Goal: Task Accomplishment & Management: Use online tool/utility

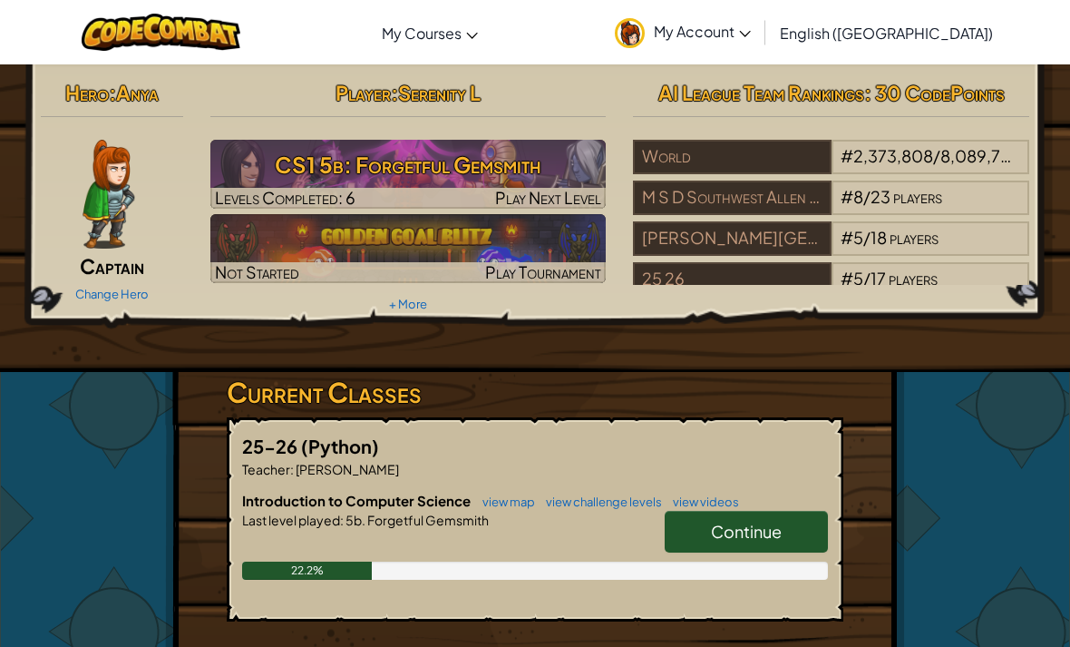
click at [761, 529] on span "Continue" at bounding box center [746, 531] width 71 height 21
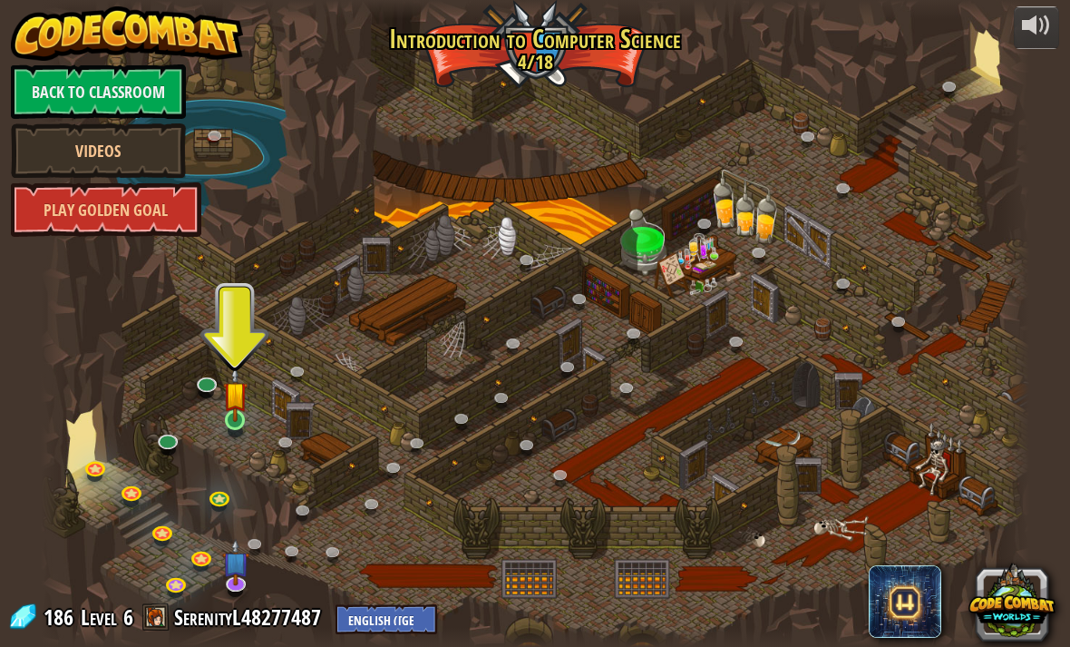
click at [247, 417] on img at bounding box center [235, 394] width 24 height 56
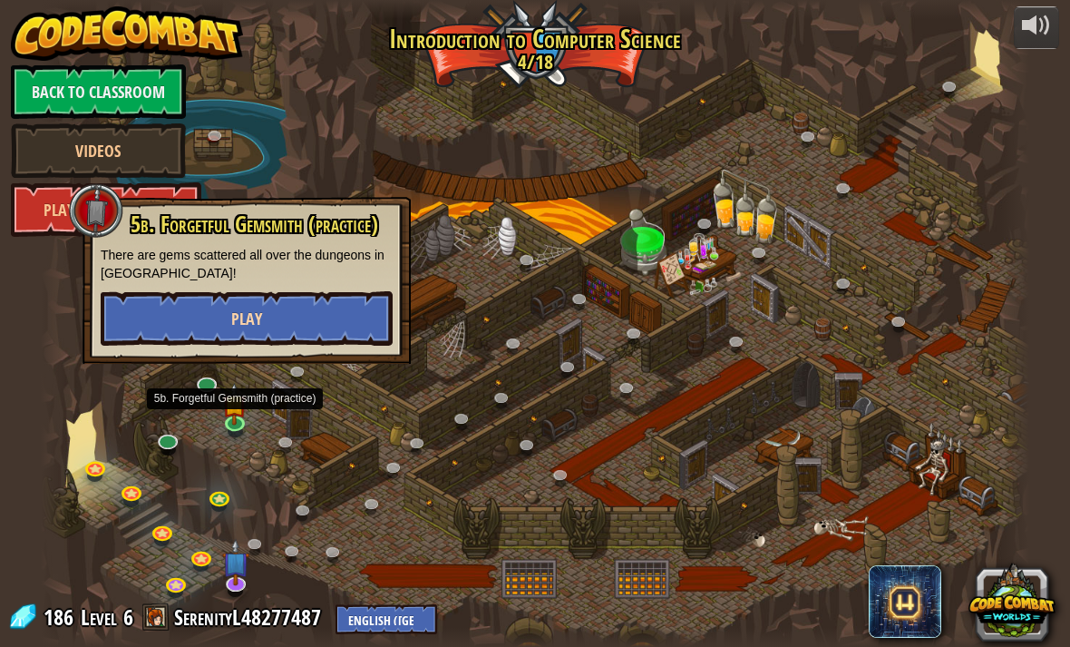
click at [291, 322] on button "Play" at bounding box center [247, 318] width 292 height 54
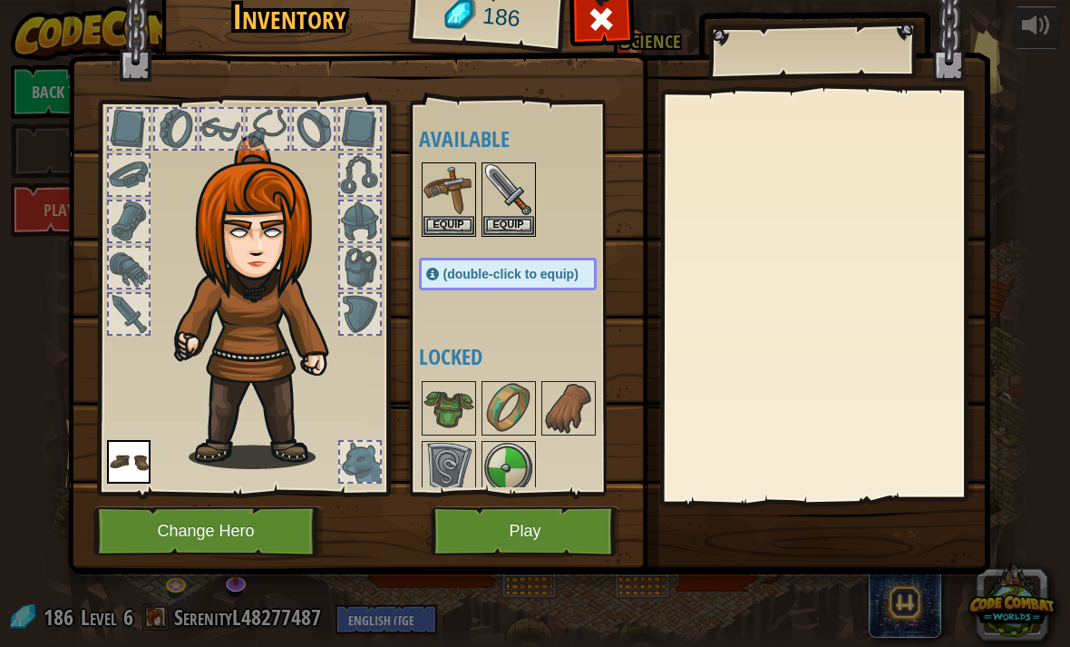
click at [489, 545] on button "Play" at bounding box center [526, 531] width 190 height 50
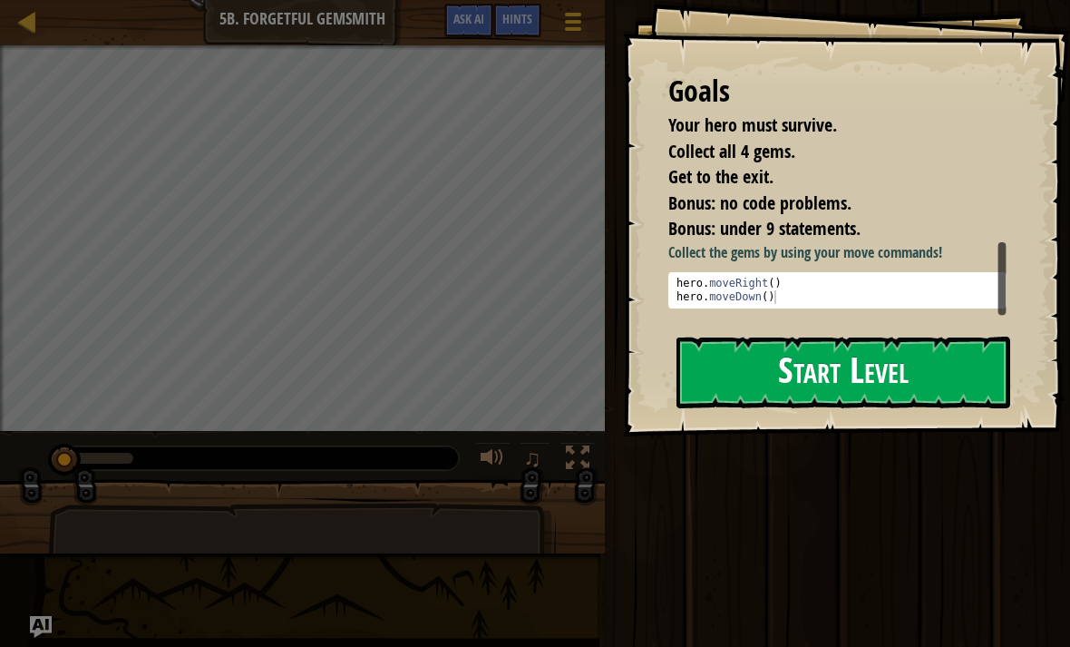
click at [872, 376] on button "Start Level" at bounding box center [844, 373] width 334 height 72
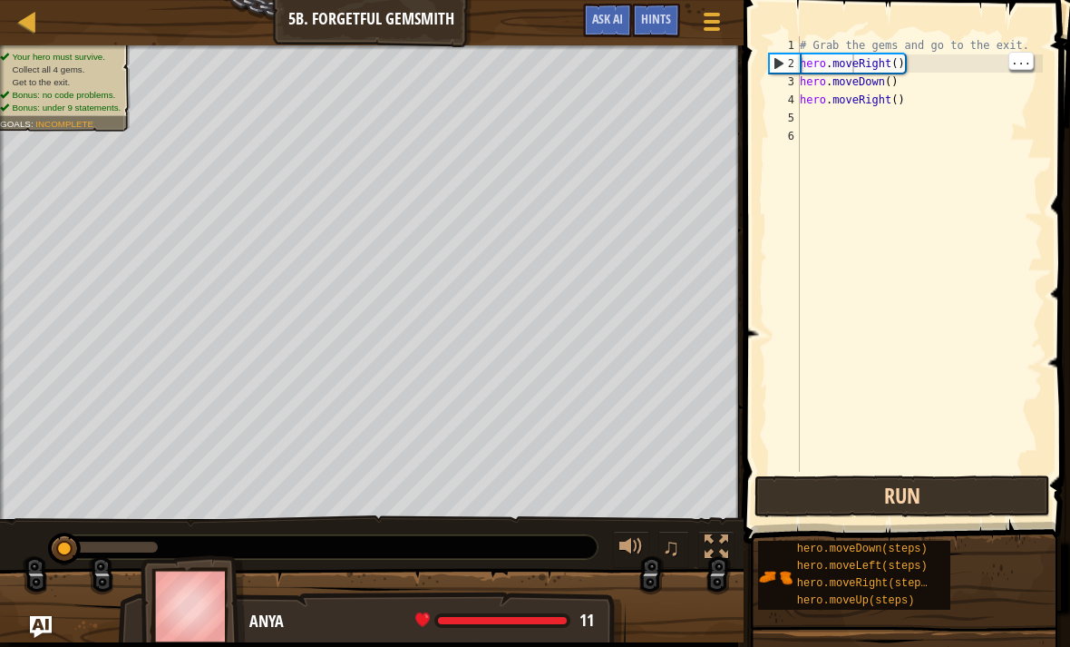
click at [912, 495] on button "Run" at bounding box center [903, 496] width 296 height 42
type textarea "hero.moveRight()"
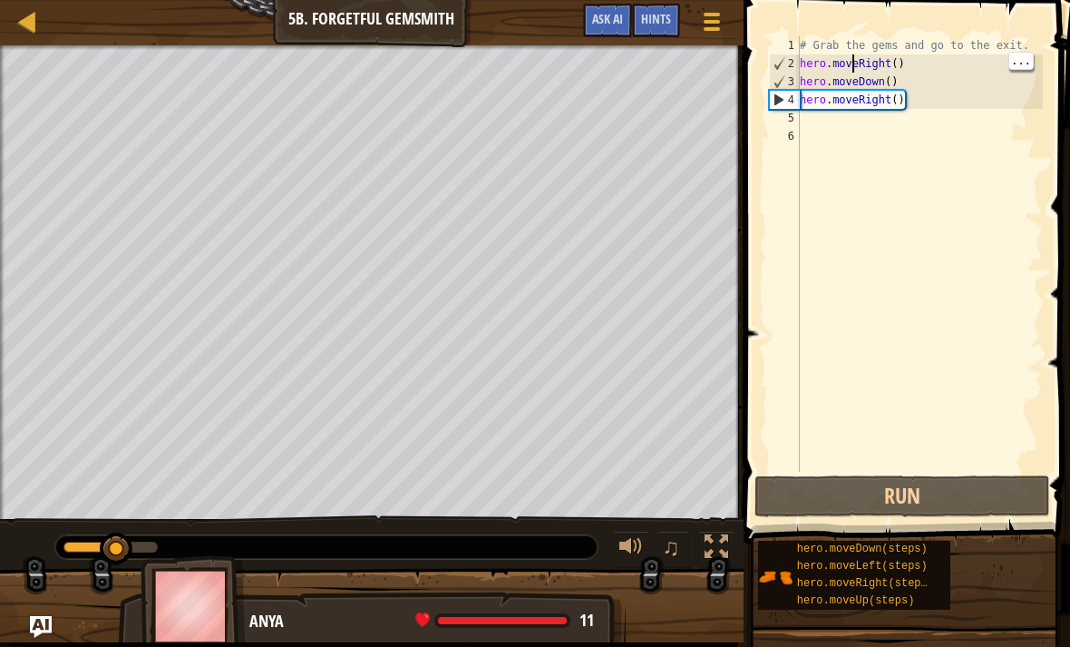
click at [811, 119] on div "# Grab the gems and go to the exit. hero . moveRight ( ) hero . moveDown ( ) he…" at bounding box center [919, 272] width 247 height 472
type textarea "h"
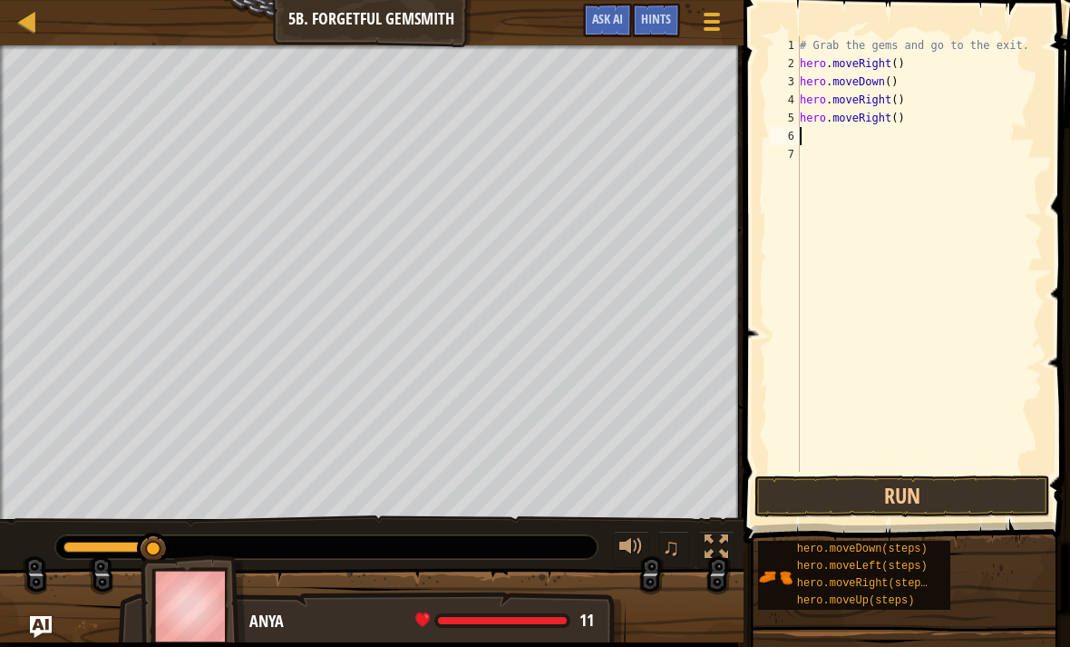
type textarea "hero.moveRight()"
click at [904, 491] on button "Run" at bounding box center [903, 496] width 296 height 42
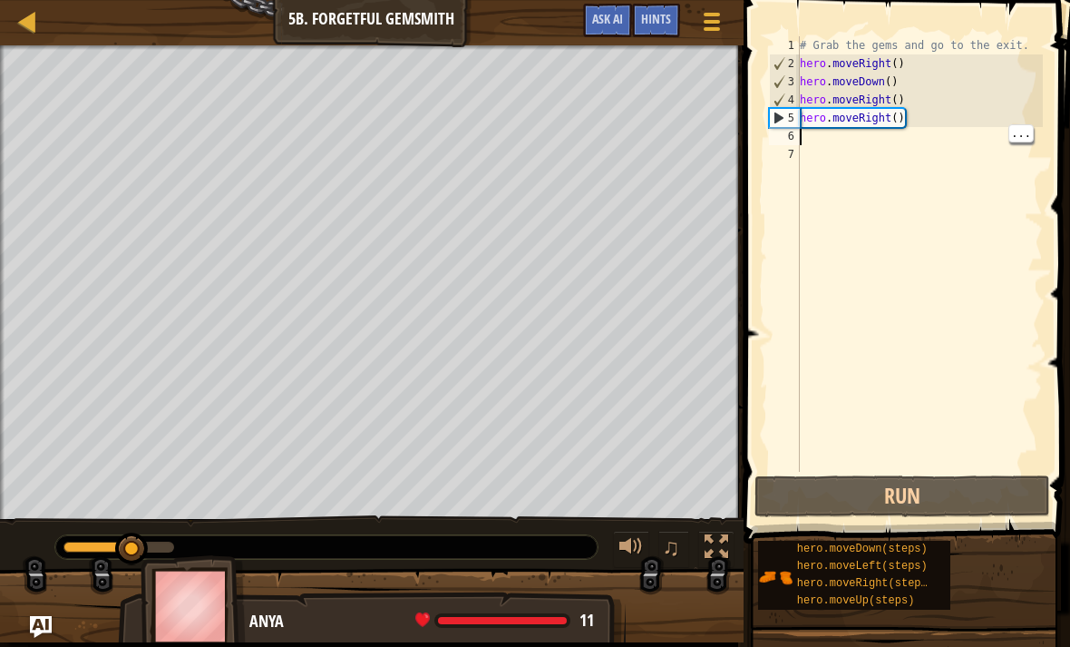
click at [814, 137] on div "# Grab the gems and go to the exit. hero . moveRight ( ) hero . moveDown ( ) he…" at bounding box center [919, 272] width 247 height 472
type textarea "h"
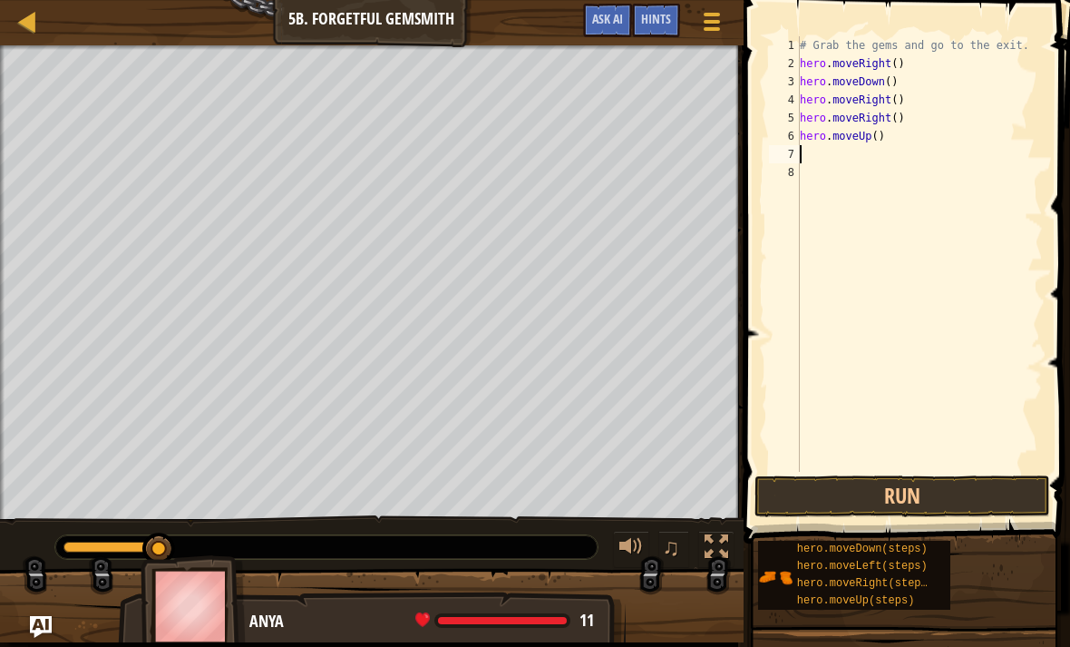
type textarea "hero.moveUp()"
click at [926, 494] on button "Run" at bounding box center [903, 496] width 296 height 42
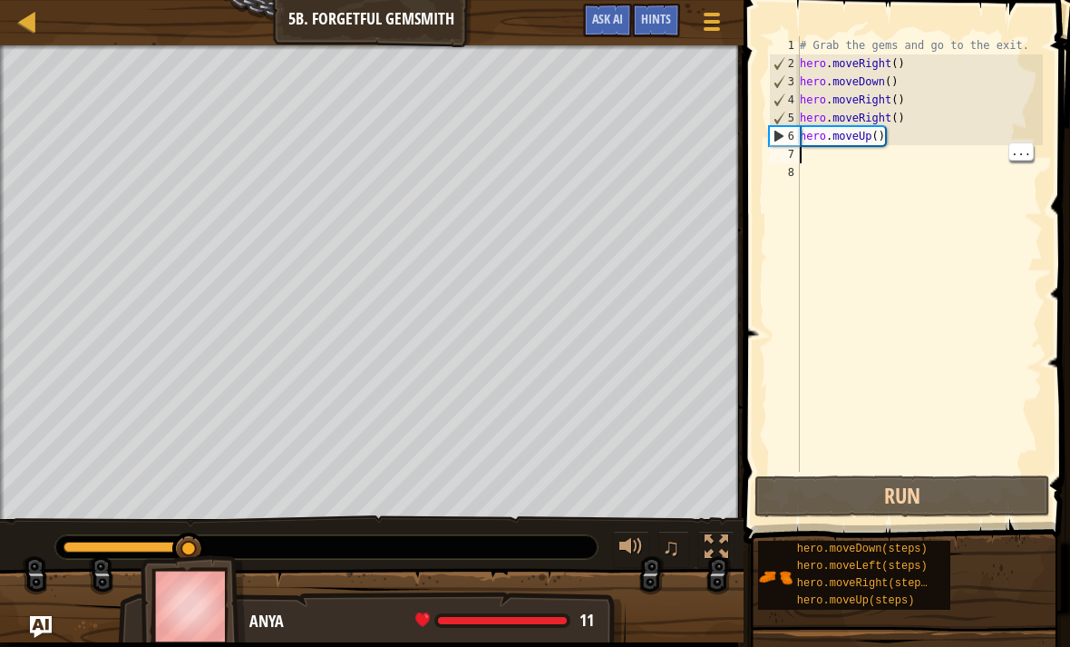
click at [814, 160] on div "# Grab the gems and go to the exit. hero . moveRight ( ) hero . moveDown ( ) he…" at bounding box center [919, 272] width 247 height 472
type textarea "h"
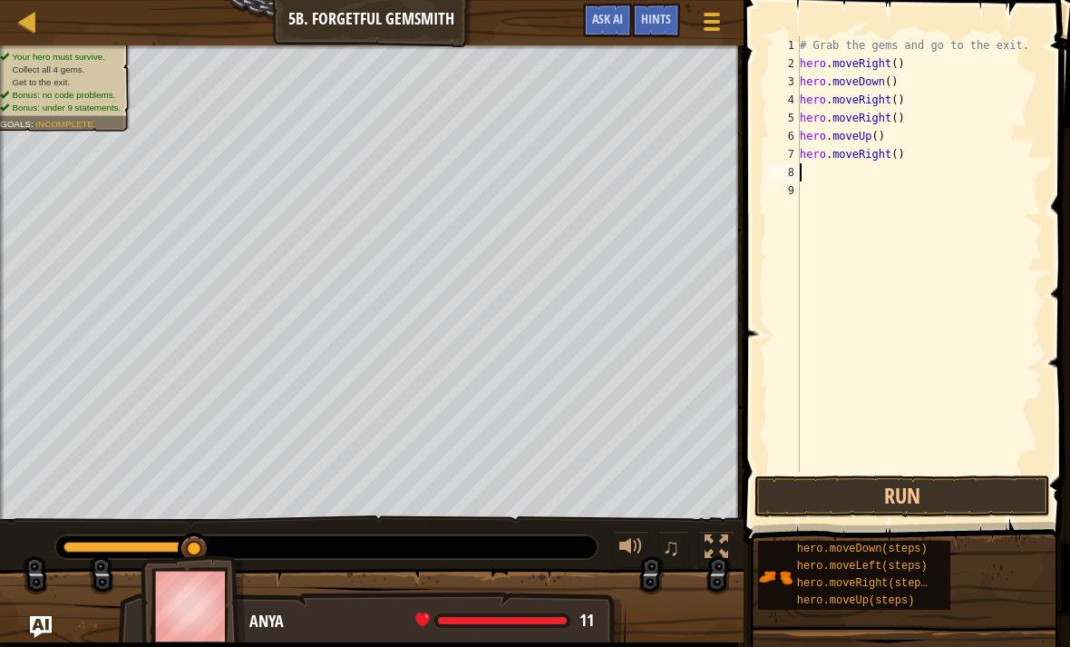
type textarea "hero.moveRight()"
click at [920, 507] on button "Run" at bounding box center [903, 496] width 296 height 42
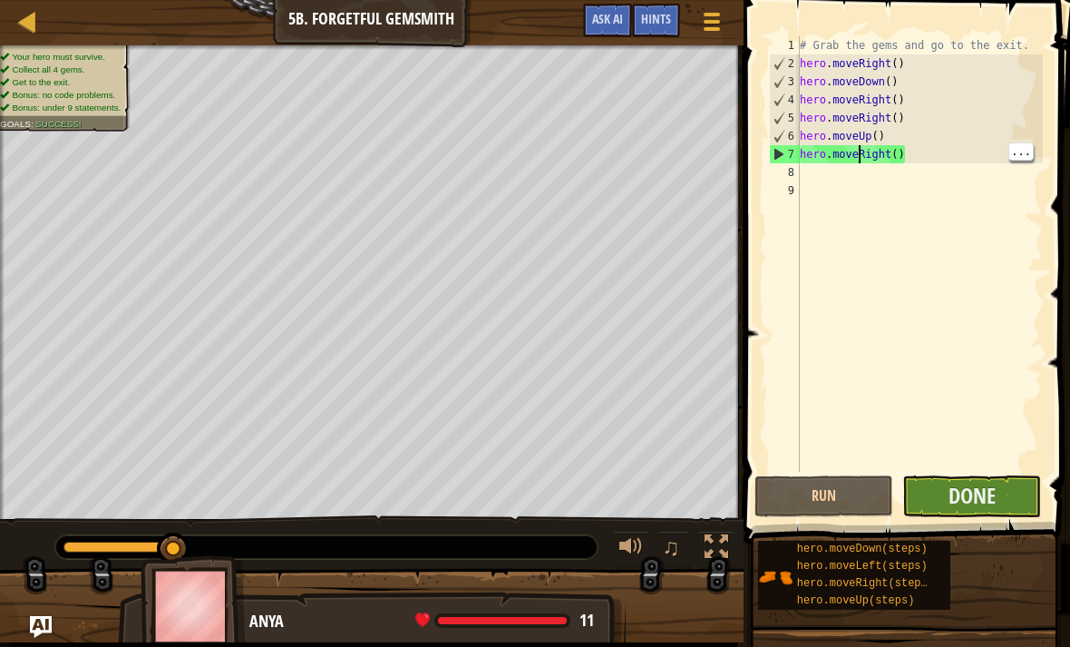
click at [986, 513] on button "Done" at bounding box center [972, 496] width 139 height 42
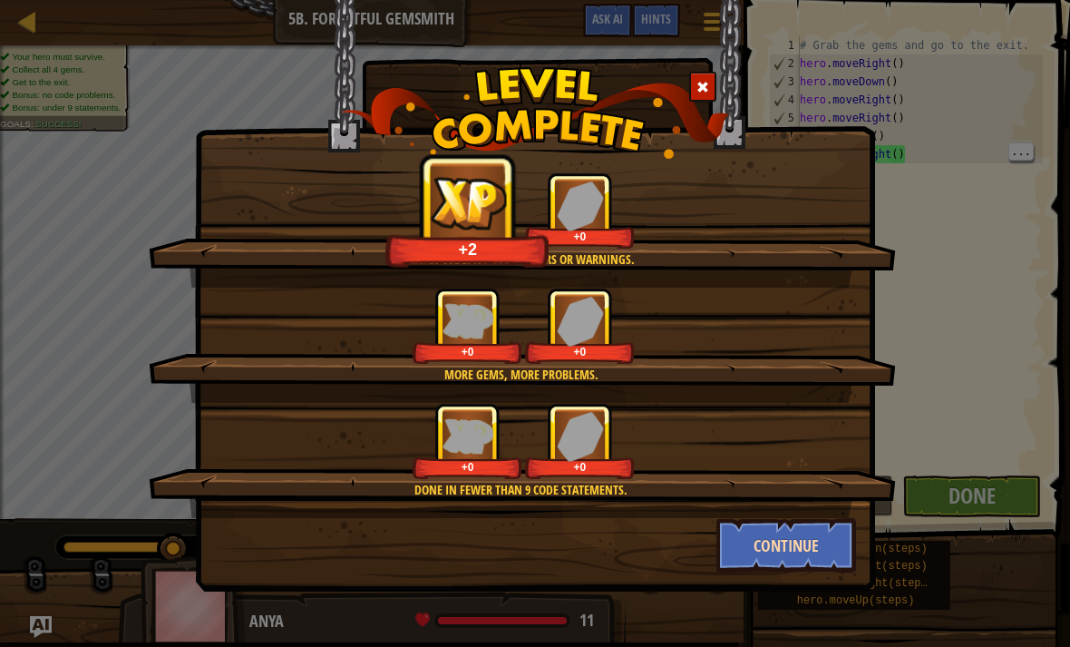
click at [833, 555] on button "Continue" at bounding box center [787, 545] width 141 height 54
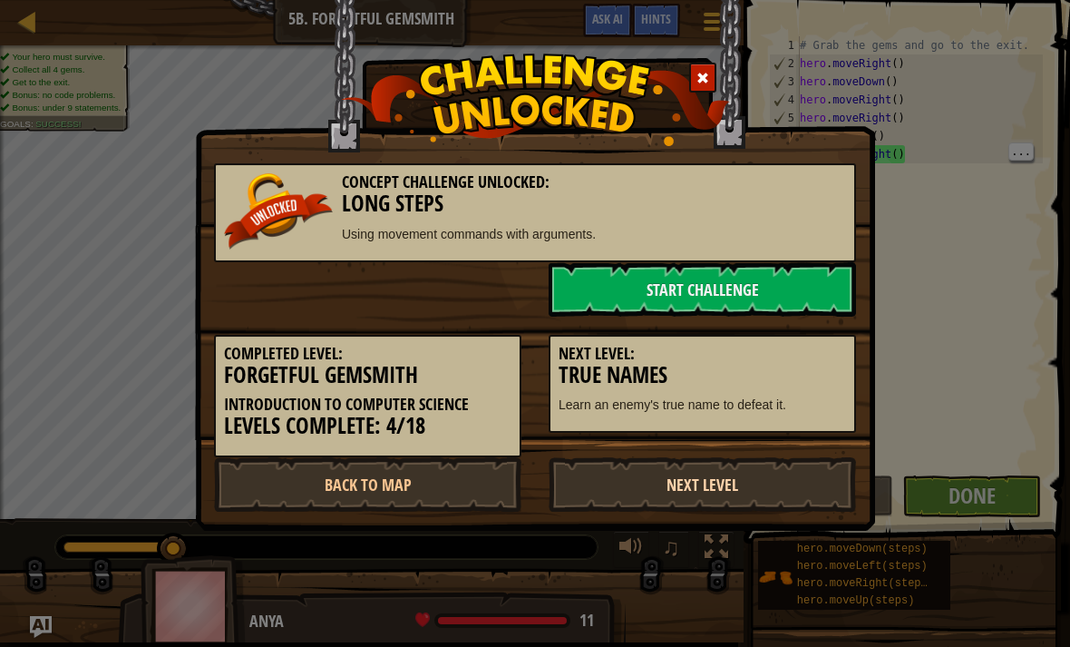
click at [810, 477] on link "Next Level" at bounding box center [703, 484] width 308 height 54
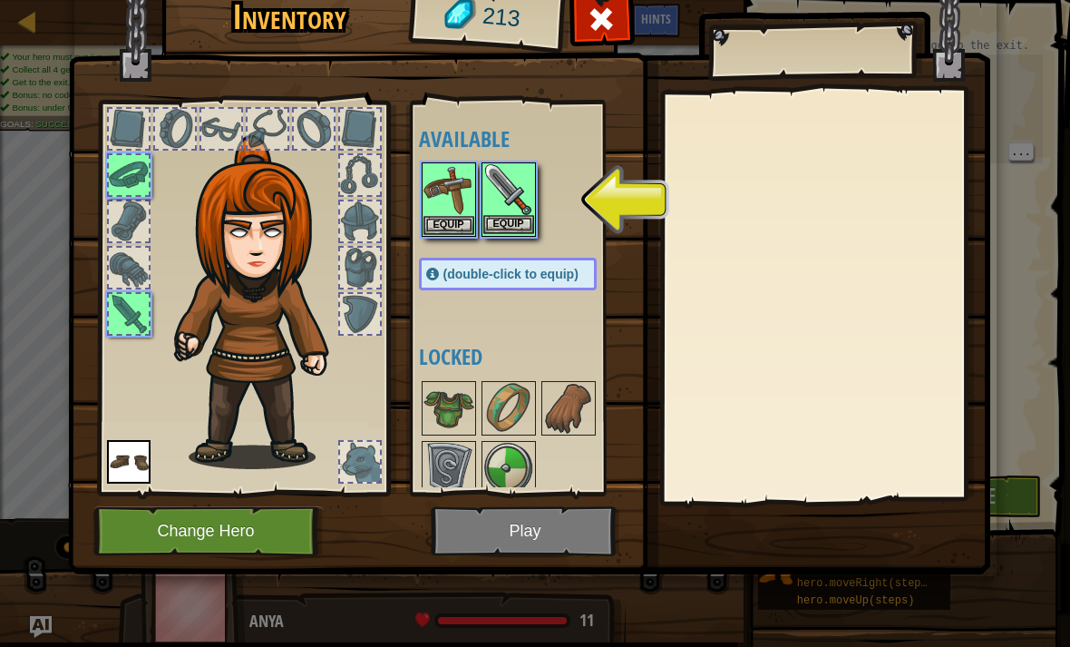
click at [508, 210] on img at bounding box center [509, 189] width 51 height 51
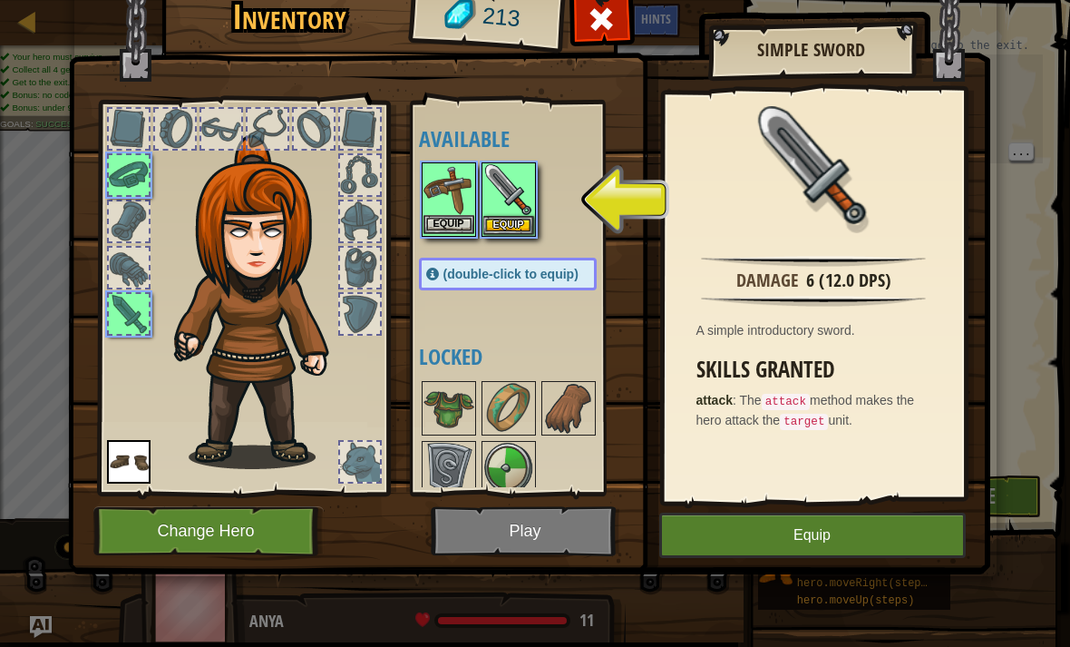
click at [449, 216] on button "Equip" at bounding box center [449, 224] width 51 height 19
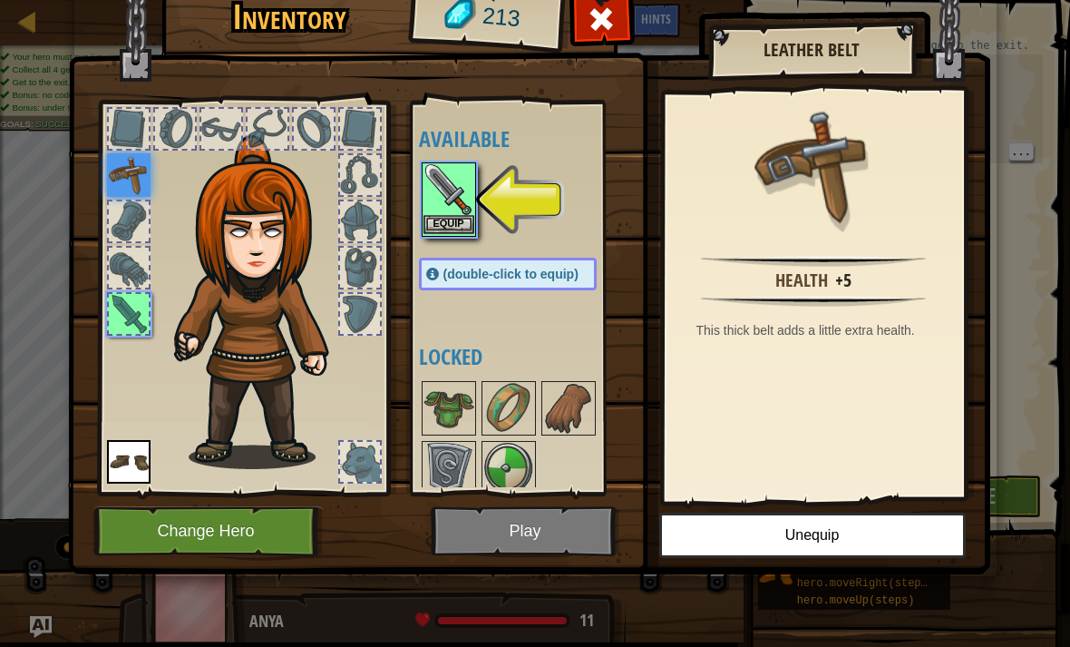
click at [461, 224] on button "Equip" at bounding box center [449, 224] width 51 height 19
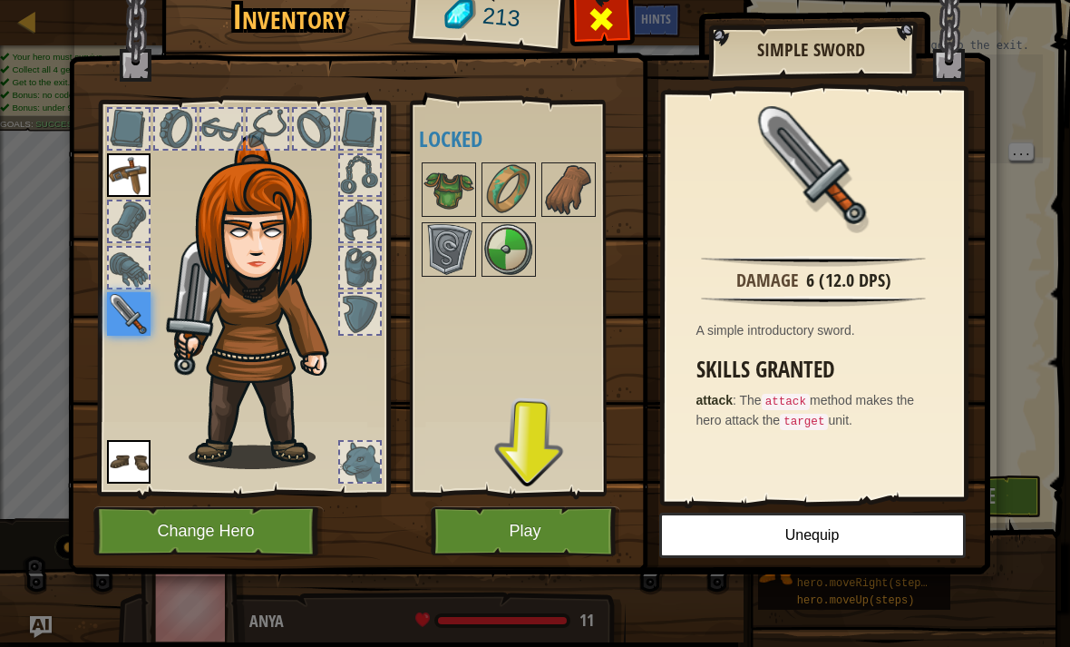
click at [601, 26] on span at bounding box center [601, 19] width 29 height 29
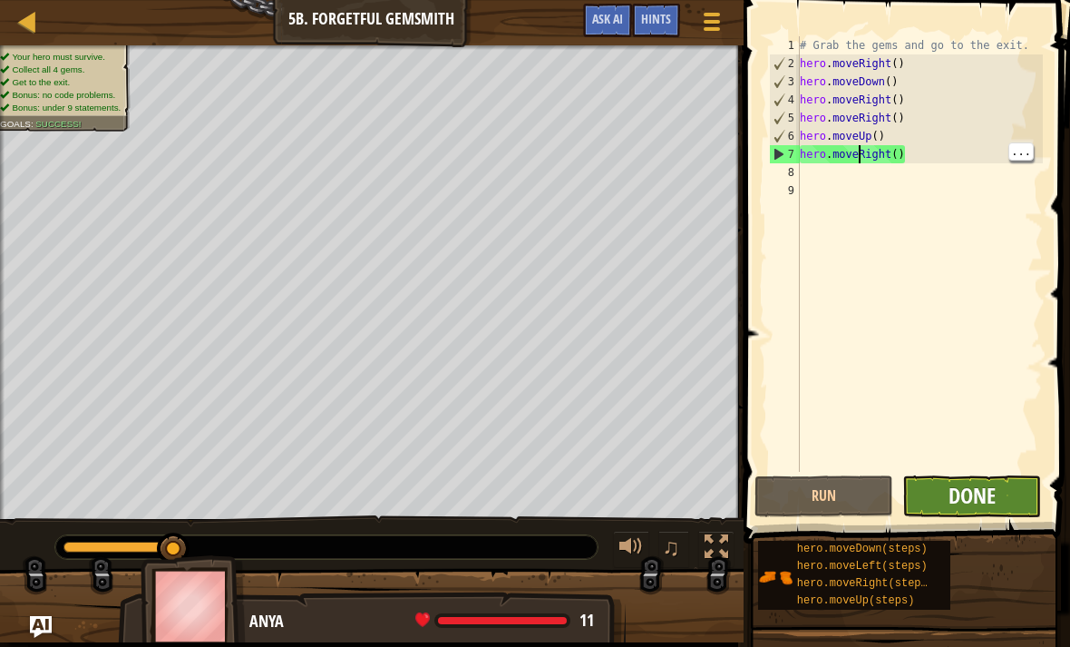
click at [972, 494] on span "Done" at bounding box center [972, 495] width 47 height 29
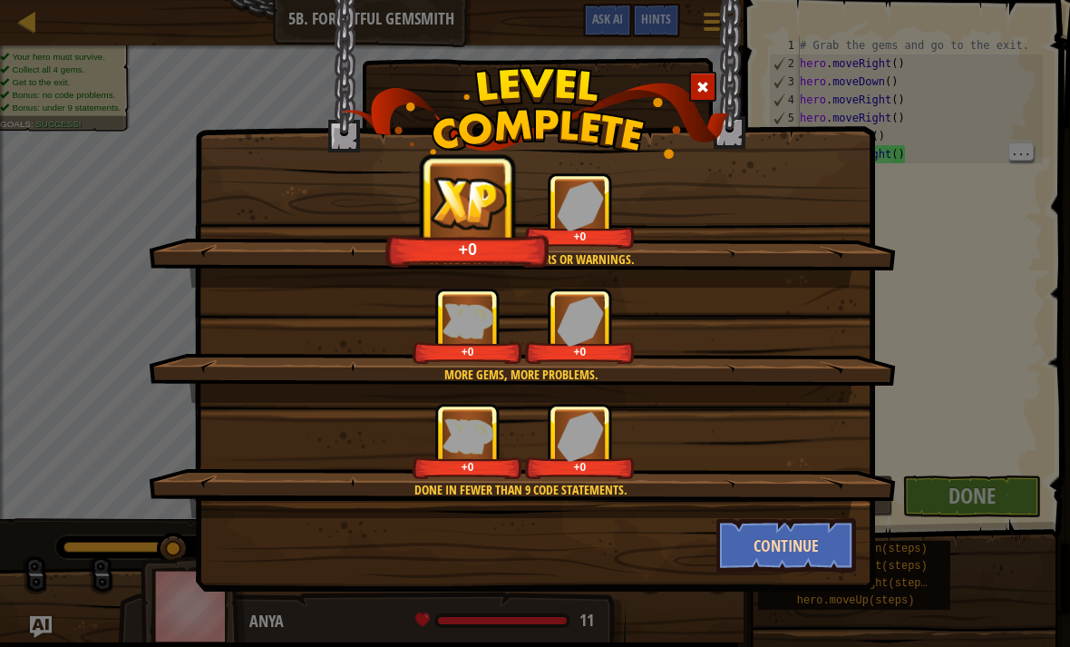
click at [812, 550] on button "Continue" at bounding box center [787, 545] width 141 height 54
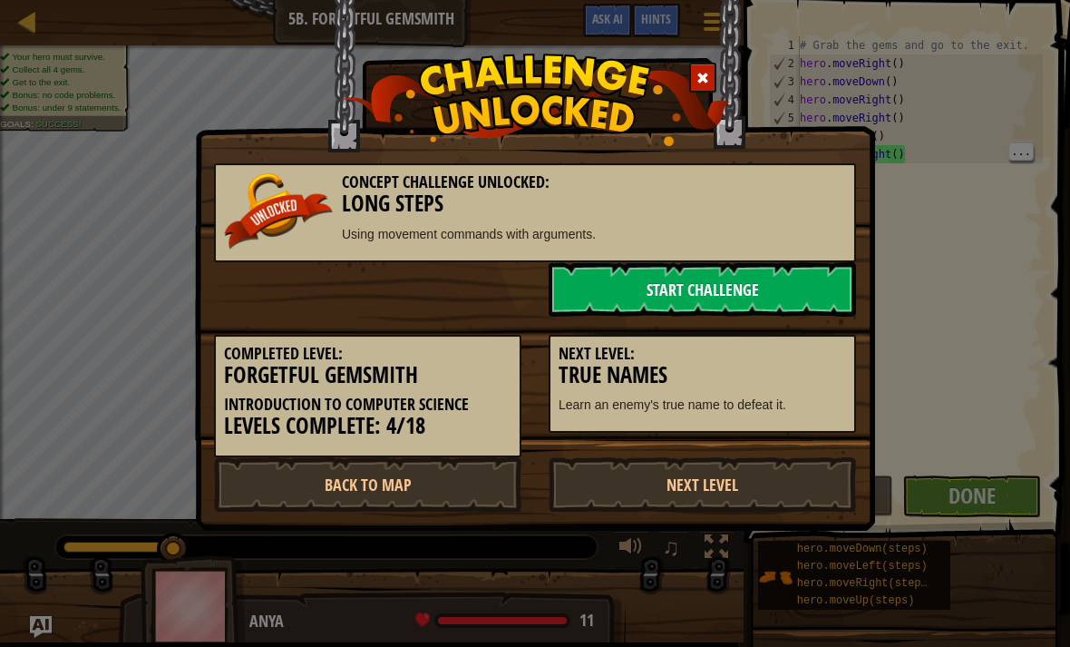
click at [764, 292] on link "Start Challenge" at bounding box center [703, 289] width 308 height 54
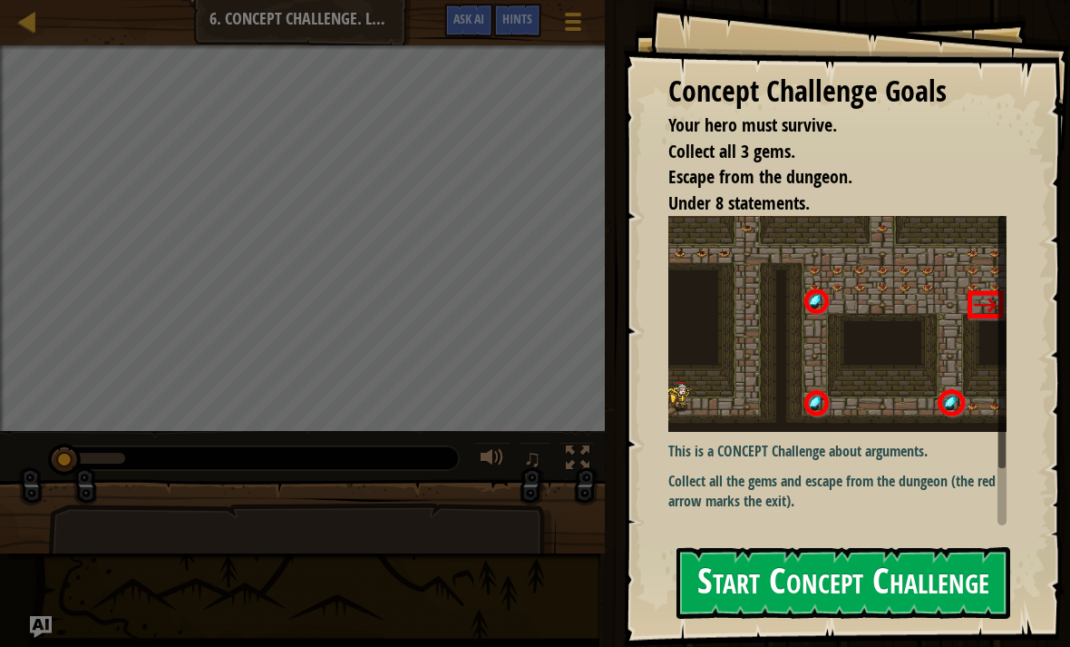
click at [866, 588] on button "Start Concept Challenge" at bounding box center [844, 583] width 334 height 72
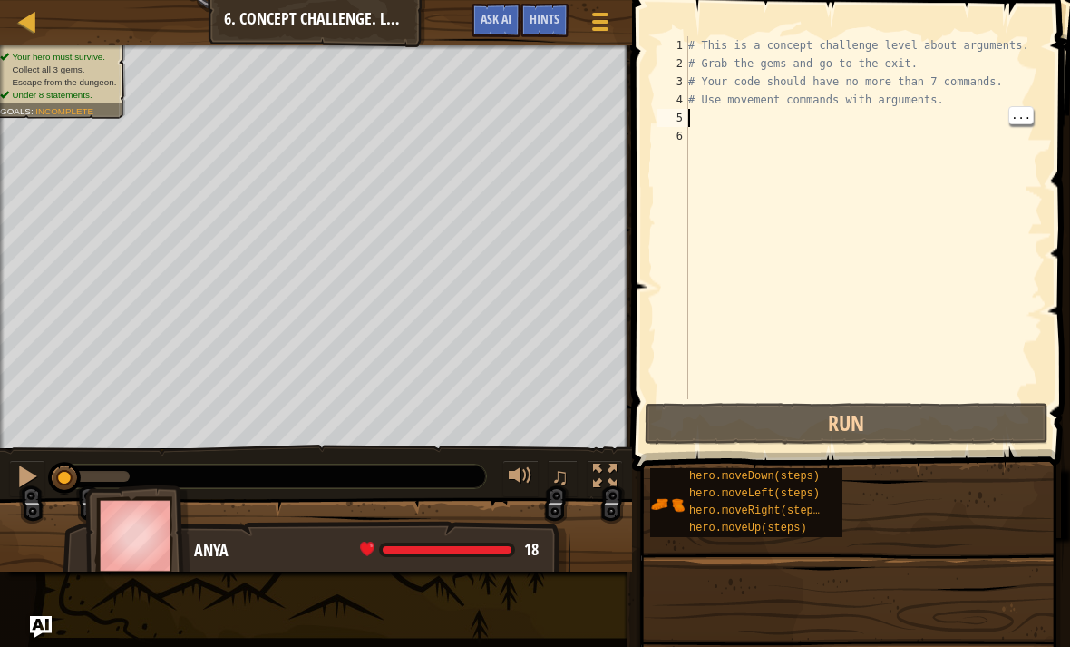
type textarea "h"
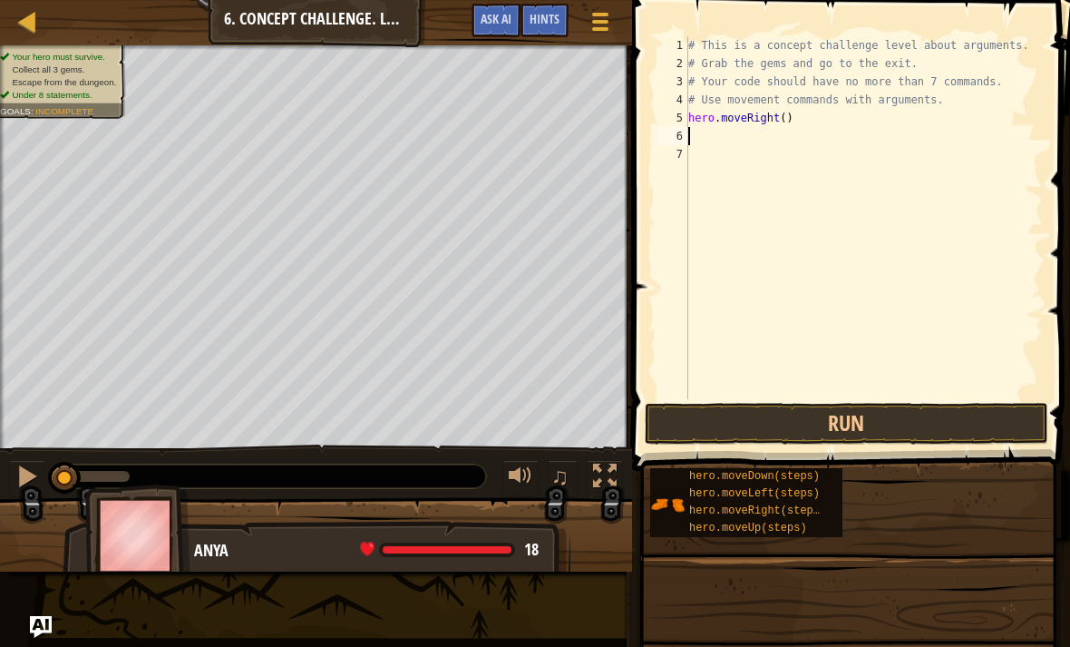
type textarea "hero.moveRight()"
click at [869, 425] on button "Run" at bounding box center [847, 424] width 404 height 42
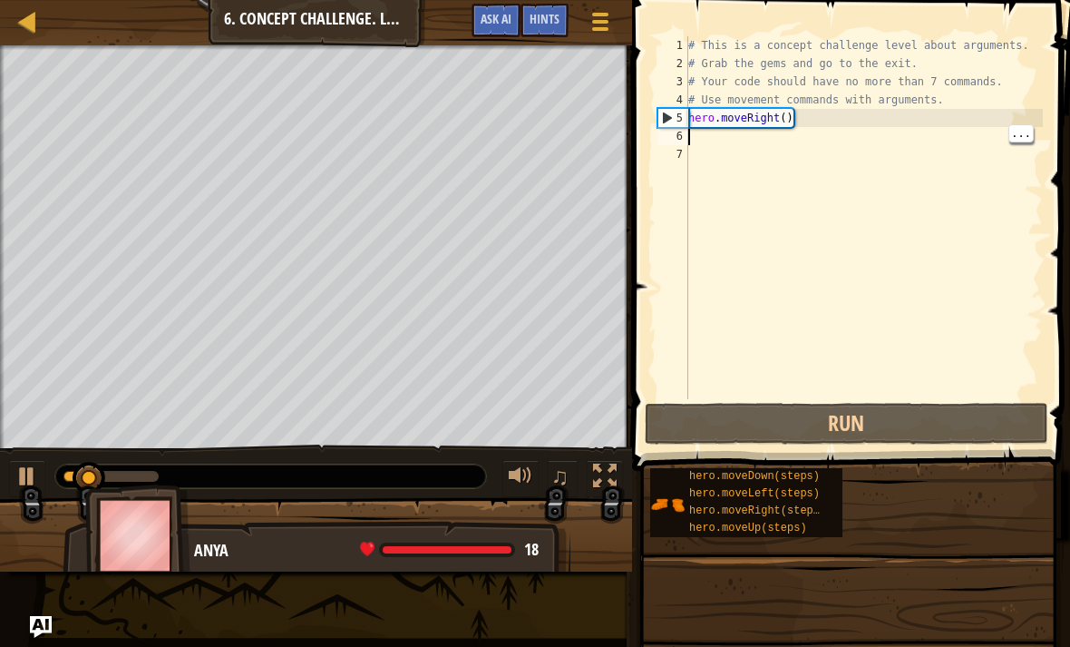
click at [702, 131] on div "# This is a concept challenge level about arguments. # Grab the gems and go to …" at bounding box center [864, 235] width 358 height 399
type textarea "h"
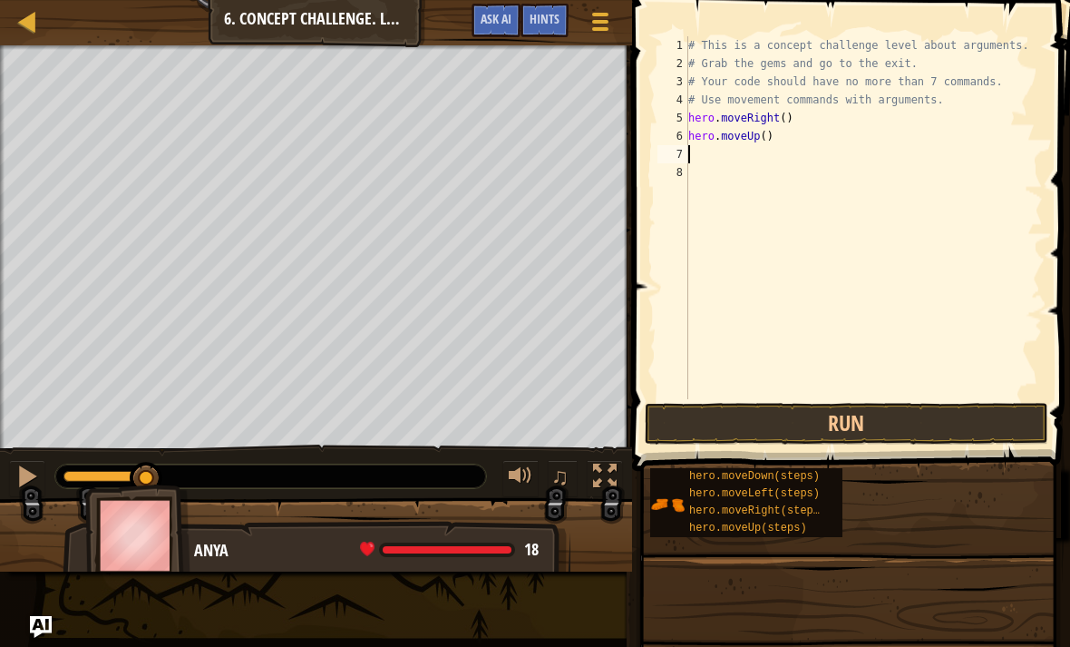
type textarea "hero.moveUp()"
click at [875, 428] on button "Run" at bounding box center [847, 424] width 404 height 42
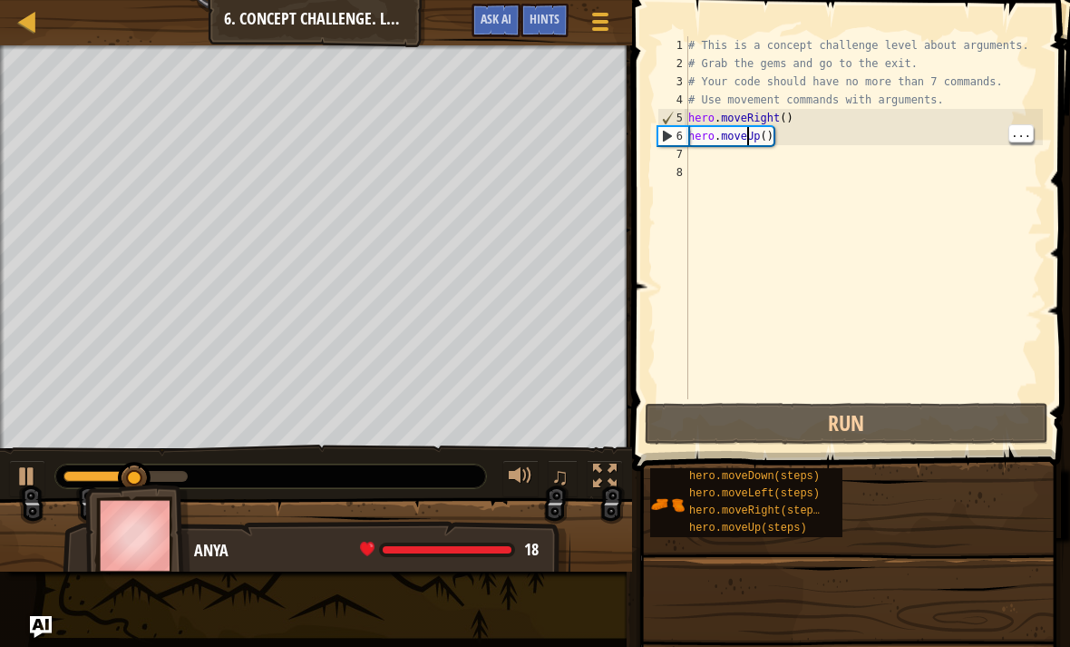
click at [700, 154] on div "# This is a concept challenge level about arguments. # Grab the gems and go to …" at bounding box center [864, 235] width 358 height 399
type textarea "h"
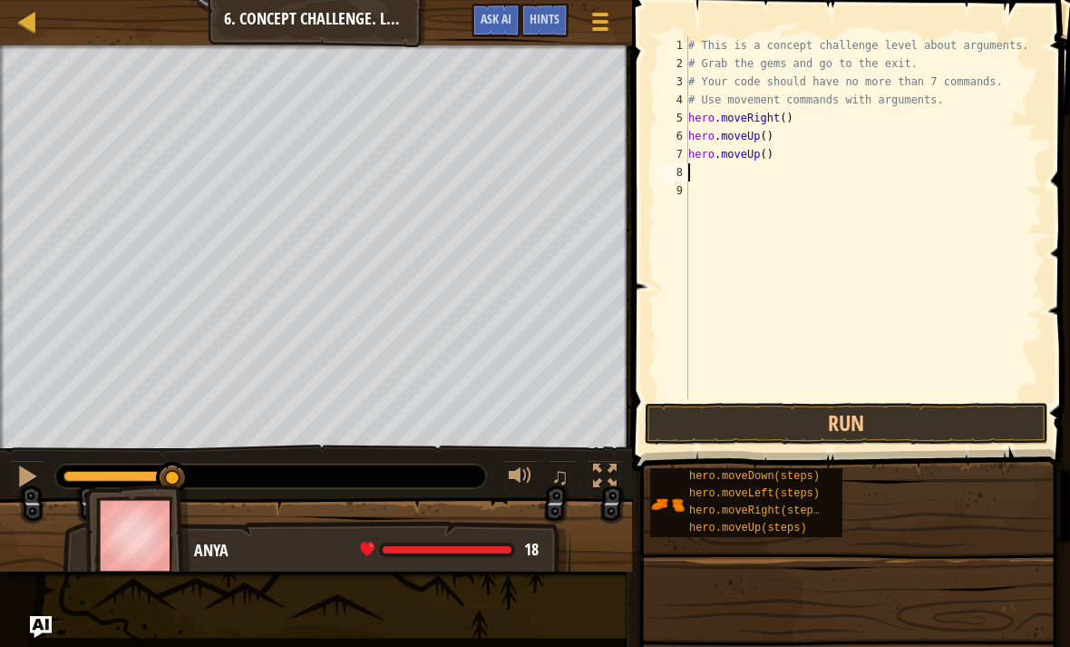
type textarea "hero.moveUp()"
click at [880, 406] on button "Run" at bounding box center [847, 424] width 404 height 42
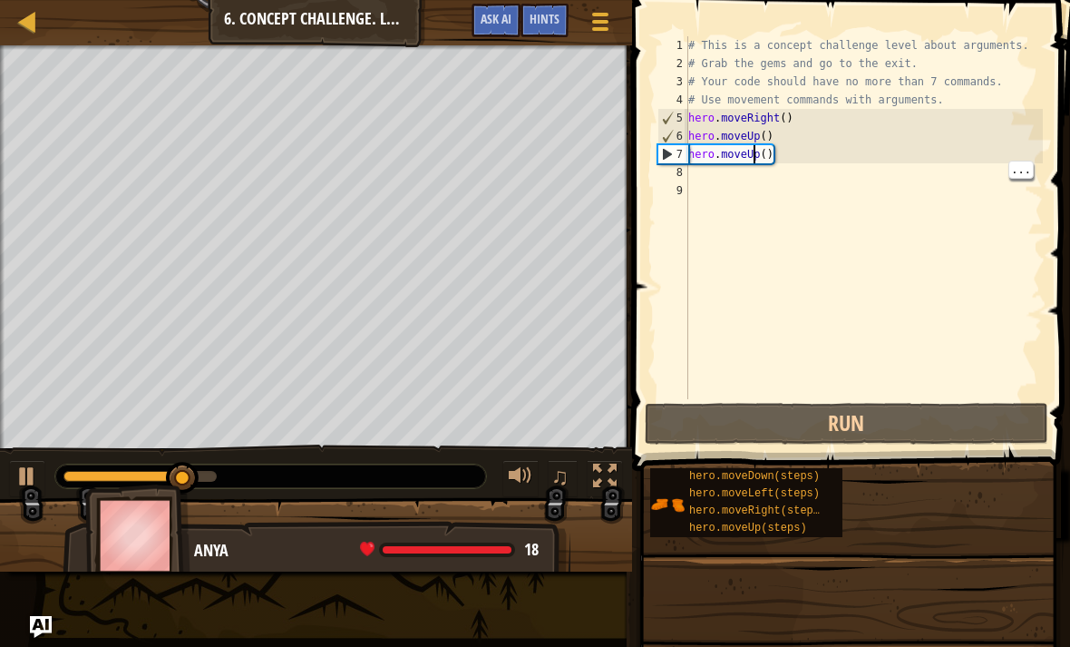
click at [708, 168] on div "# This is a concept challenge level about arguments. # Grab the gems and go to …" at bounding box center [864, 235] width 358 height 399
type textarea "h"
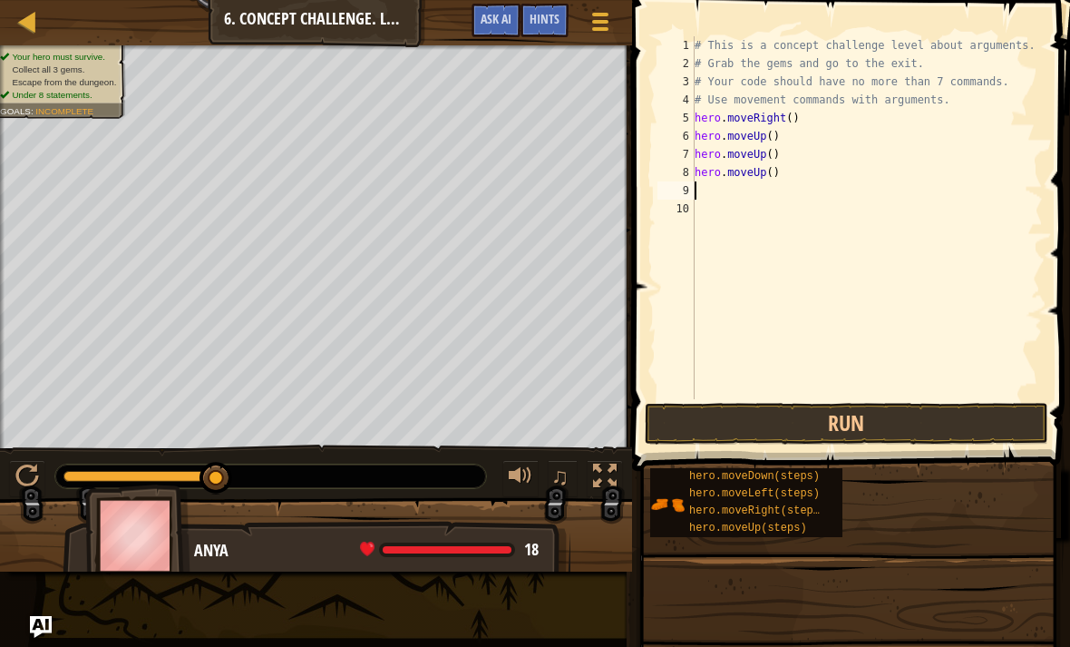
type textarea "hero.moveUp()"
click at [887, 406] on button "Run" at bounding box center [847, 424] width 404 height 42
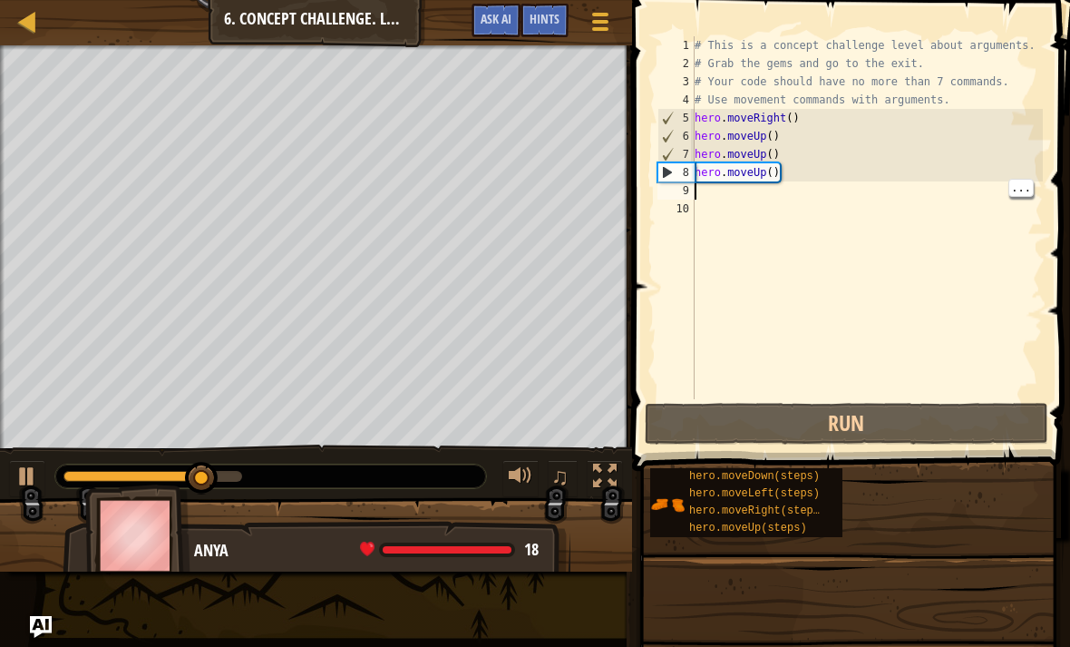
click at [698, 194] on div "# This is a concept challenge level about arguments. # Grab the gems and go to …" at bounding box center [867, 235] width 353 height 399
type textarea "h"
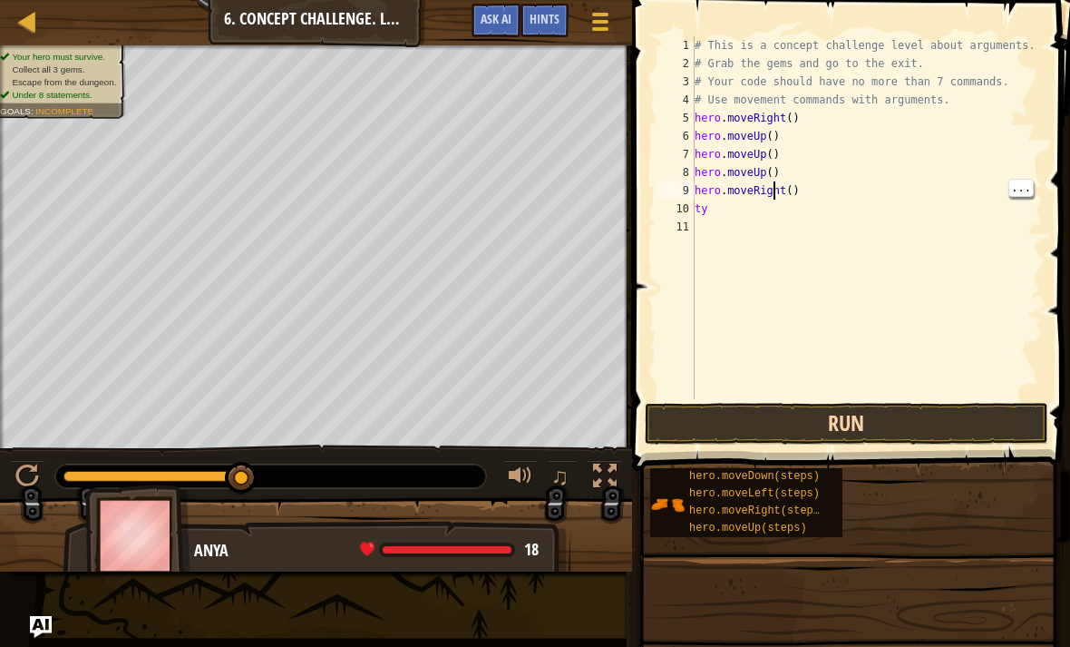
click at [871, 423] on button "Run" at bounding box center [847, 424] width 404 height 42
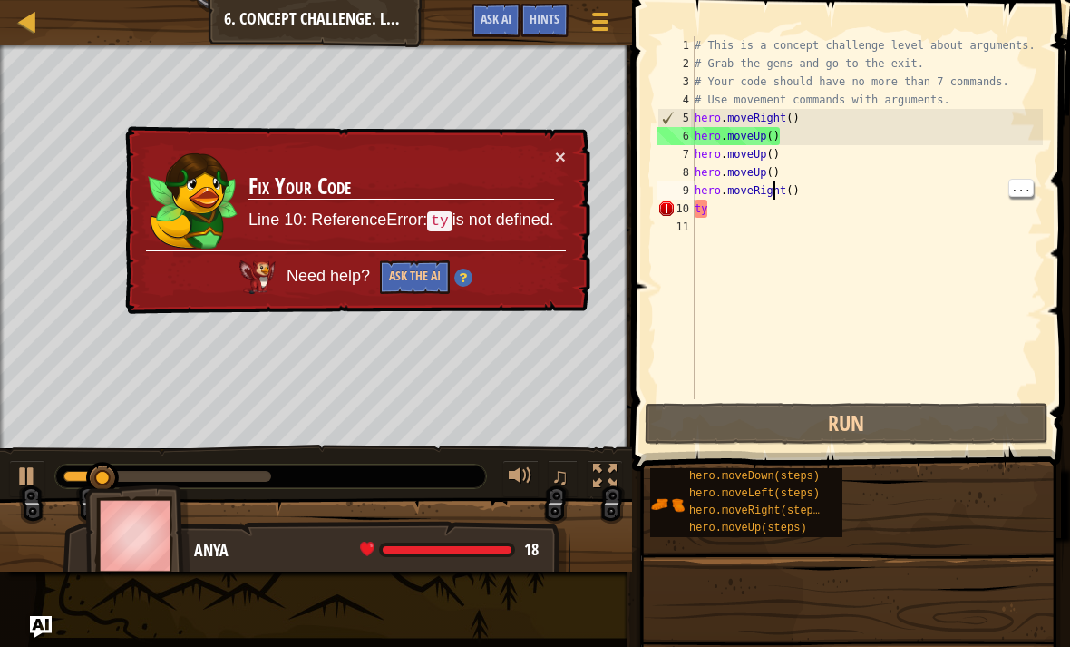
click at [735, 206] on div "# This is a concept challenge level about arguments. # Grab the gems and go to …" at bounding box center [867, 235] width 353 height 399
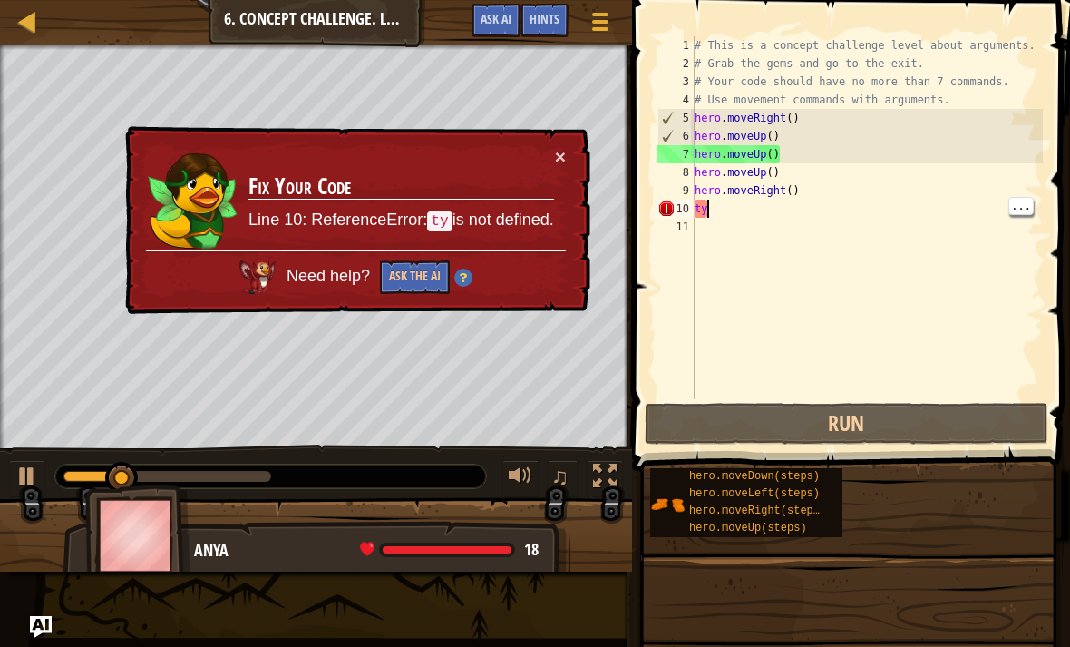
type textarea "t"
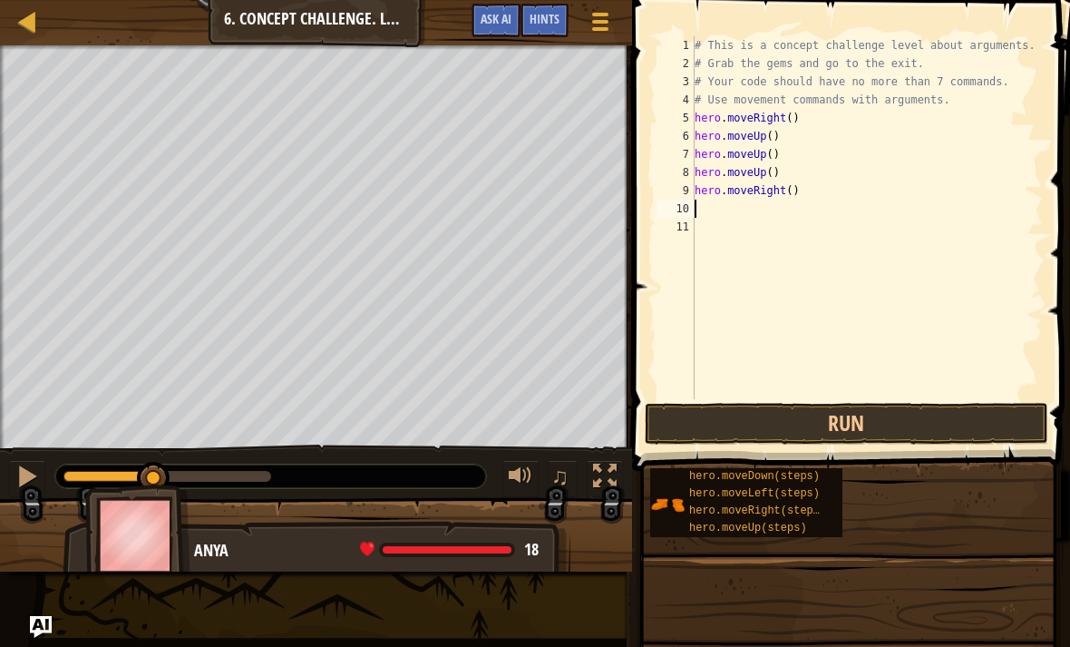
type textarea "hero.moveRight()"
click at [842, 423] on button "Run" at bounding box center [847, 424] width 404 height 42
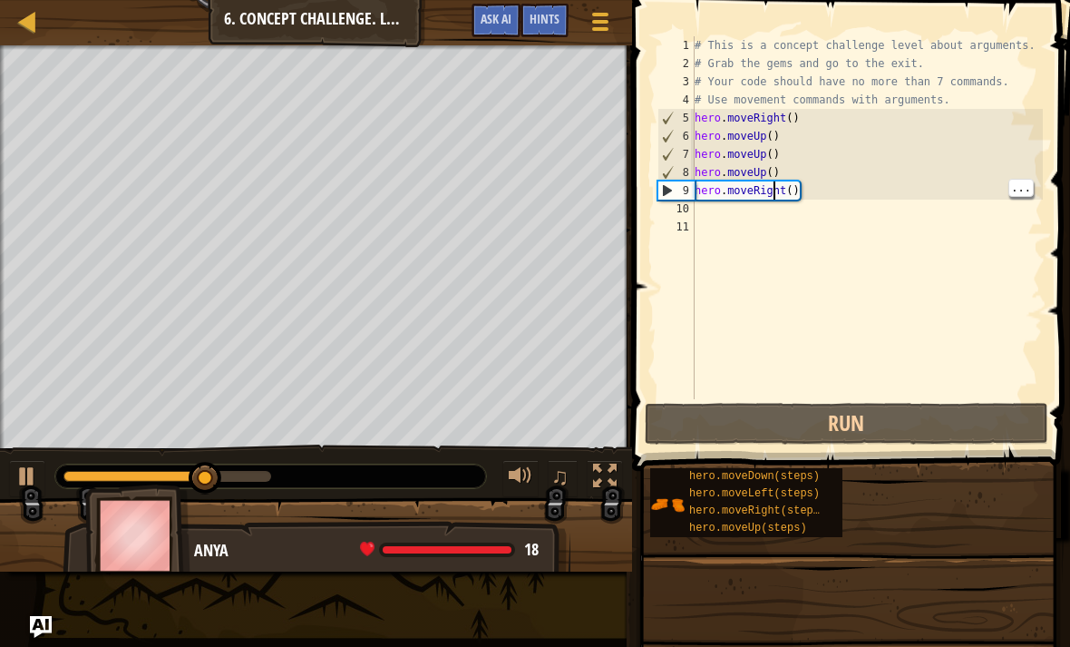
click at [711, 209] on div "# This is a concept challenge level about arguments. # Grab the gems and go to …" at bounding box center [867, 235] width 353 height 399
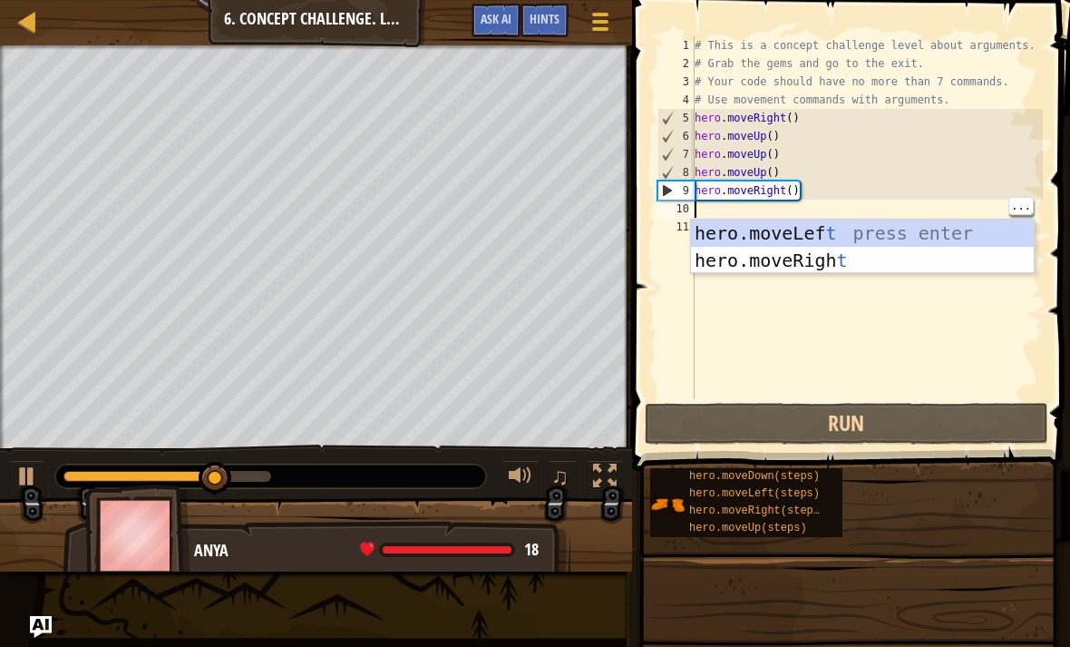
type textarea "h"
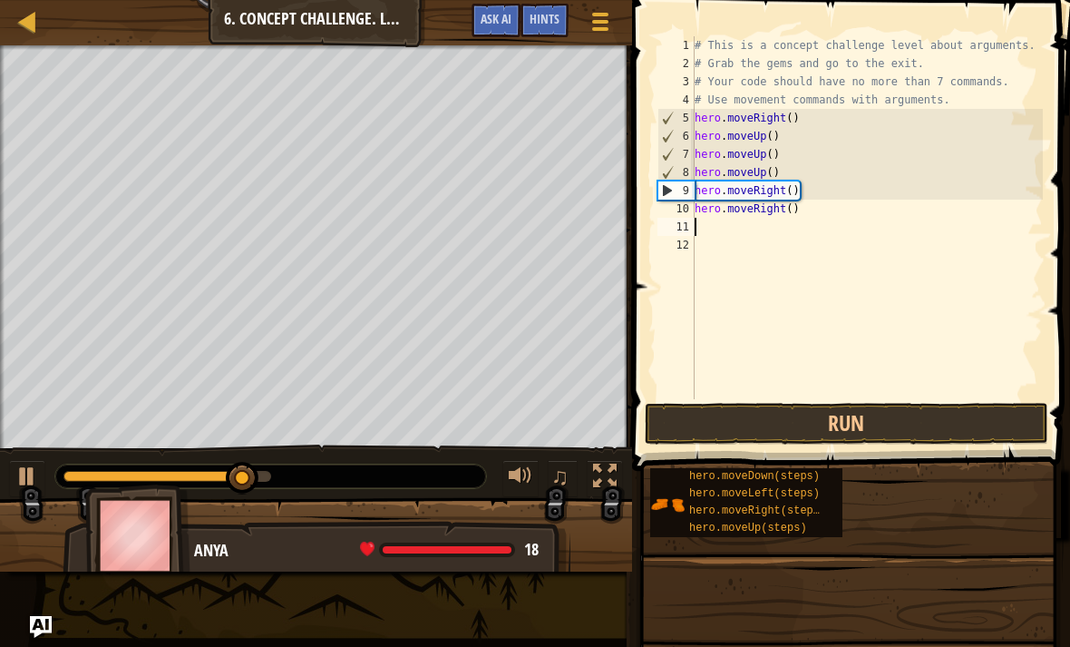
type textarea "hero.moveRight()"
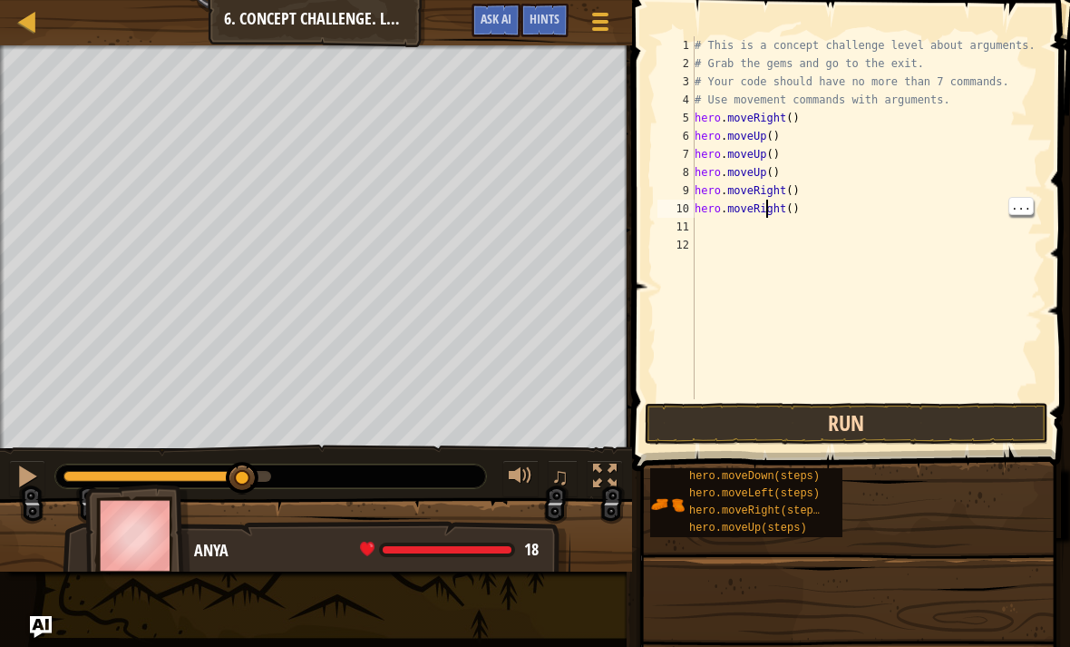
click at [870, 427] on button "Run" at bounding box center [847, 424] width 404 height 42
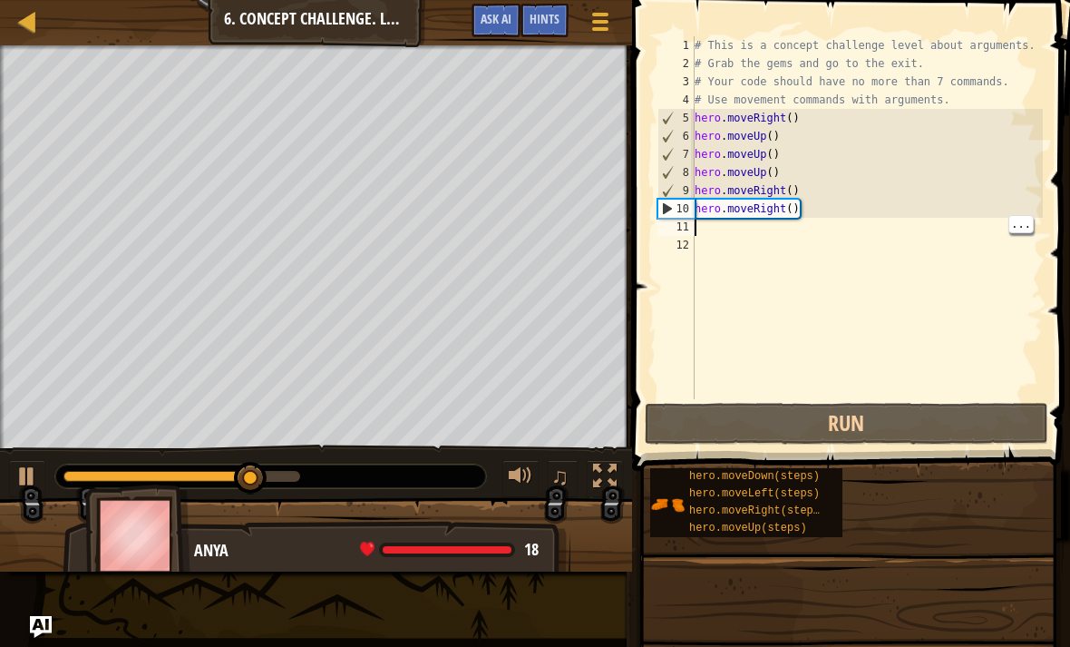
click at [721, 230] on div "# This is a concept challenge level about arguments. # Grab the gems and go to …" at bounding box center [867, 235] width 353 height 399
type textarea "h"
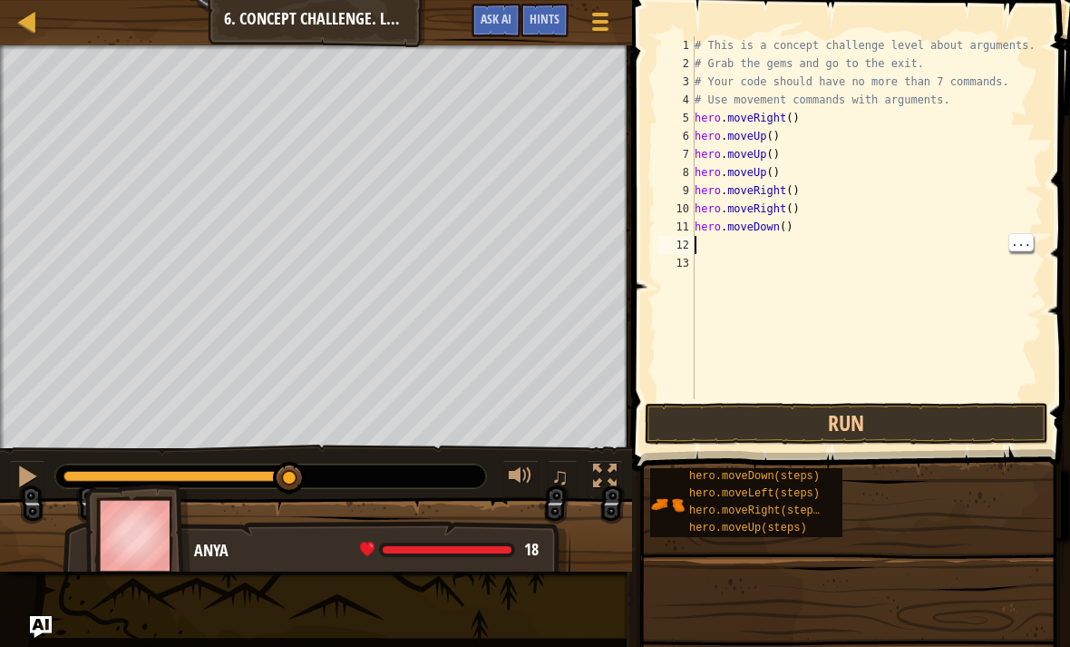
type textarea "hero.moveDown()"
click at [781, 218] on div "# This is a concept challenge level about arguments. # Grab the gems and go to …" at bounding box center [867, 235] width 353 height 399
click at [872, 403] on button "Run" at bounding box center [847, 424] width 404 height 42
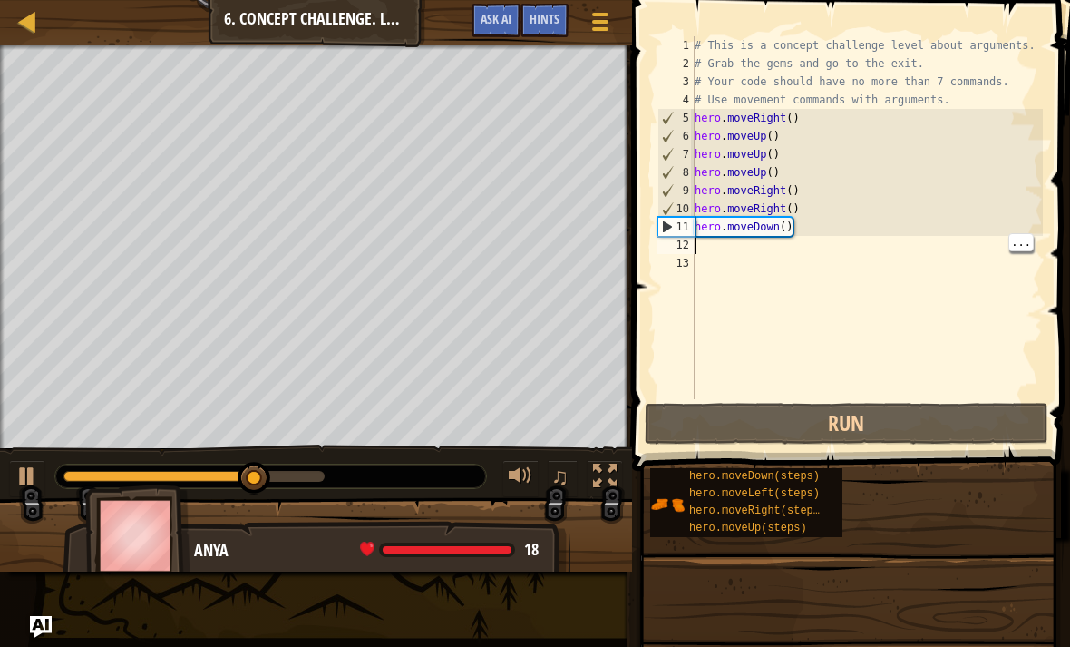
click at [710, 245] on div "# This is a concept challenge level about arguments. # Grab the gems and go to …" at bounding box center [867, 235] width 353 height 399
type textarea "h"
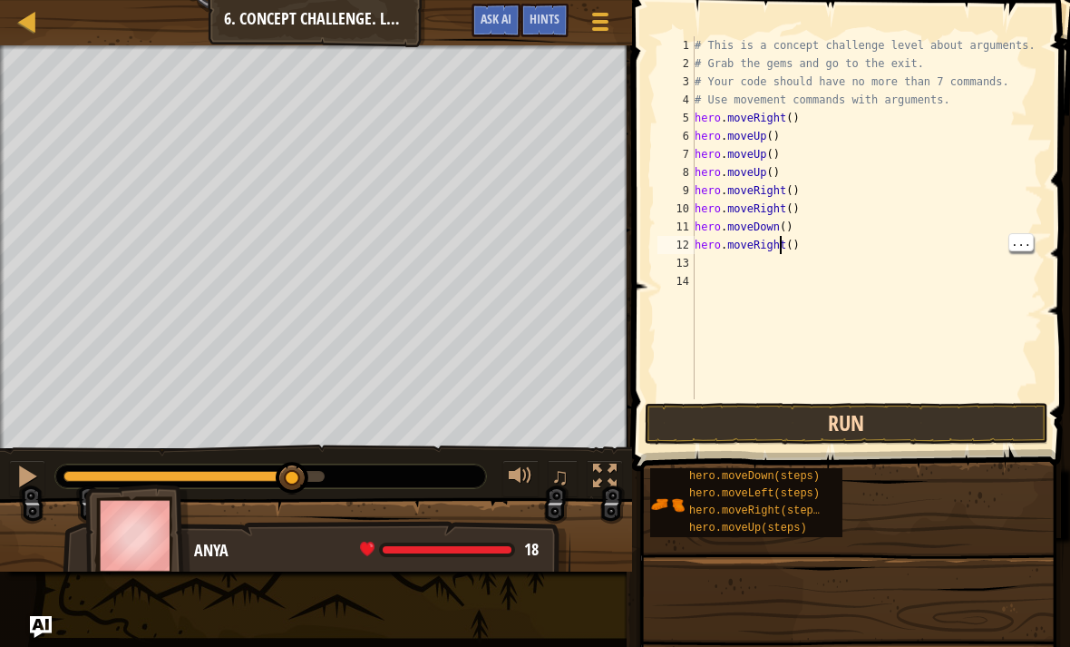
click at [845, 422] on button "Run" at bounding box center [847, 424] width 404 height 42
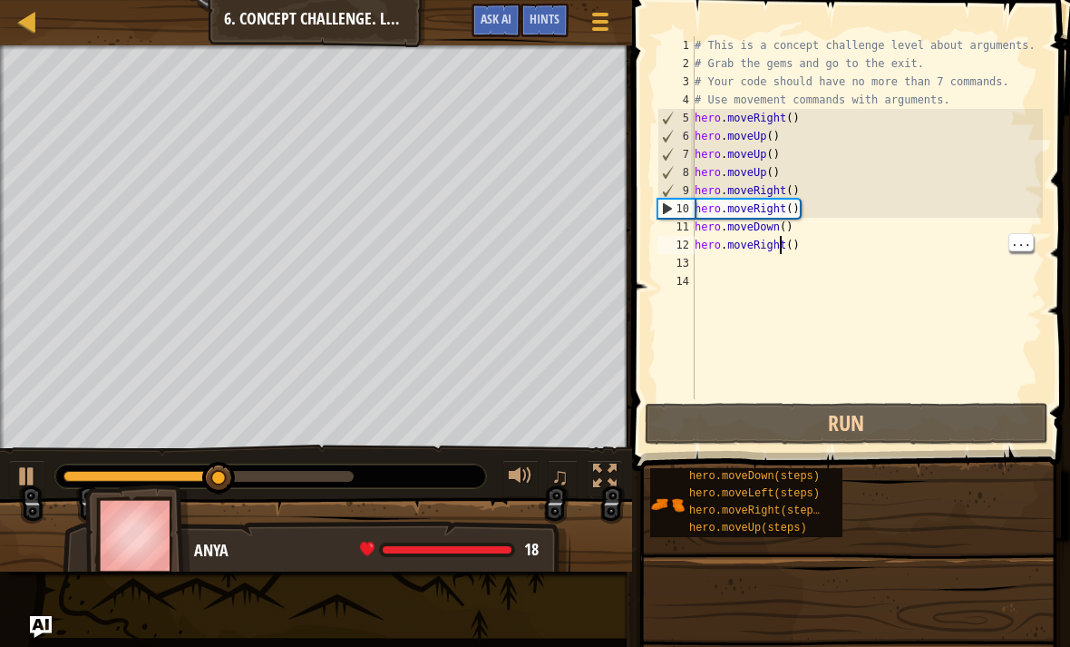
click at [801, 250] on div "# This is a concept challenge level about arguments. # Grab the gems and go to …" at bounding box center [867, 235] width 353 height 399
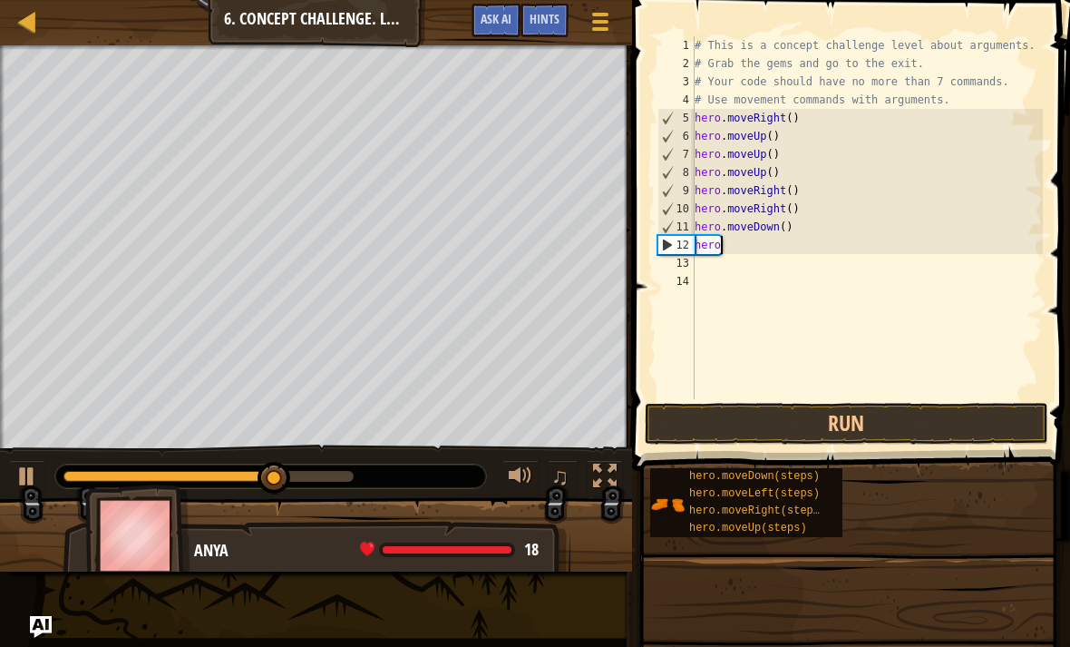
type textarea "h"
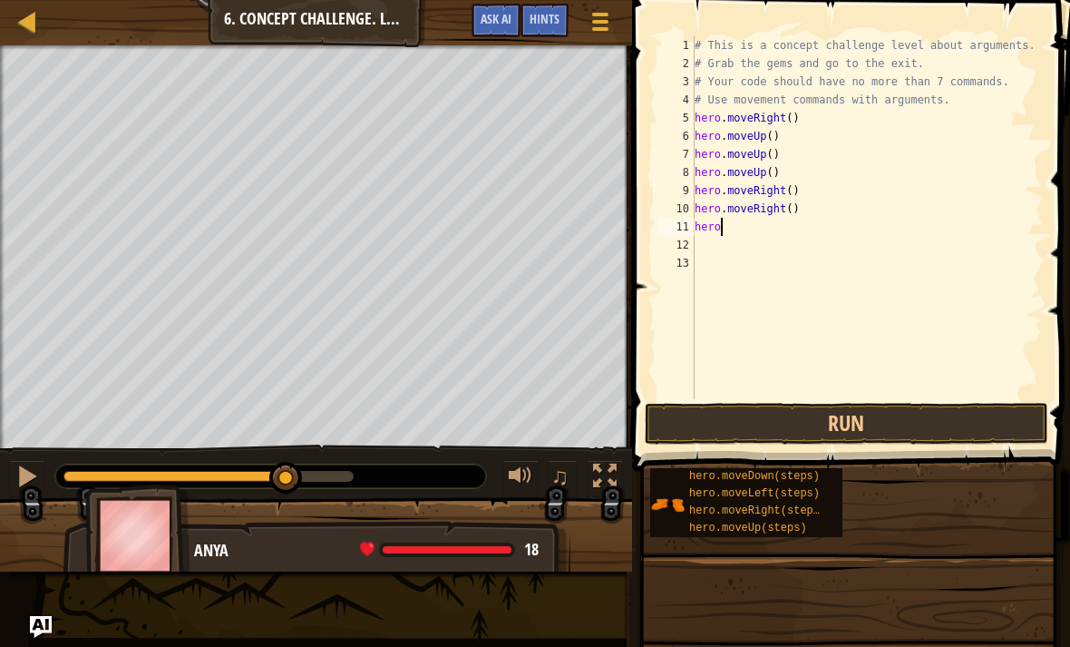
type textarea "h"
click at [841, 425] on button "Run" at bounding box center [847, 424] width 404 height 42
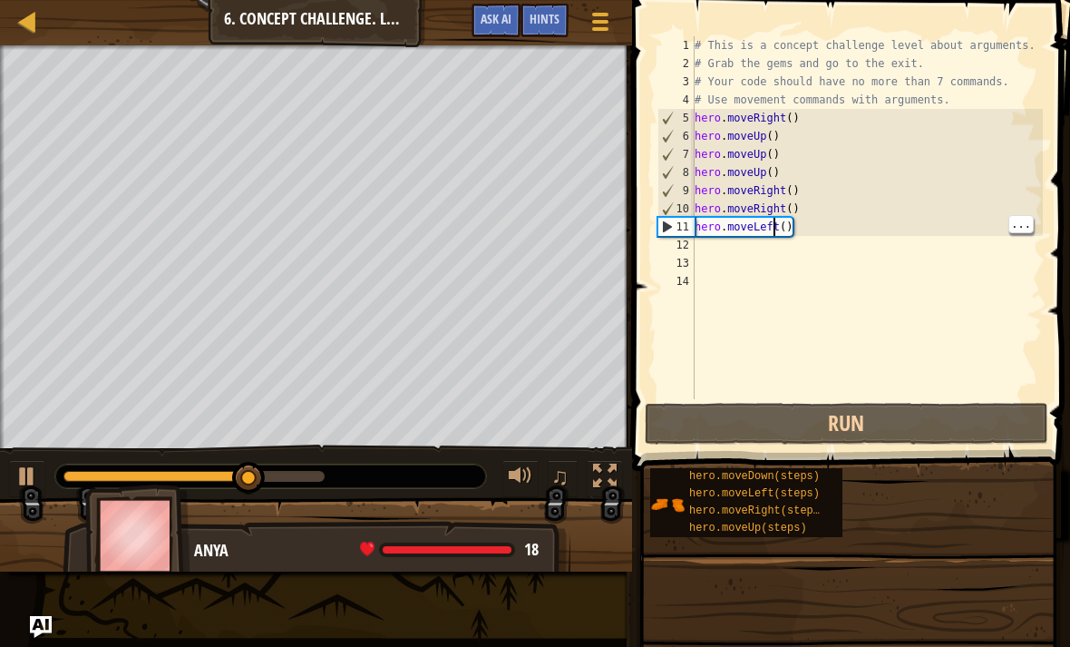
click at [808, 224] on div "# This is a concept challenge level about arguments. # Grab the gems and go to …" at bounding box center [867, 235] width 353 height 399
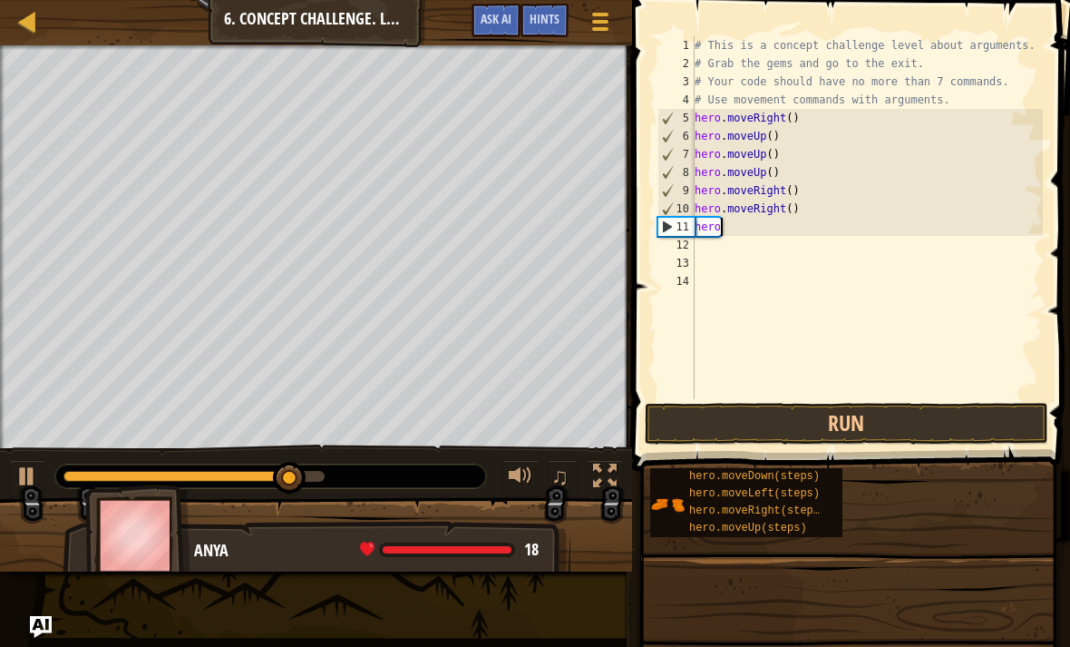
type textarea "h"
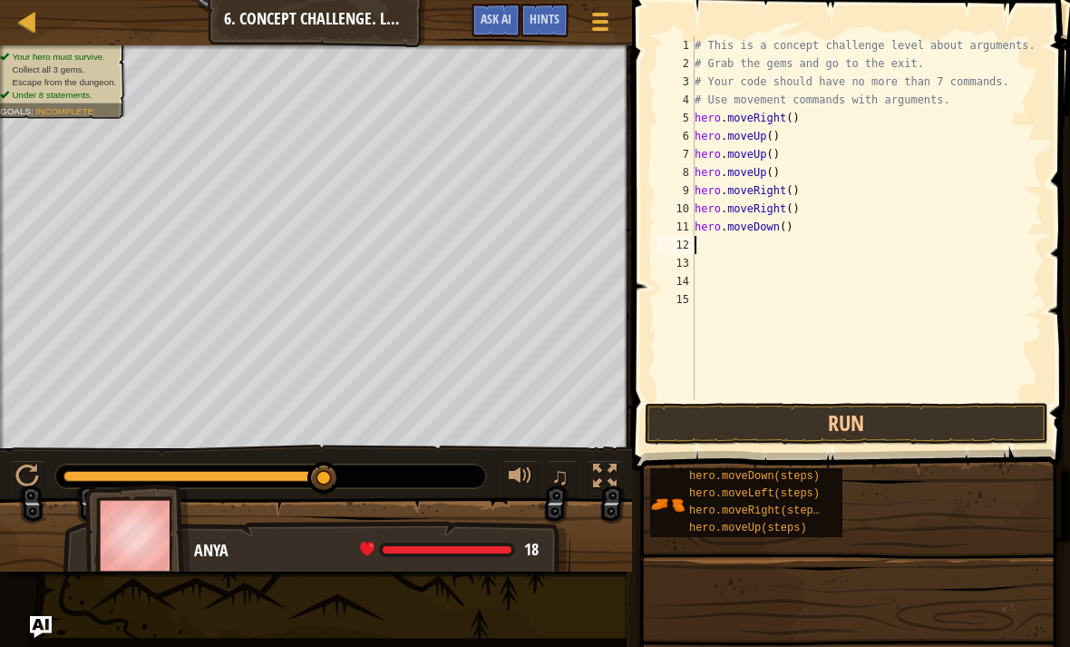
type textarea "hero.moveDown()"
click at [900, 412] on button "Run" at bounding box center [847, 424] width 404 height 42
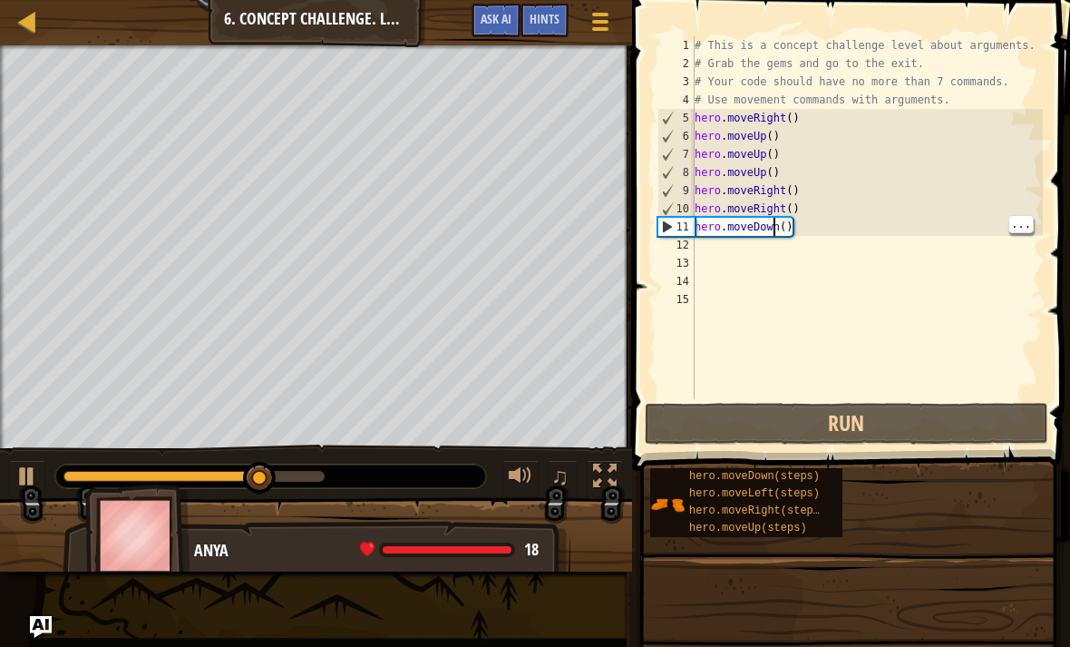
click at [698, 242] on div "# This is a concept challenge level about arguments. # Grab the gems and go to …" at bounding box center [867, 235] width 353 height 399
type textarea "h"
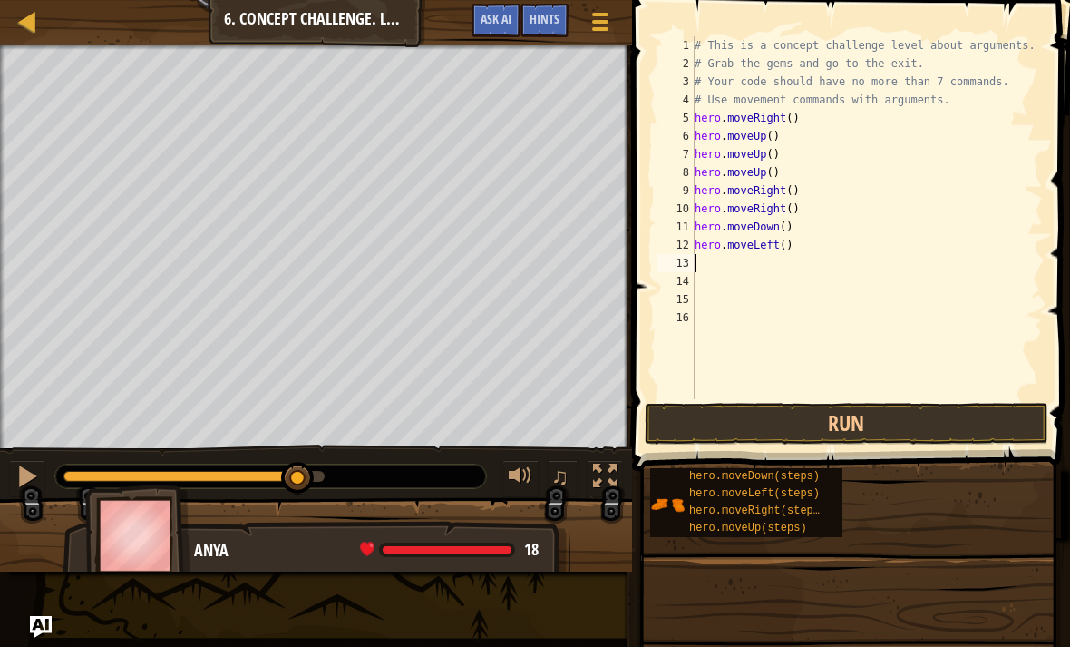
type textarea "hero.moveLeft()"
click at [822, 416] on button "Run" at bounding box center [847, 424] width 404 height 42
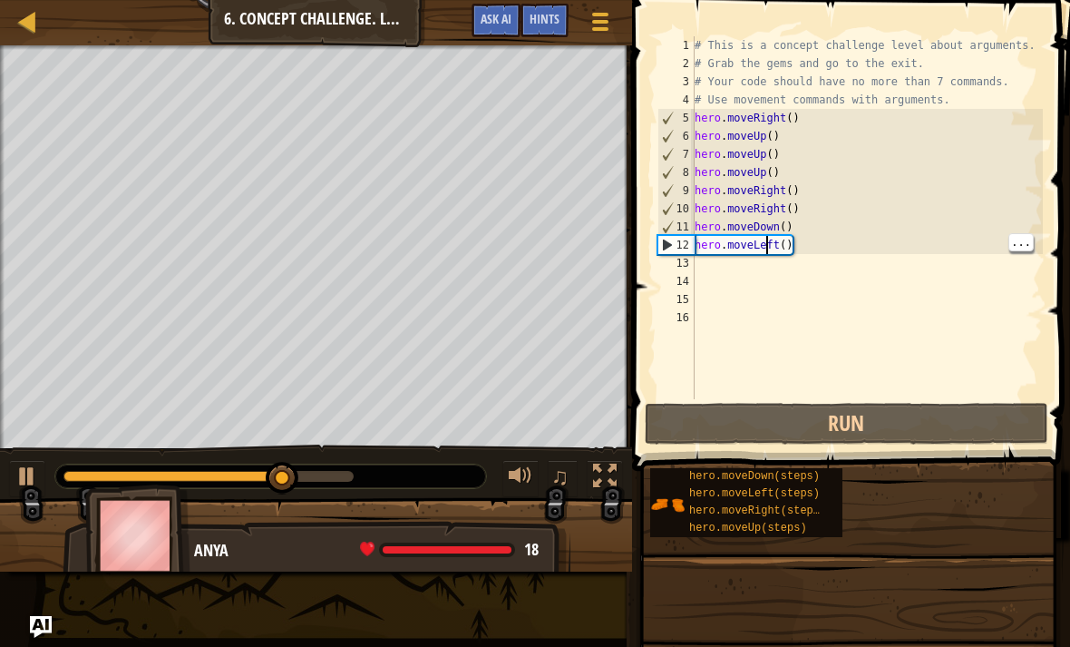
click at [698, 261] on div "# This is a concept challenge level about arguments. # Grab the gems and go to …" at bounding box center [867, 235] width 353 height 399
type textarea "h"
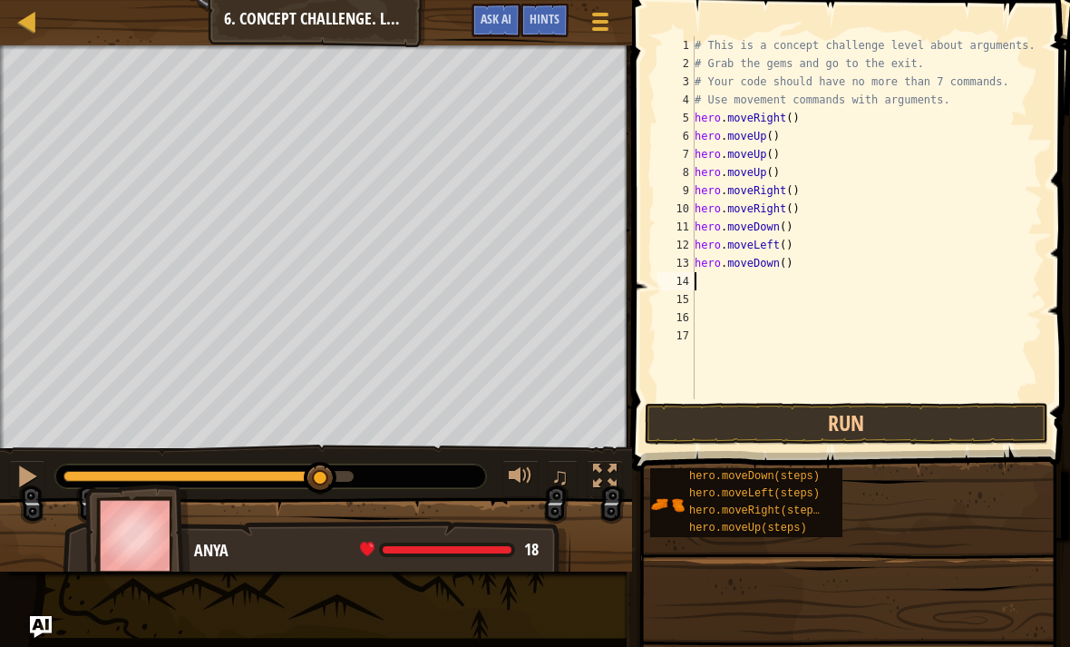
type textarea "hero.moveDown()"
click at [861, 425] on button "Run" at bounding box center [847, 424] width 404 height 42
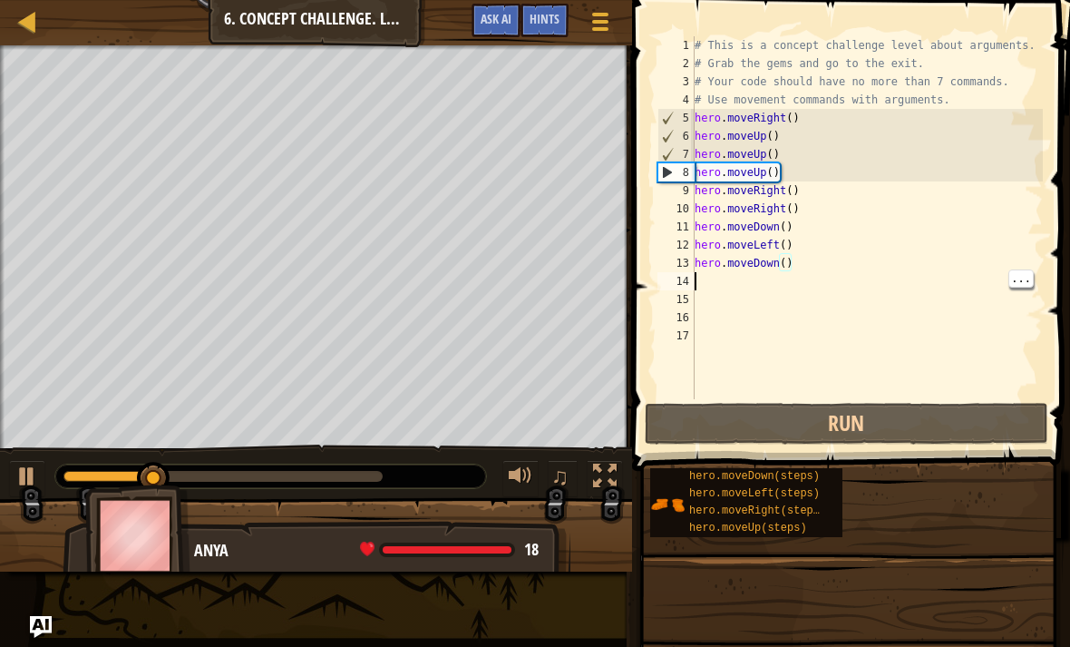
click at [713, 279] on div "# This is a concept challenge level about arguments. # Grab the gems and go to …" at bounding box center [867, 235] width 353 height 399
type textarea "h"
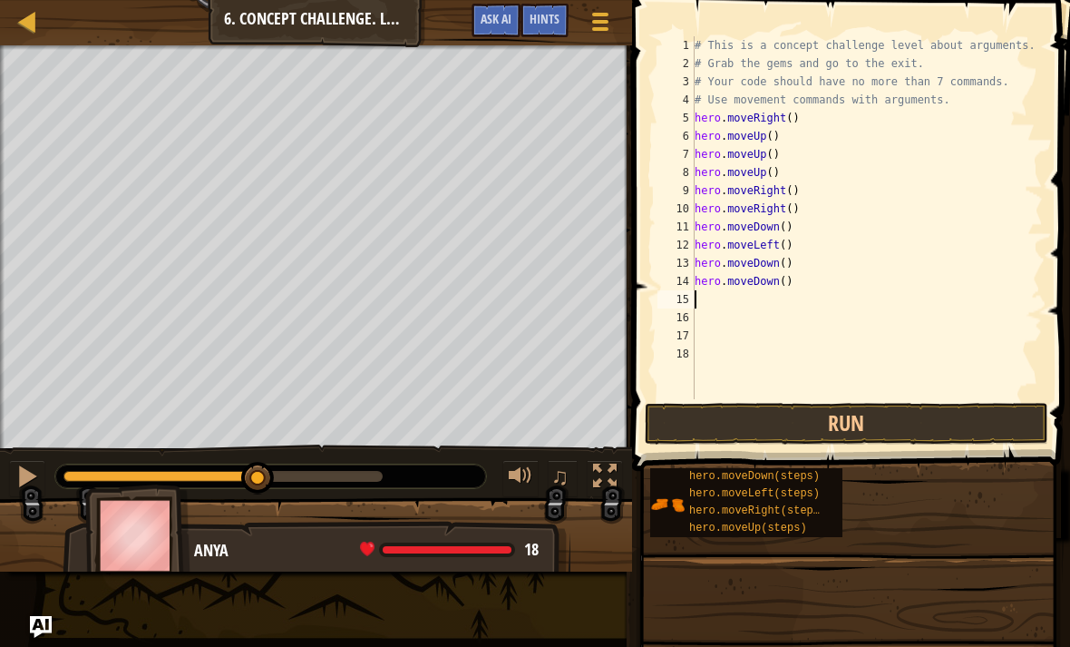
type textarea "hero.moveDown()"
click at [862, 421] on button "Run" at bounding box center [847, 424] width 404 height 42
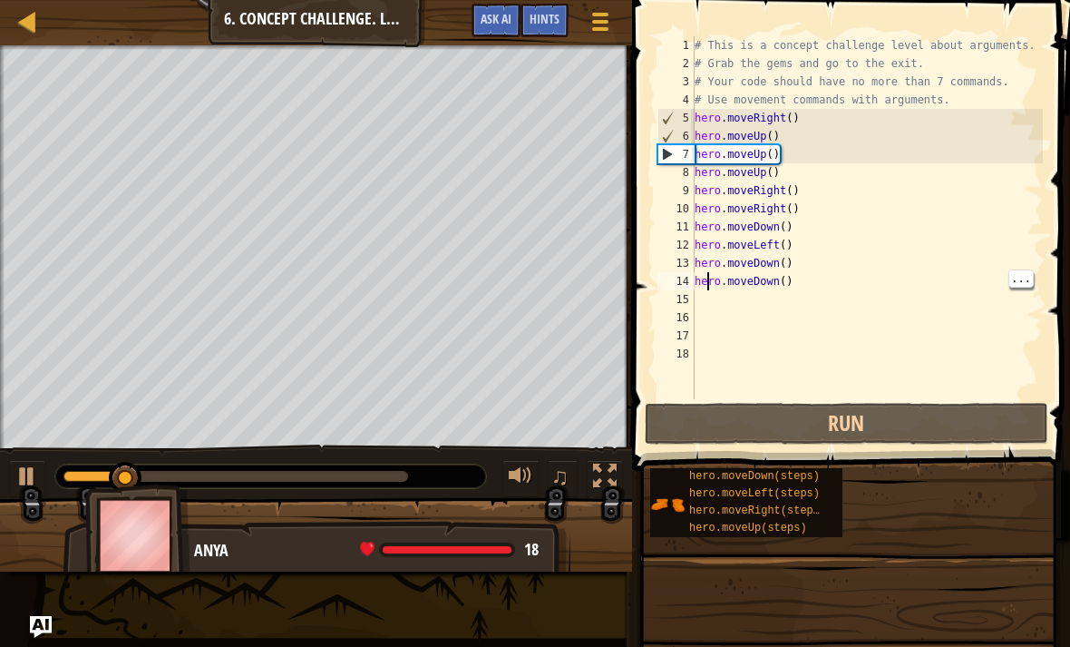
click at [707, 285] on div "# This is a concept challenge level about arguments. # Grab the gems and go to …" at bounding box center [867, 235] width 353 height 399
click at [712, 301] on div "# This is a concept challenge level about arguments. # Grab the gems and go to …" at bounding box center [867, 235] width 353 height 399
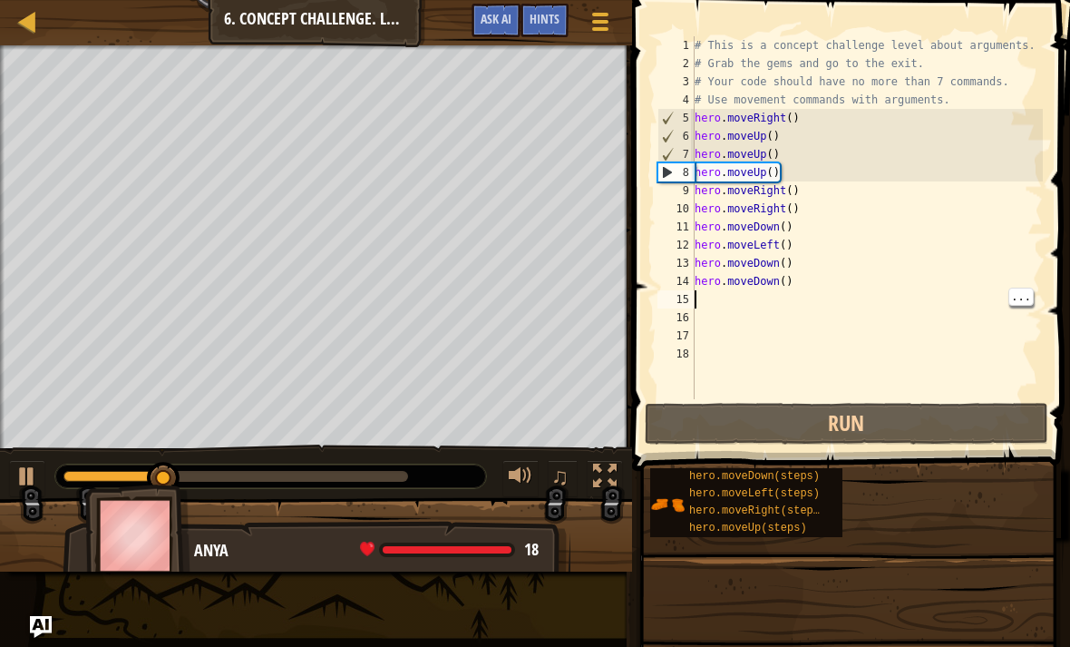
type textarea "h"
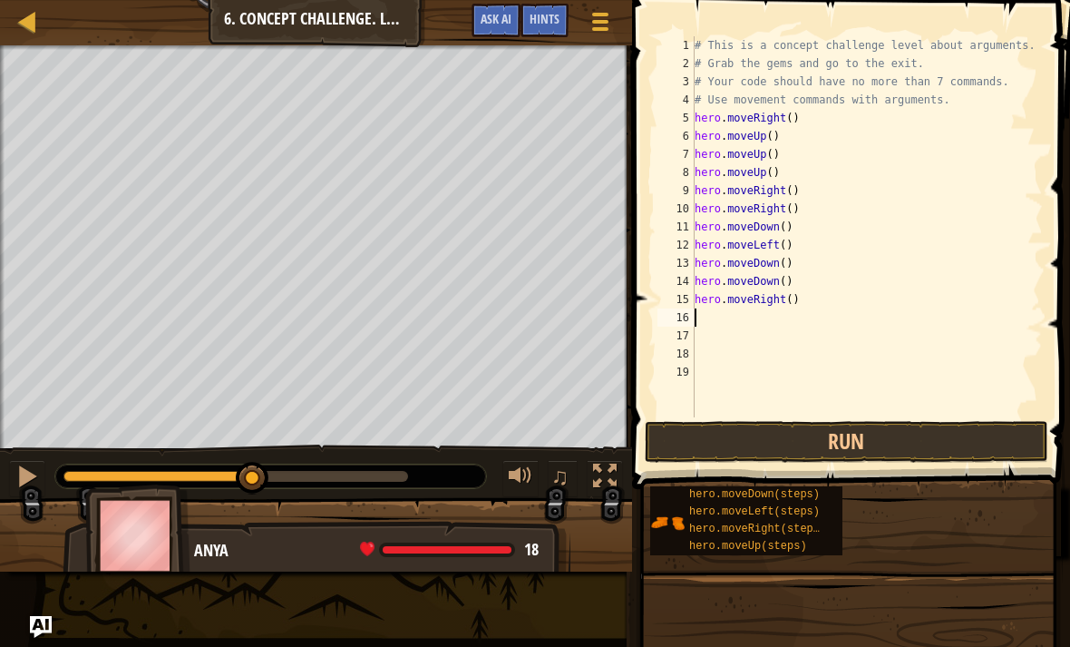
type textarea "hero.moveRight()"
click at [849, 438] on button "Run" at bounding box center [847, 442] width 404 height 42
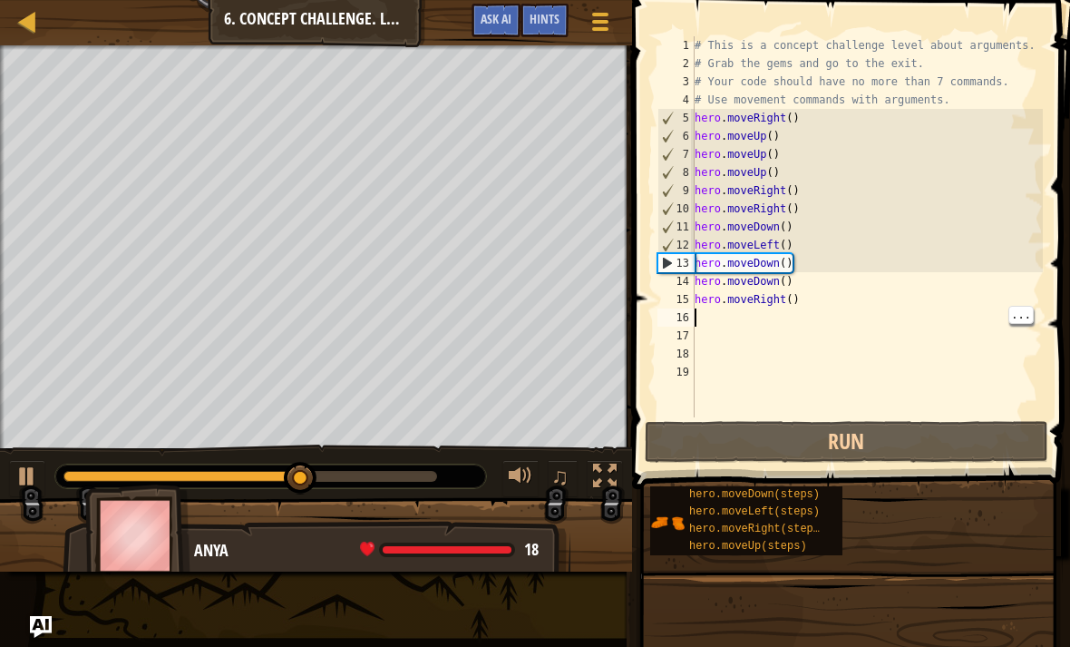
click at [705, 312] on div "# This is a concept challenge level about arguments. # Grab the gems and go to …" at bounding box center [867, 244] width 352 height 417
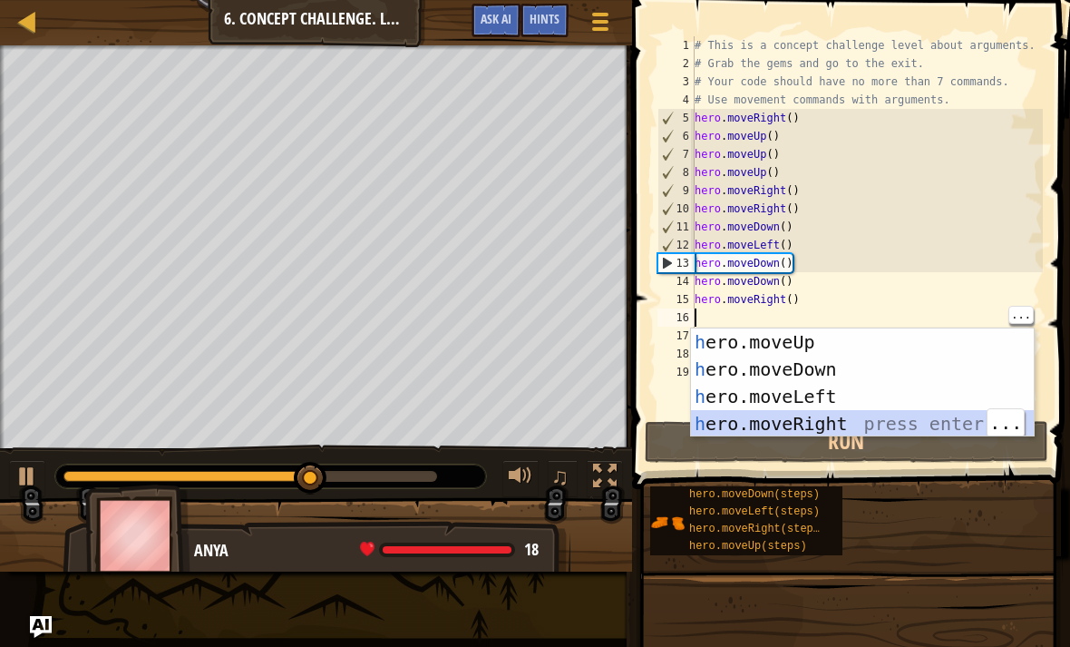
type textarea "h"
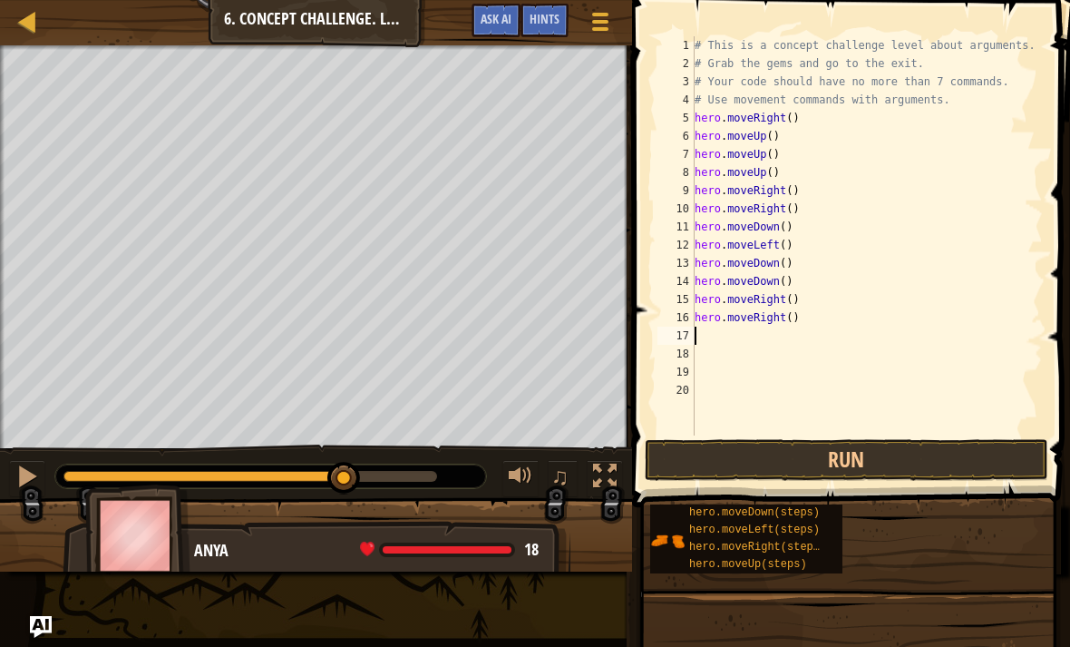
type textarea "hero.moveRight()"
click at [862, 454] on button "Run" at bounding box center [847, 460] width 404 height 42
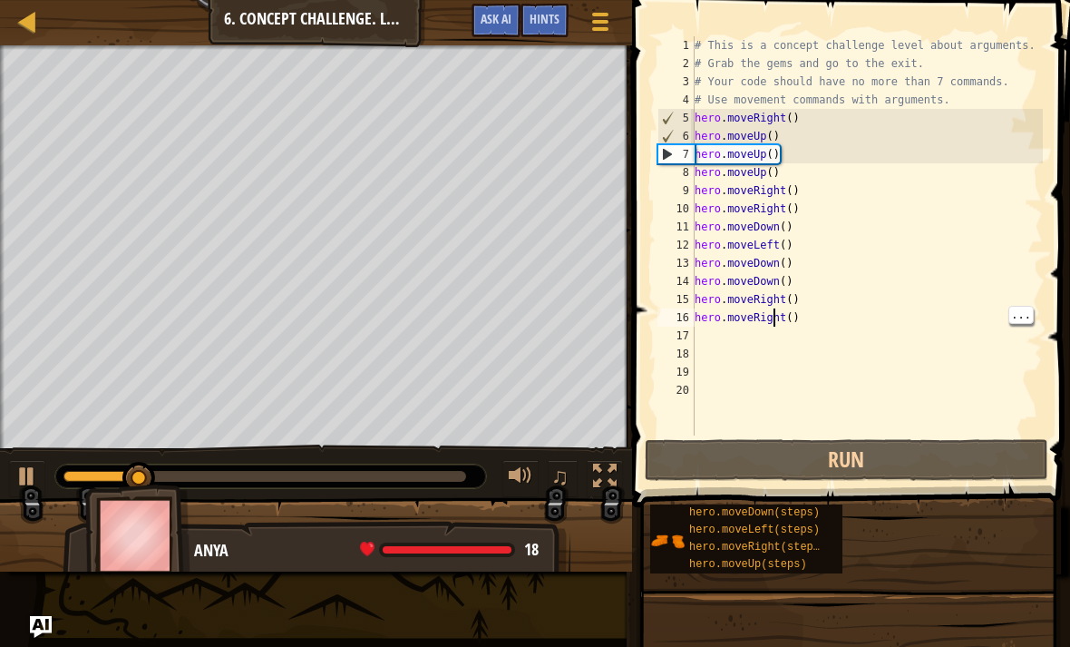
click at [697, 337] on div "# This is a concept challenge level about arguments. # Grab the gems and go to …" at bounding box center [867, 253] width 352 height 435
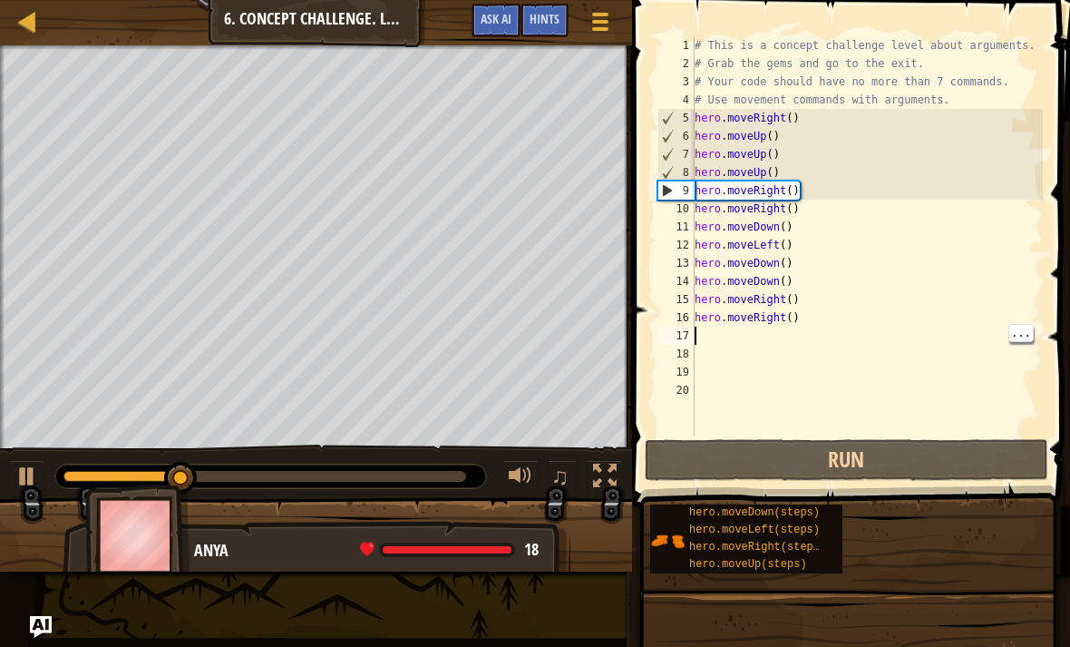
type textarea "h"
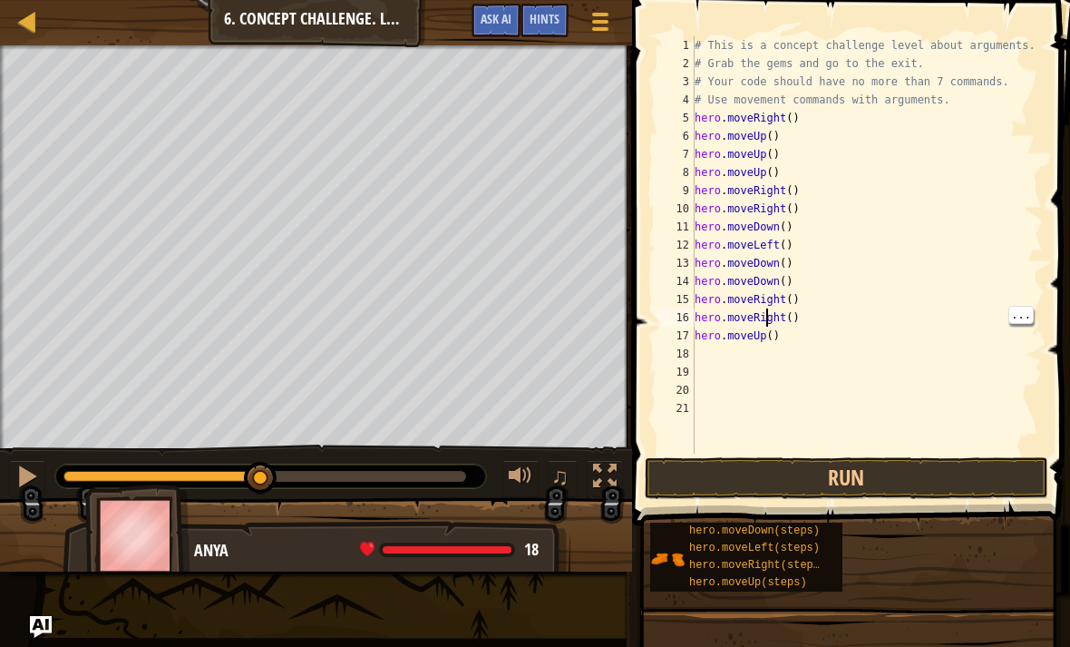
type textarea "hero.moveUp()"
click at [762, 330] on div "# This is a concept challenge level about arguments. # Grab the gems and go to …" at bounding box center [867, 263] width 352 height 454
click at [871, 474] on button "Run" at bounding box center [847, 478] width 404 height 42
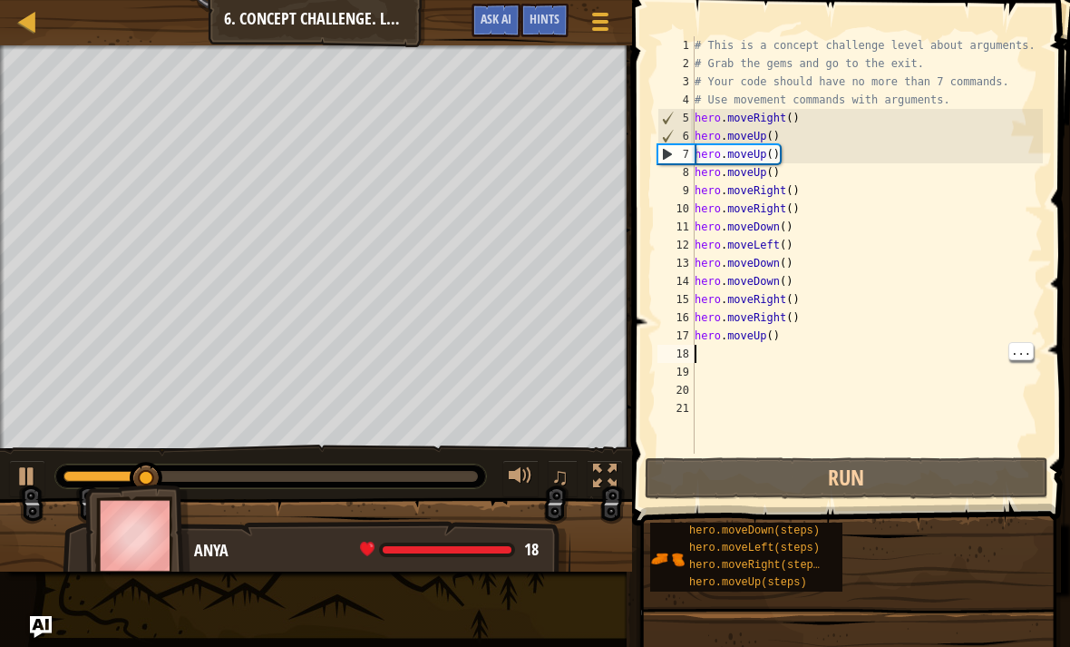
click at [708, 346] on div "# This is a concept challenge level about arguments. # Grab the gems and go to …" at bounding box center [867, 263] width 352 height 454
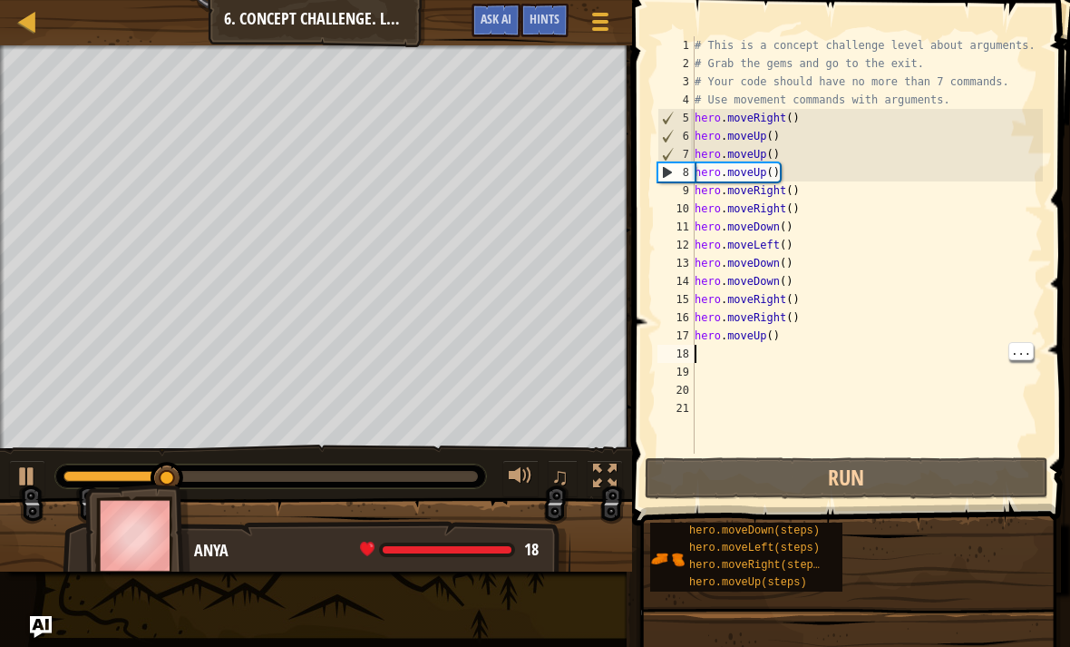
type textarea "h"
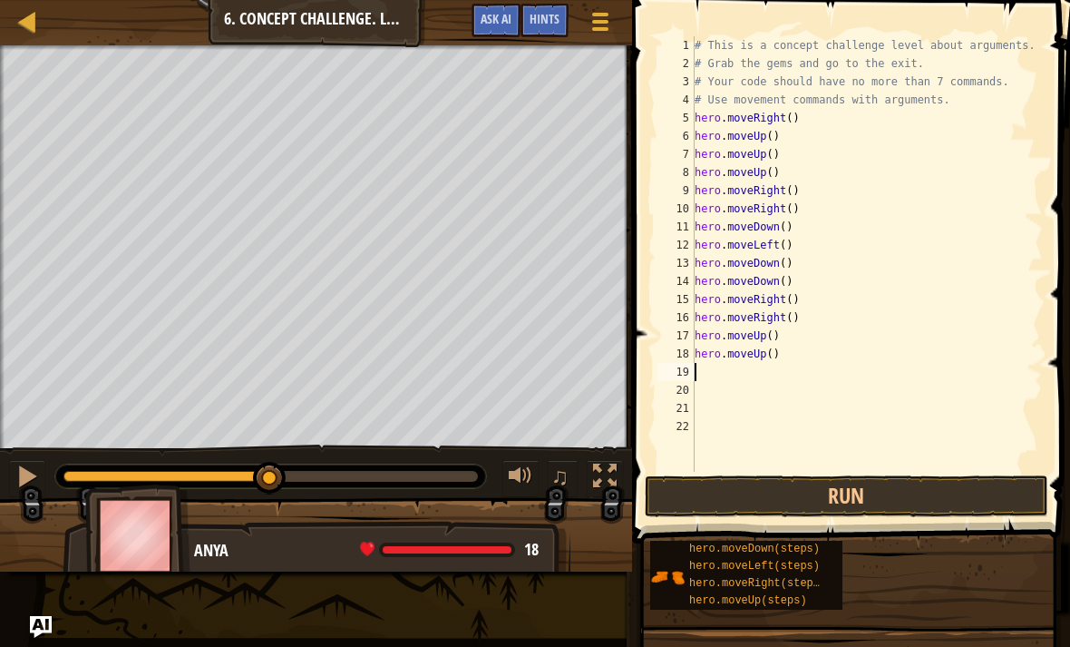
type textarea "hero.moveUp()"
click at [861, 504] on button "Run" at bounding box center [847, 496] width 404 height 42
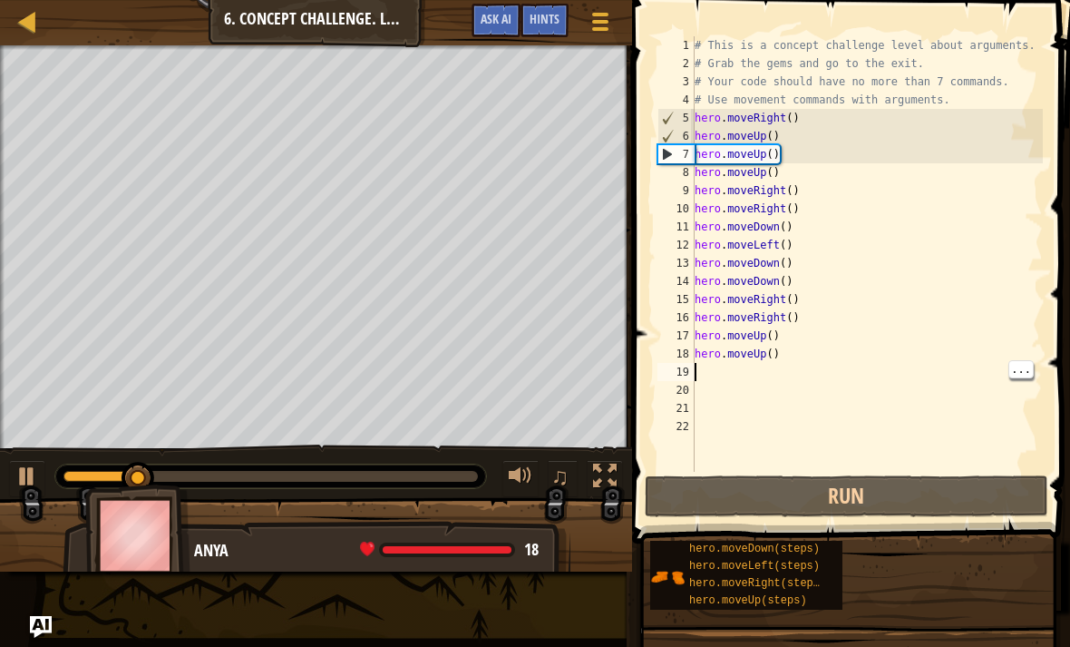
click at [696, 368] on div "# This is a concept challenge level about arguments. # Grab the gems and go to …" at bounding box center [867, 272] width 352 height 472
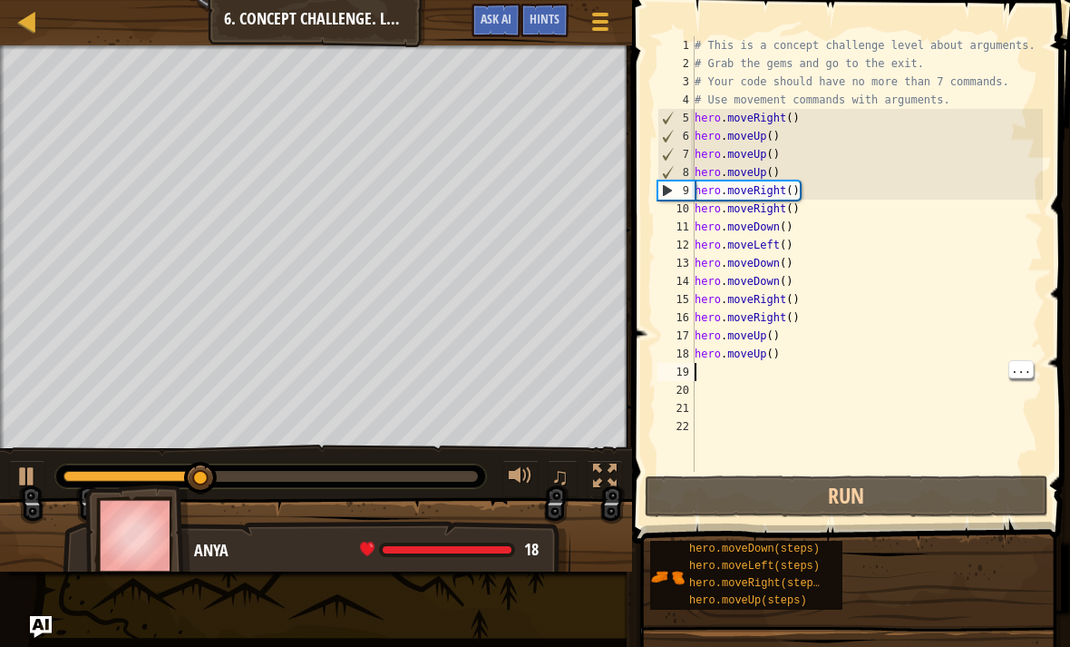
type textarea "h"
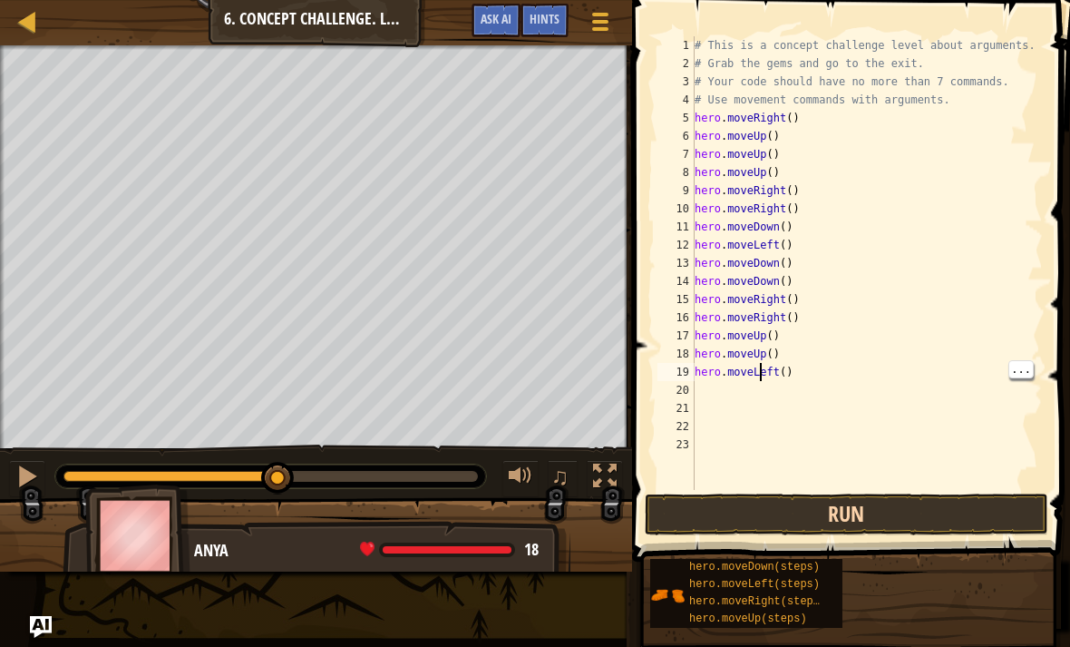
click at [851, 515] on button "Run" at bounding box center [847, 514] width 404 height 42
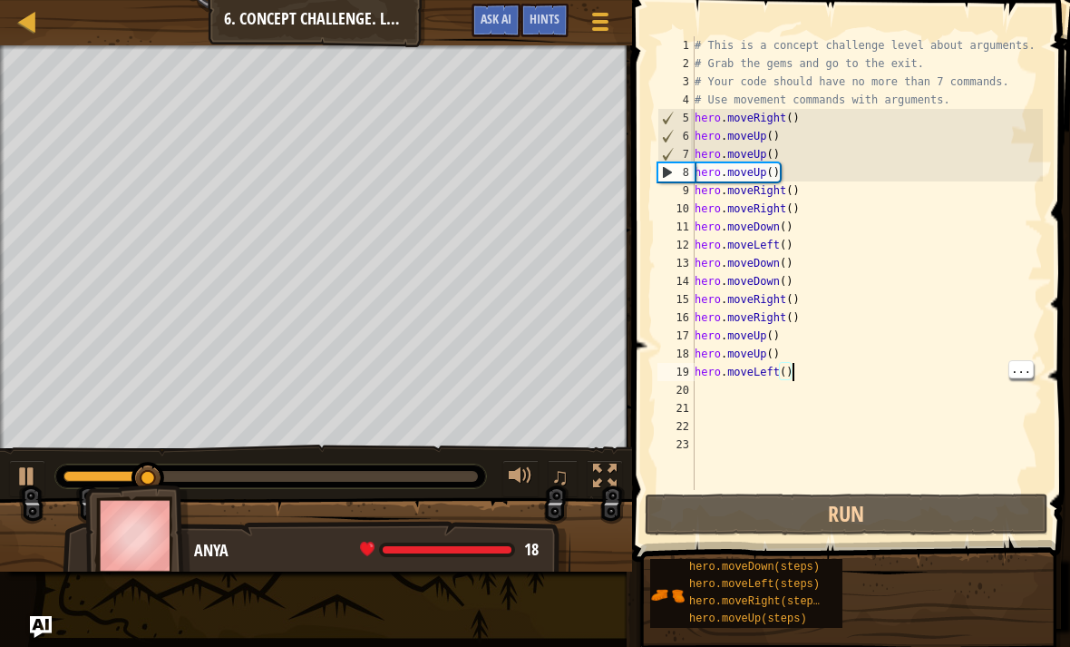
click at [797, 374] on div "# This is a concept challenge level about arguments. # Grab the gems and go to …" at bounding box center [867, 281] width 352 height 490
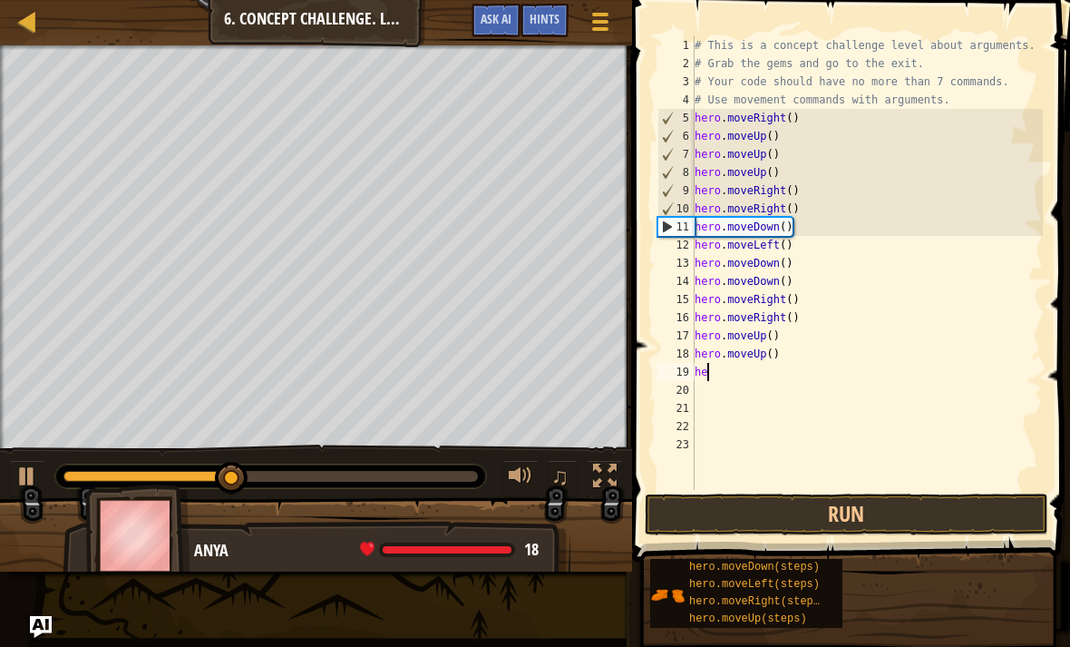
type textarea "h"
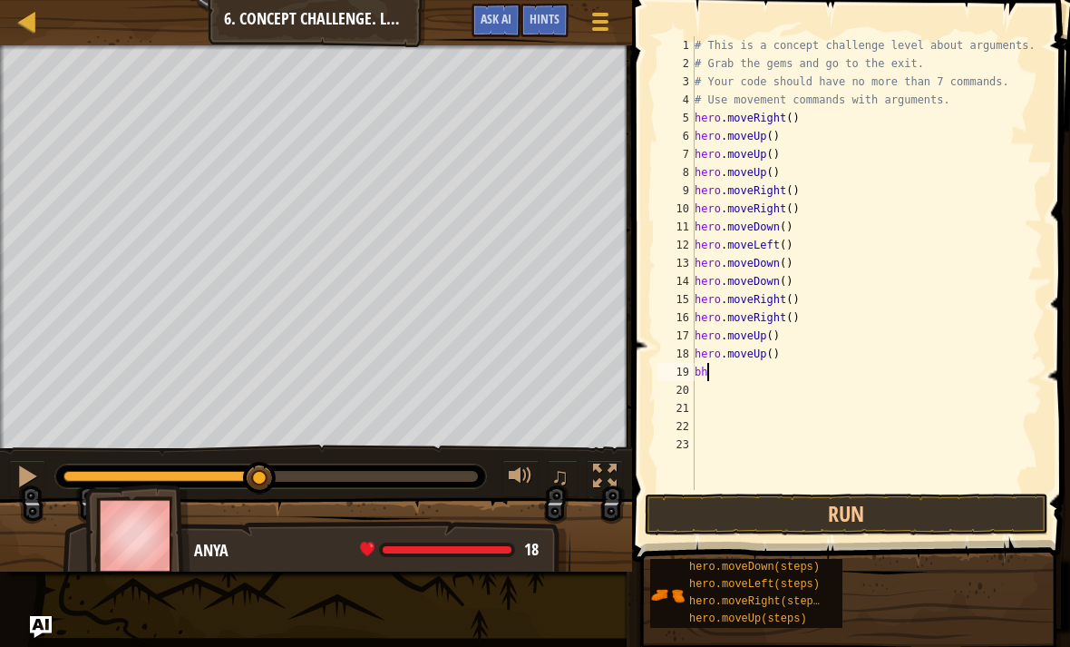
type textarea "b"
type textarea "h"
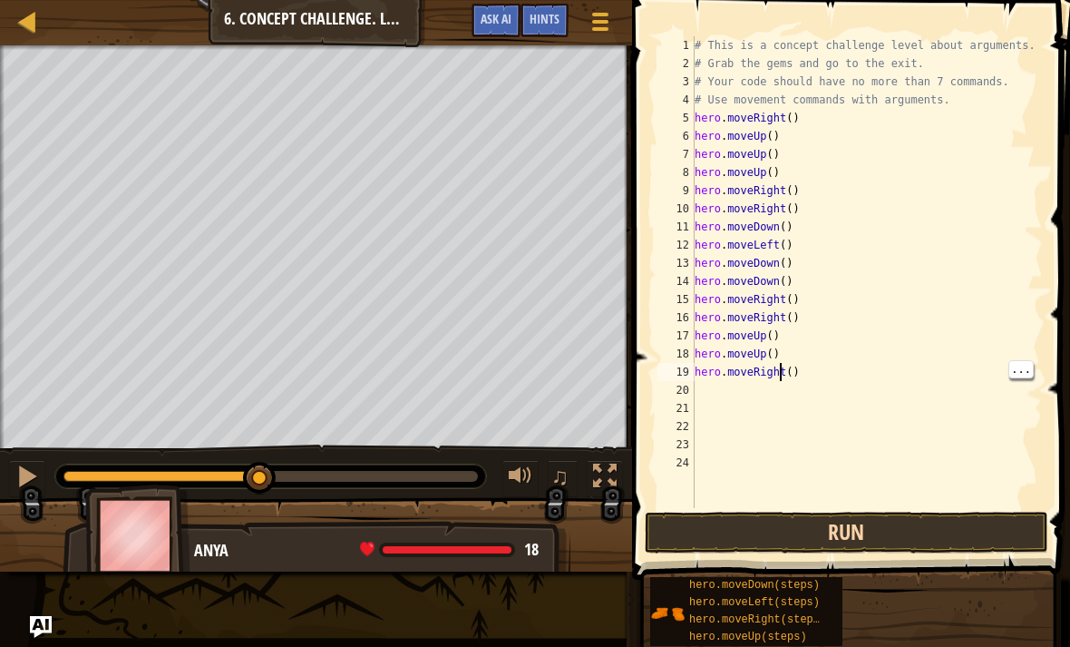
click at [859, 534] on button "Run" at bounding box center [847, 533] width 404 height 42
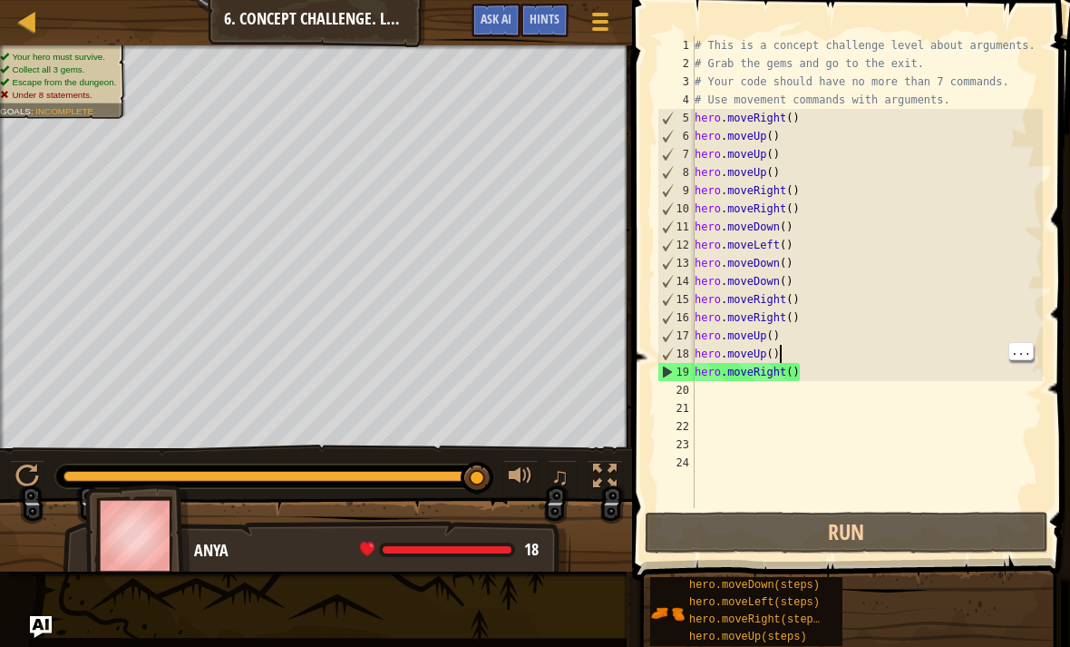
click at [816, 355] on div "# This is a concept challenge level about arguments. # Grab the gems and go to …" at bounding box center [867, 290] width 352 height 508
click at [810, 376] on div "# This is a concept challenge level about arguments. # Grab the gems and go to …" at bounding box center [867, 290] width 352 height 508
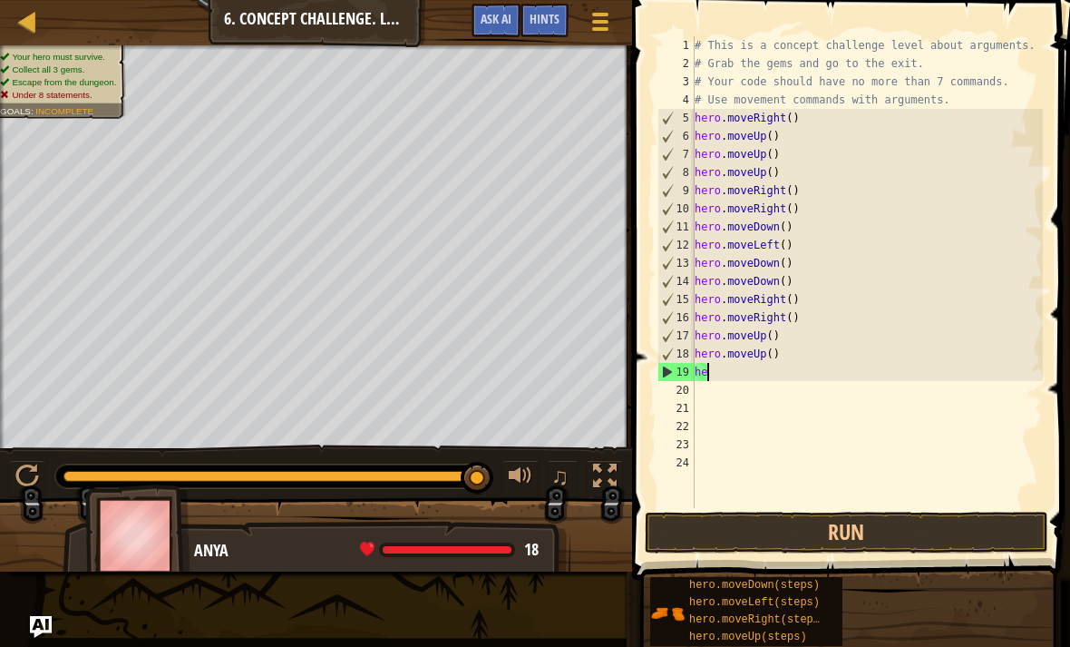
type textarea "h"
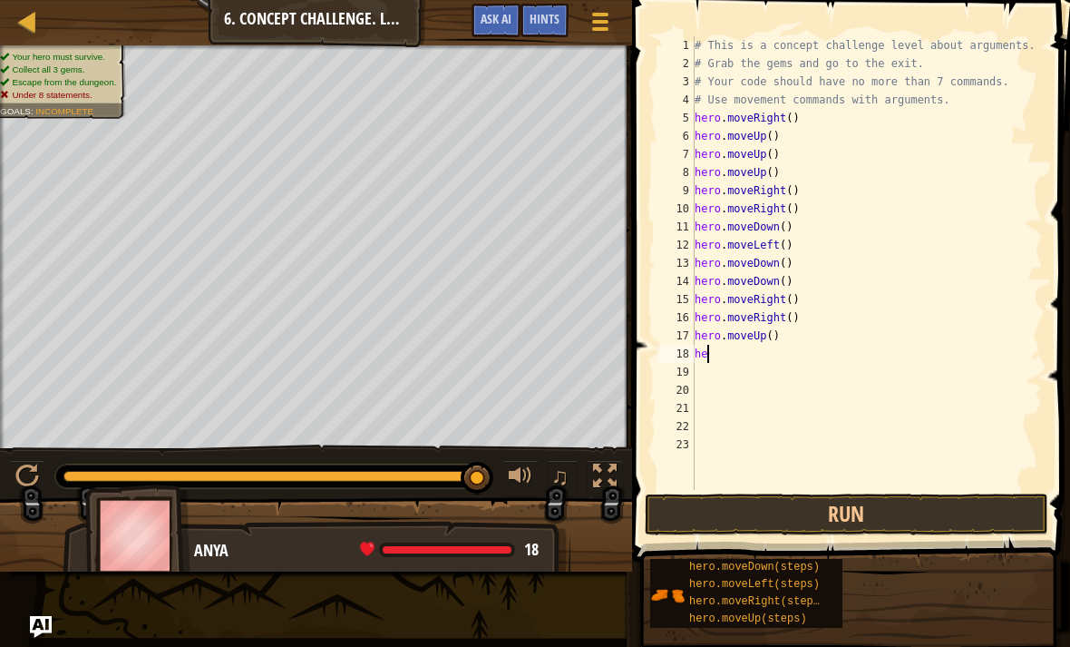
type textarea "h"
click at [933, 486] on div "# This is a concept challenge level about arguments. # Grab the gems and go to …" at bounding box center [867, 281] width 352 height 490
click at [956, 515] on button "Run" at bounding box center [847, 514] width 404 height 42
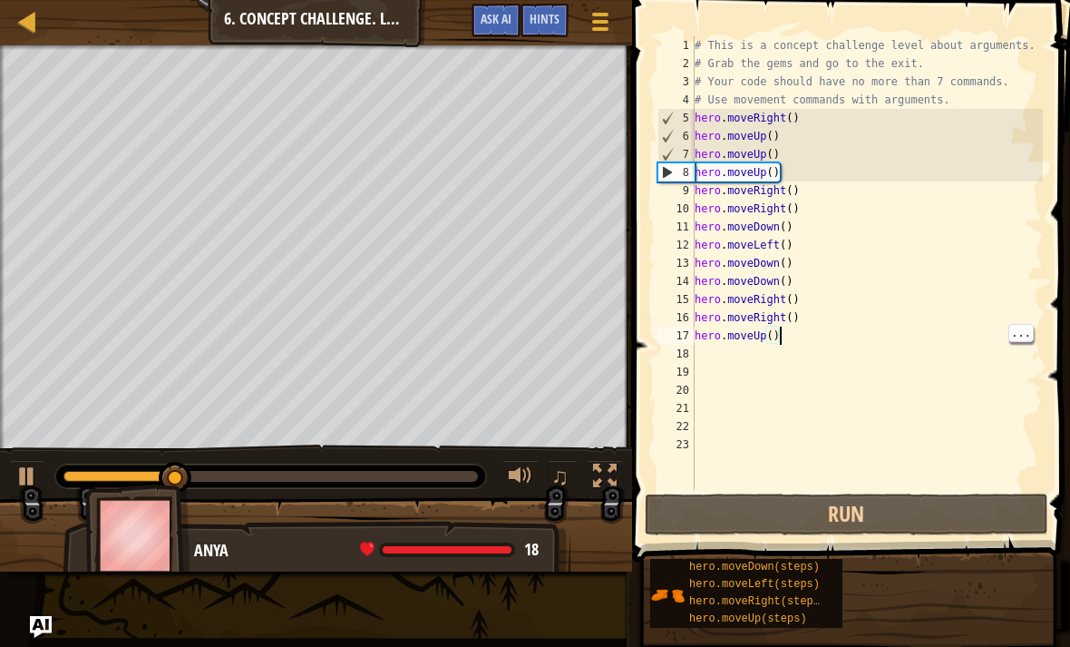
click at [797, 342] on div "# This is a concept challenge level about arguments. # Grab the gems and go to …" at bounding box center [867, 281] width 352 height 490
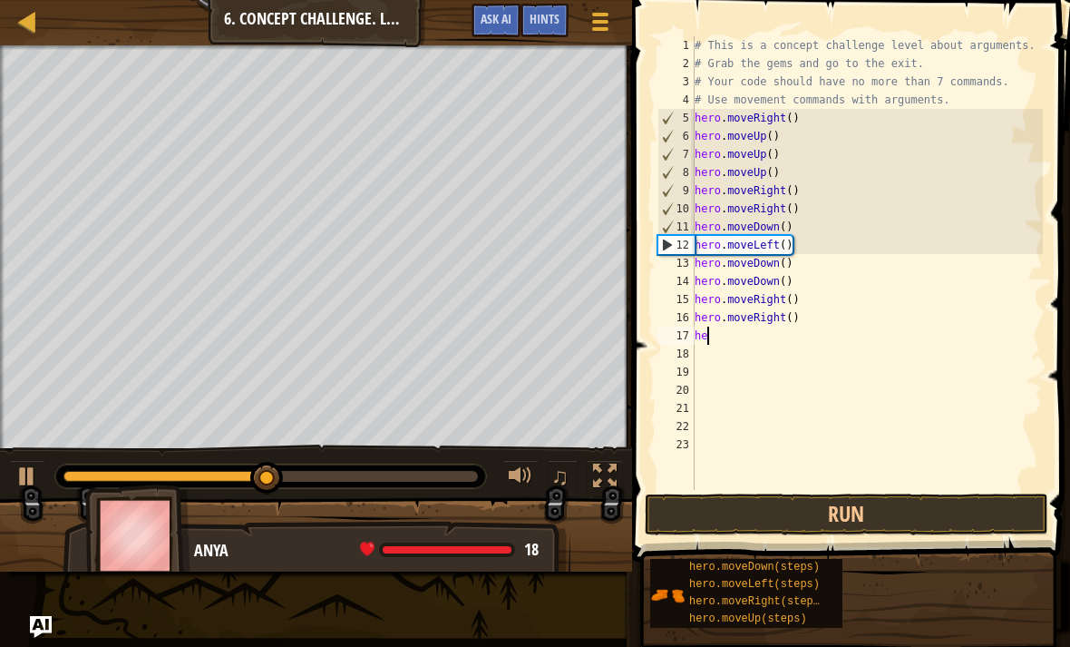
type textarea "h"
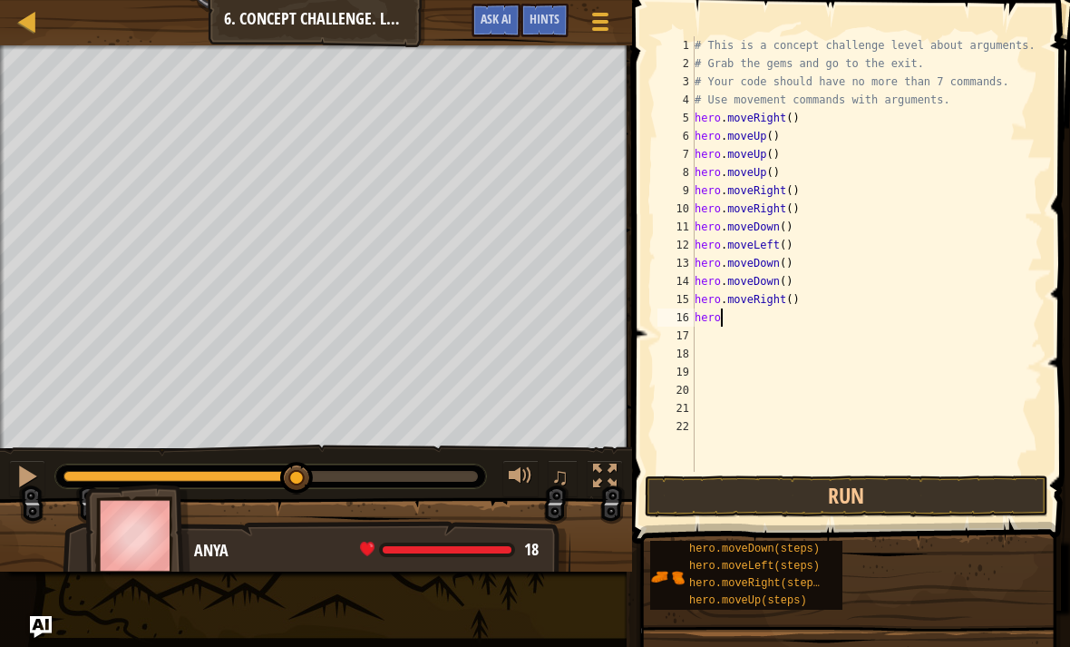
type textarea "h"
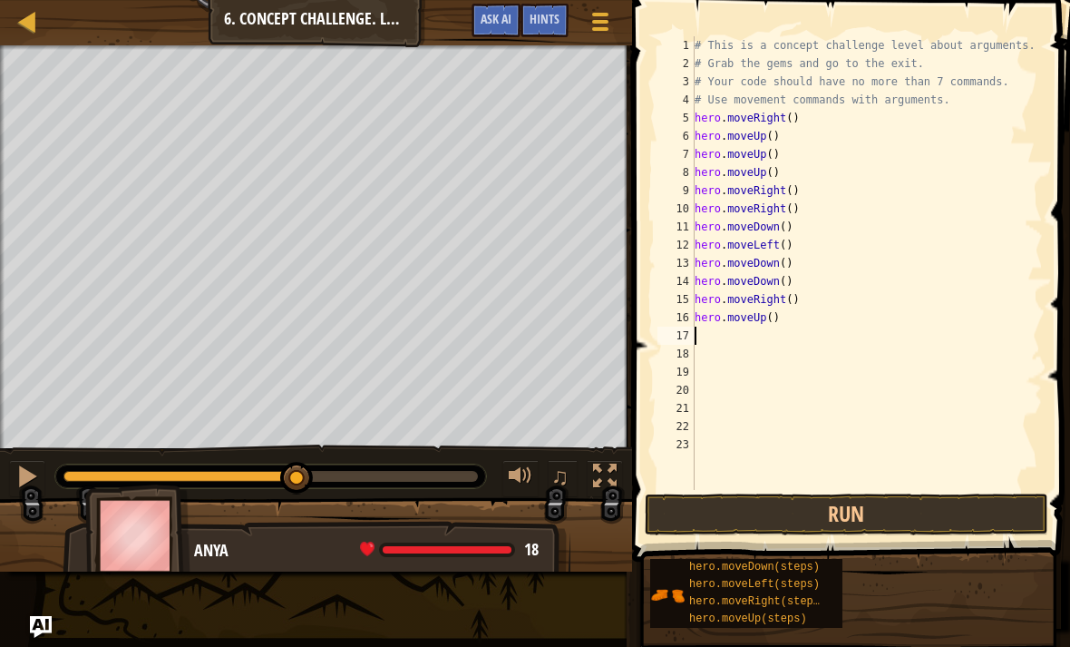
type textarea "hero.moveUp()"
click at [865, 513] on button "Run" at bounding box center [847, 514] width 404 height 42
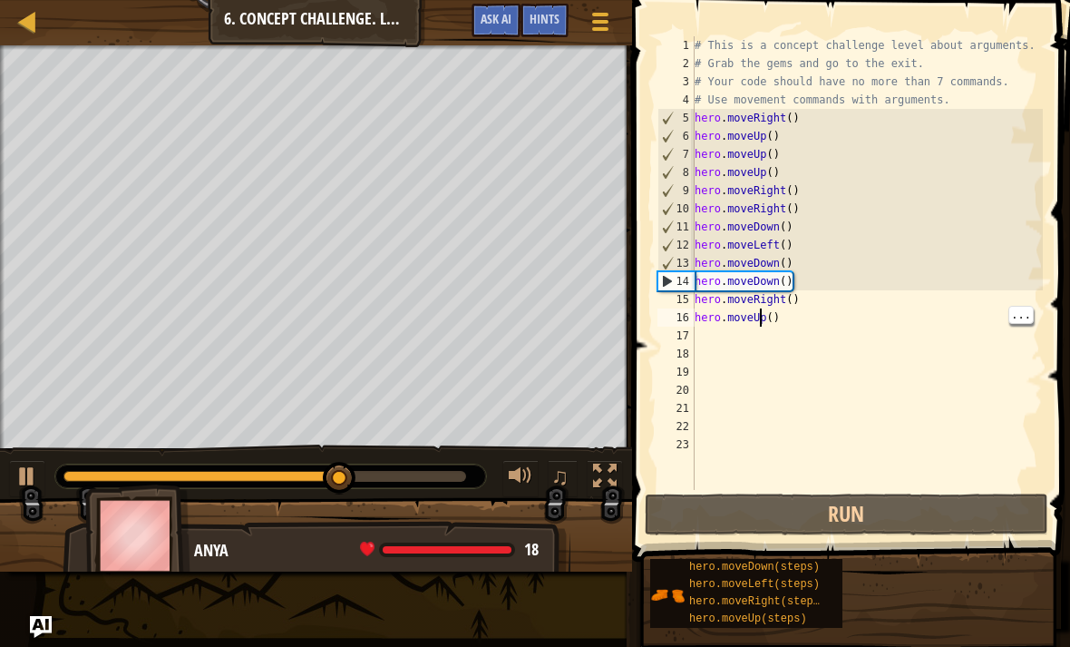
click at [708, 332] on div "# This is a concept challenge level about arguments. # Grab the gems and go to …" at bounding box center [867, 281] width 352 height 490
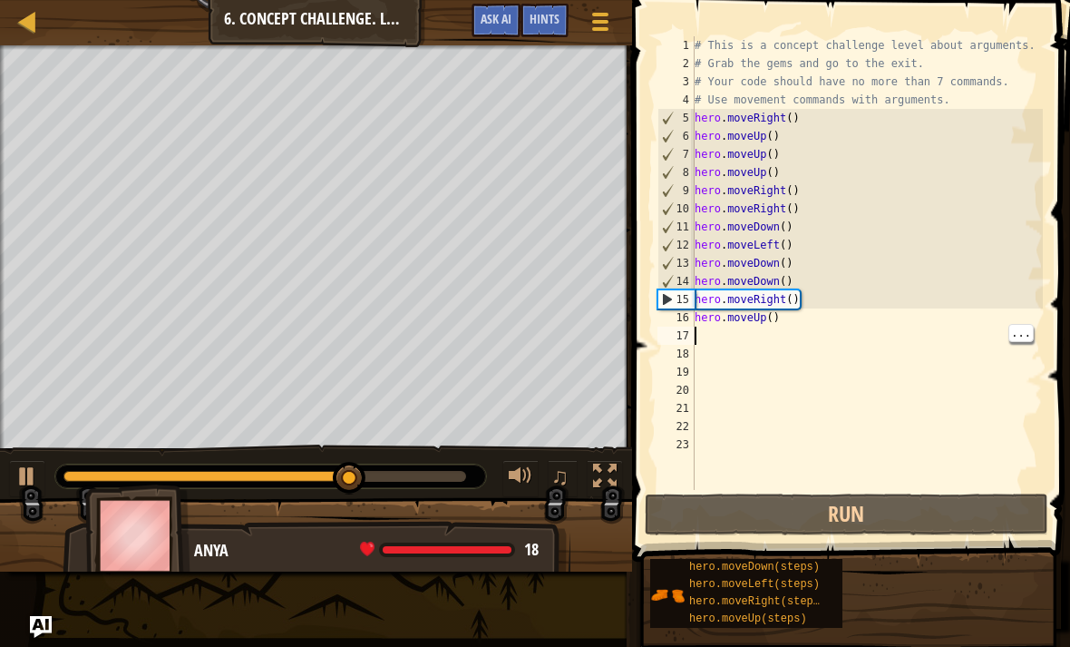
type textarea "h"
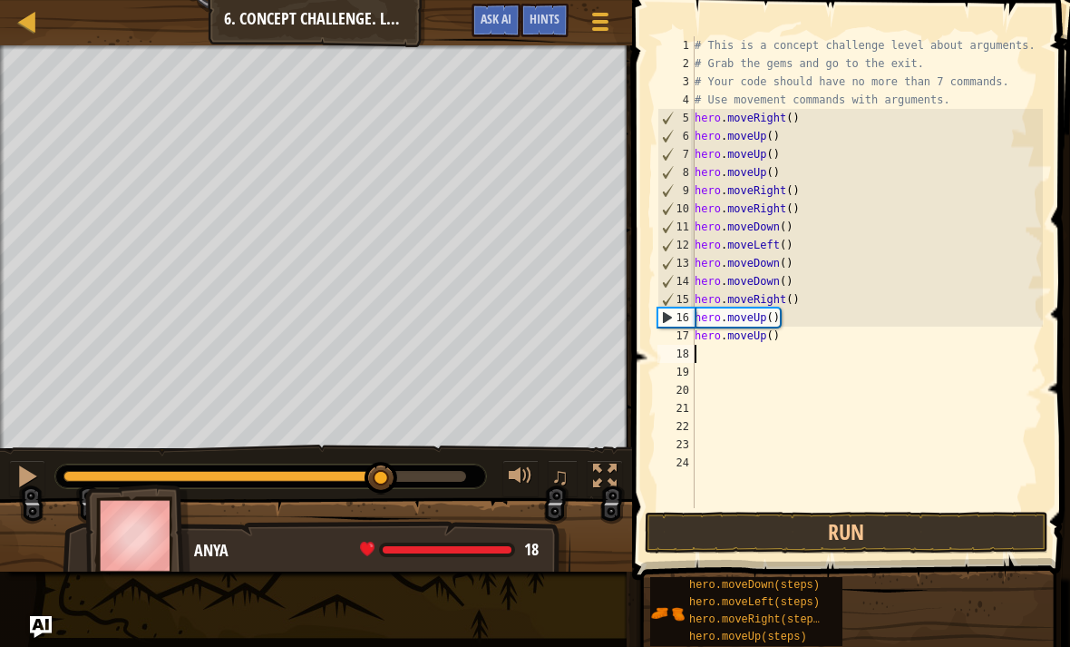
type textarea "hero.moveUp()"
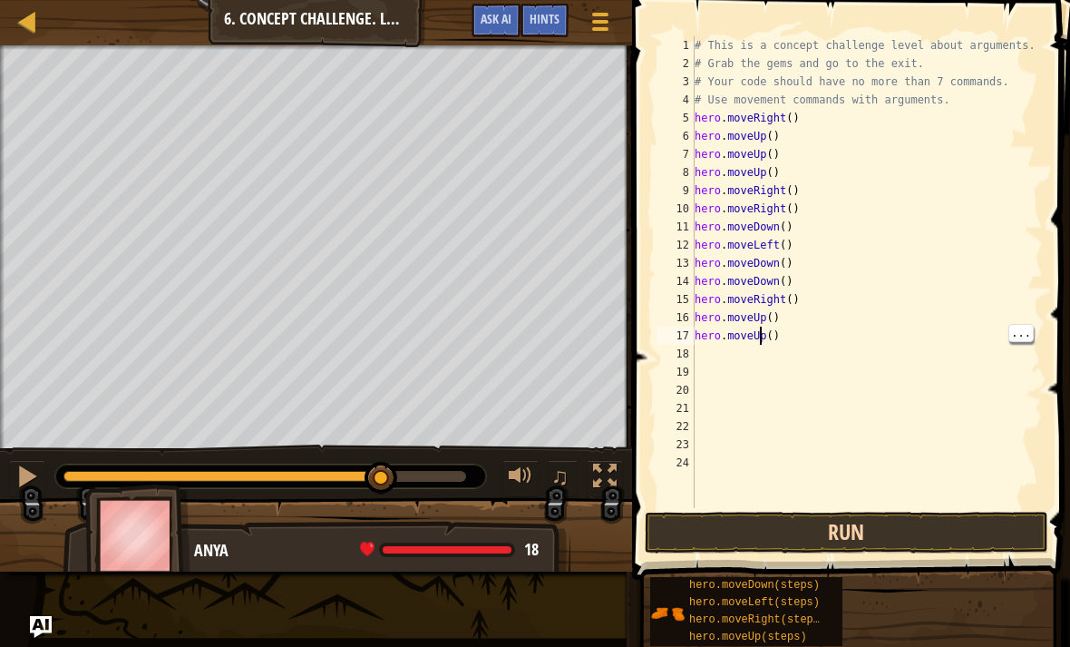
click at [857, 517] on button "Run" at bounding box center [847, 533] width 404 height 42
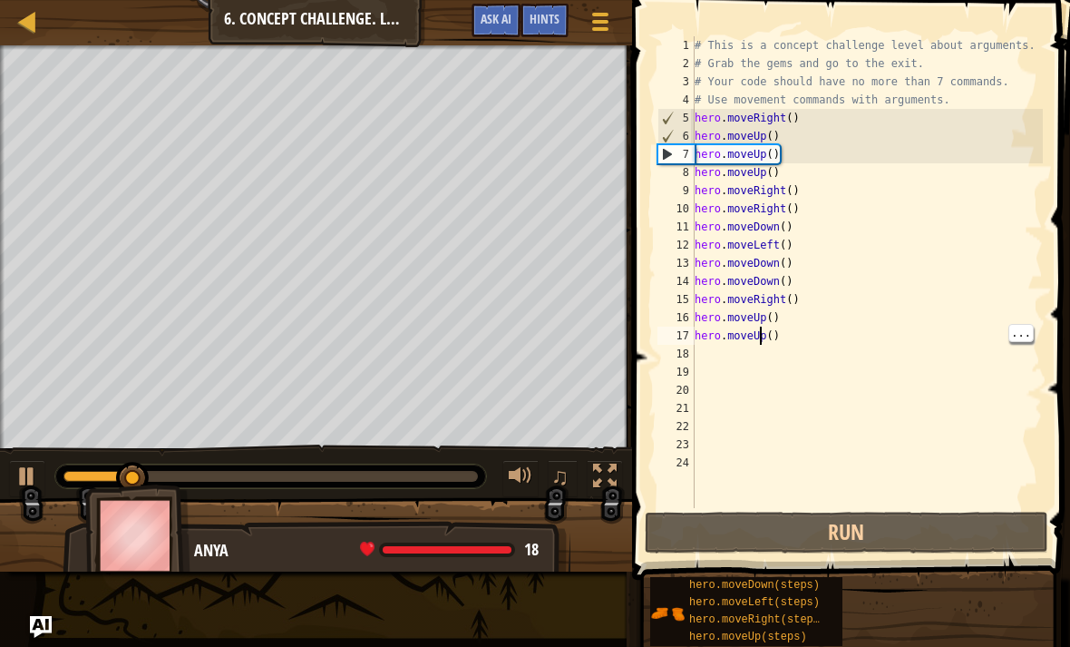
click at [705, 350] on div "# This is a concept challenge level about arguments. # Grab the gems and go to …" at bounding box center [867, 290] width 352 height 508
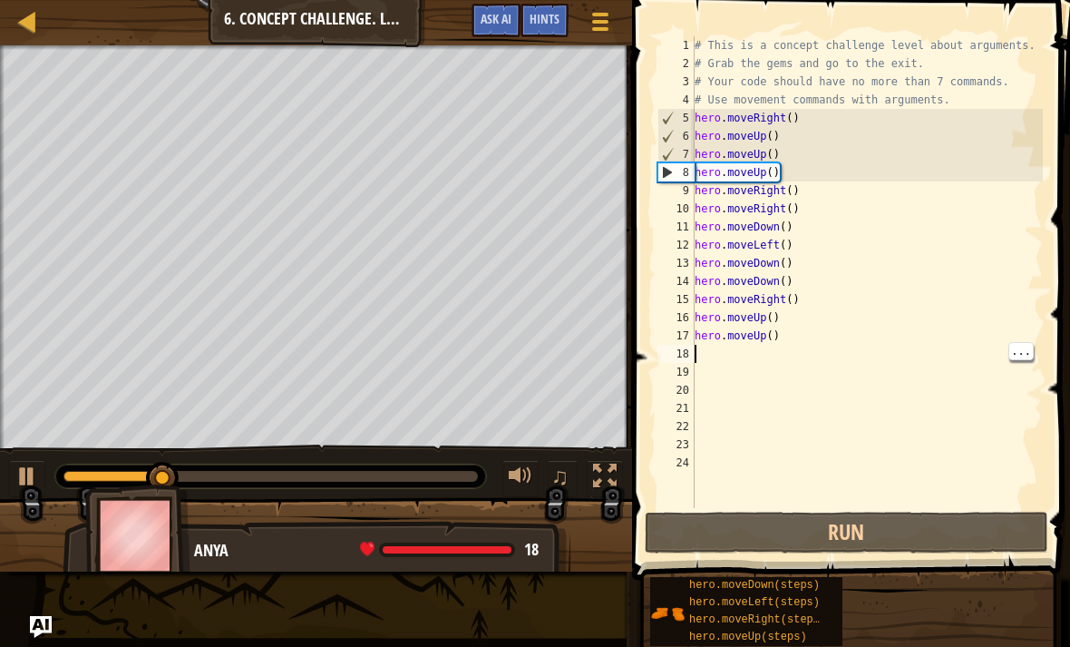
type textarea "h"
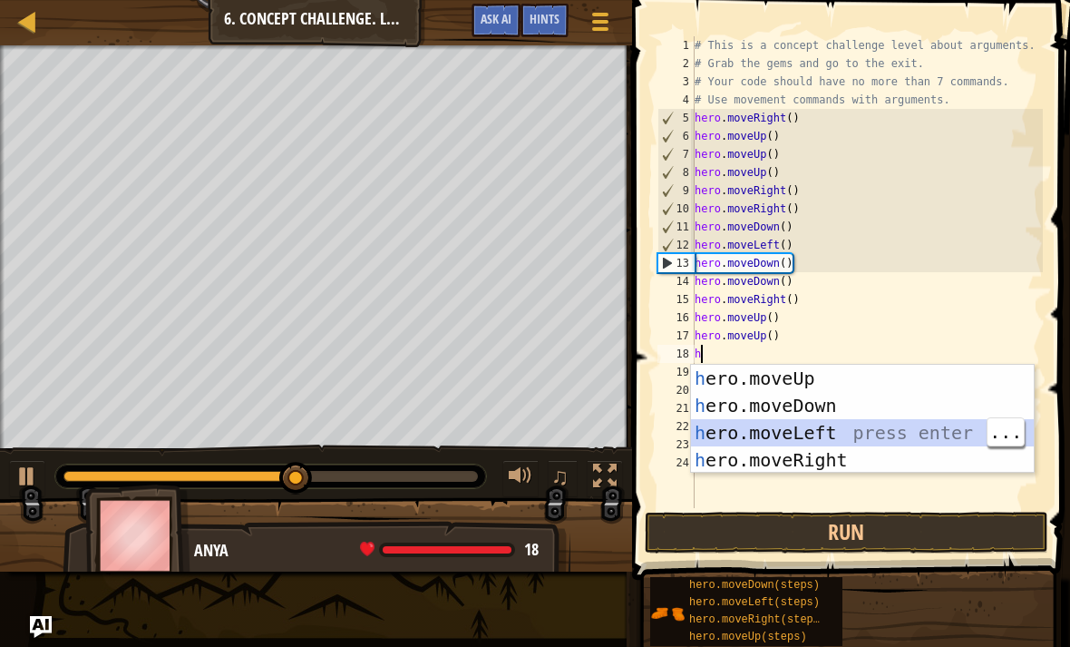
click at [799, 462] on div "h ero.moveUp press enter h ero.moveDown press enter h ero.moveLeft press enter …" at bounding box center [862, 446] width 343 height 163
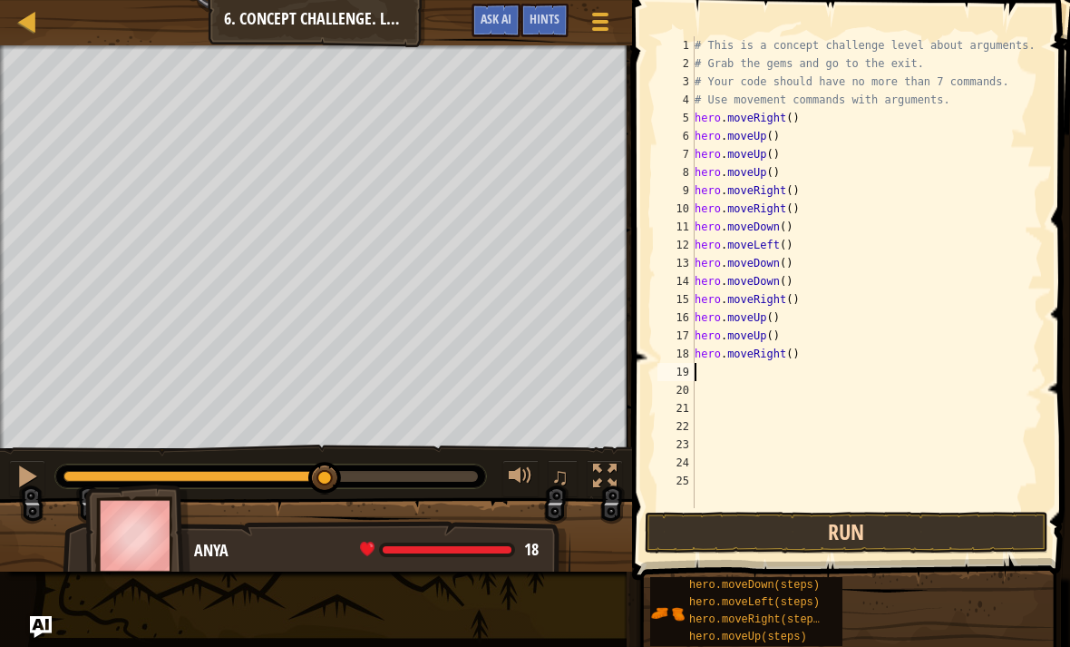
click at [883, 531] on button "Run" at bounding box center [847, 533] width 404 height 42
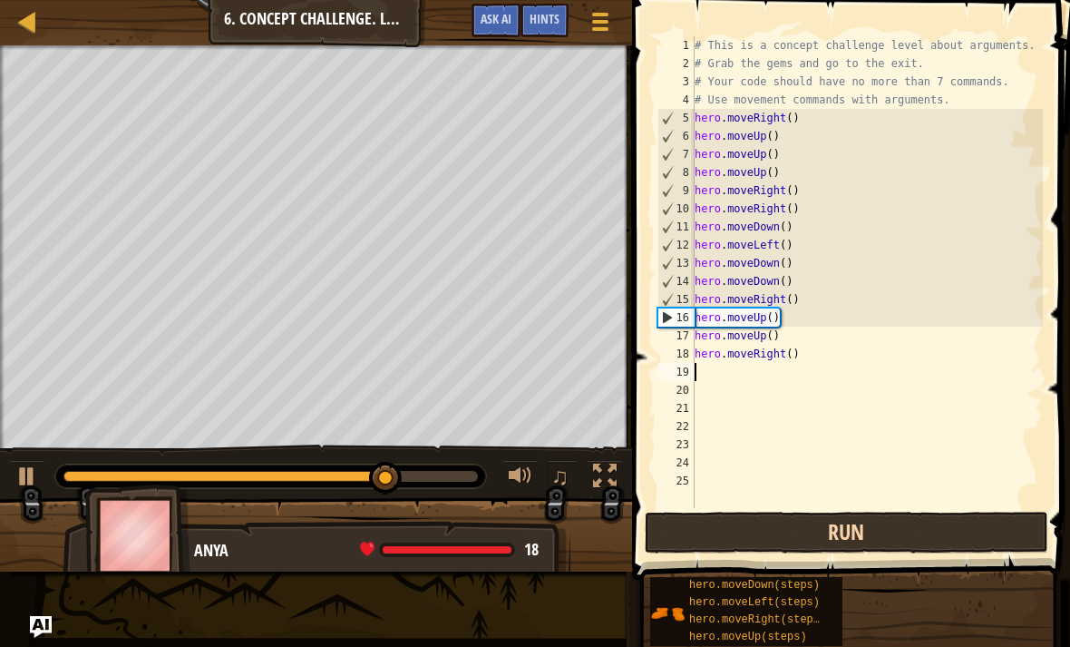
type textarea "hero.moveRight()"
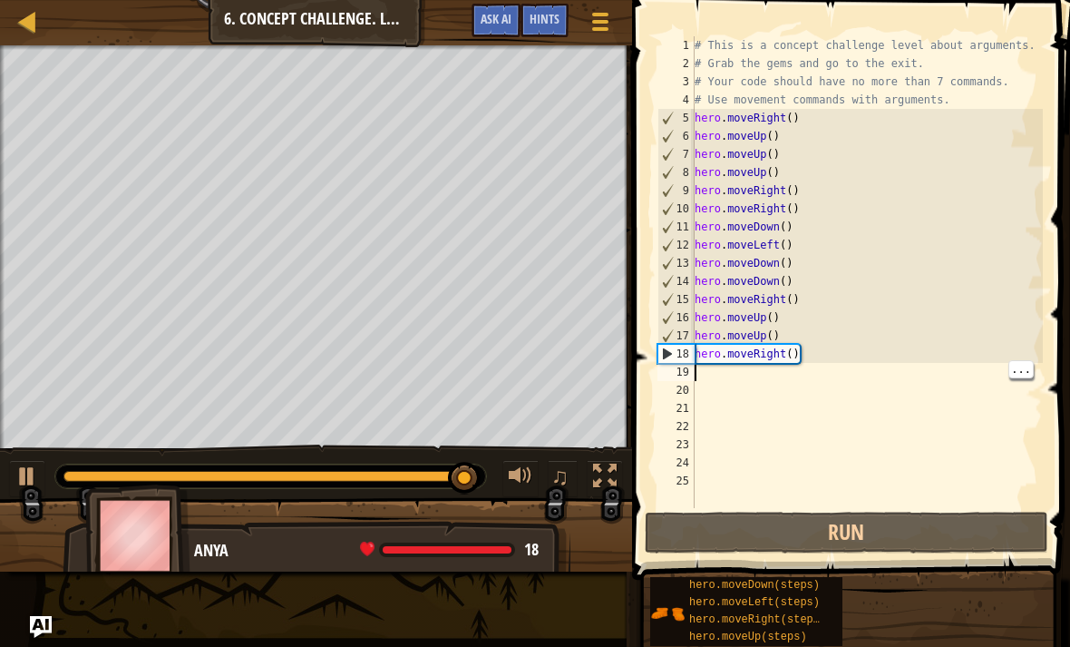
click at [702, 380] on div "# This is a concept challenge level about arguments. # Grab the gems and go to …" at bounding box center [867, 290] width 352 height 508
type textarea "h"
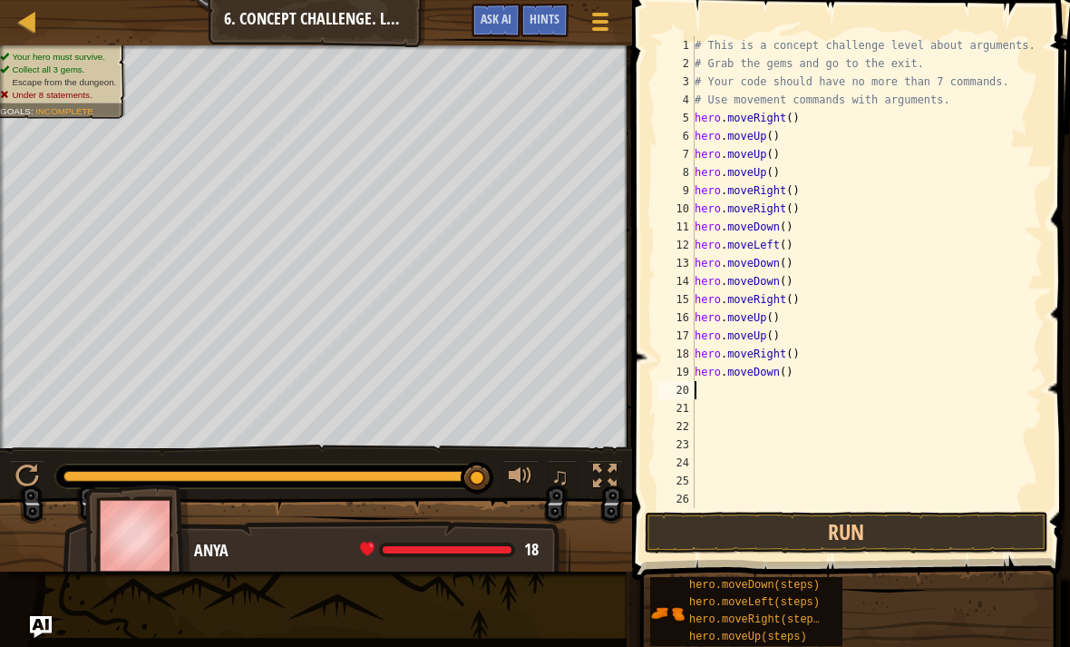
type textarea "hero.moveDown()"
click at [849, 524] on button "Run" at bounding box center [847, 533] width 404 height 42
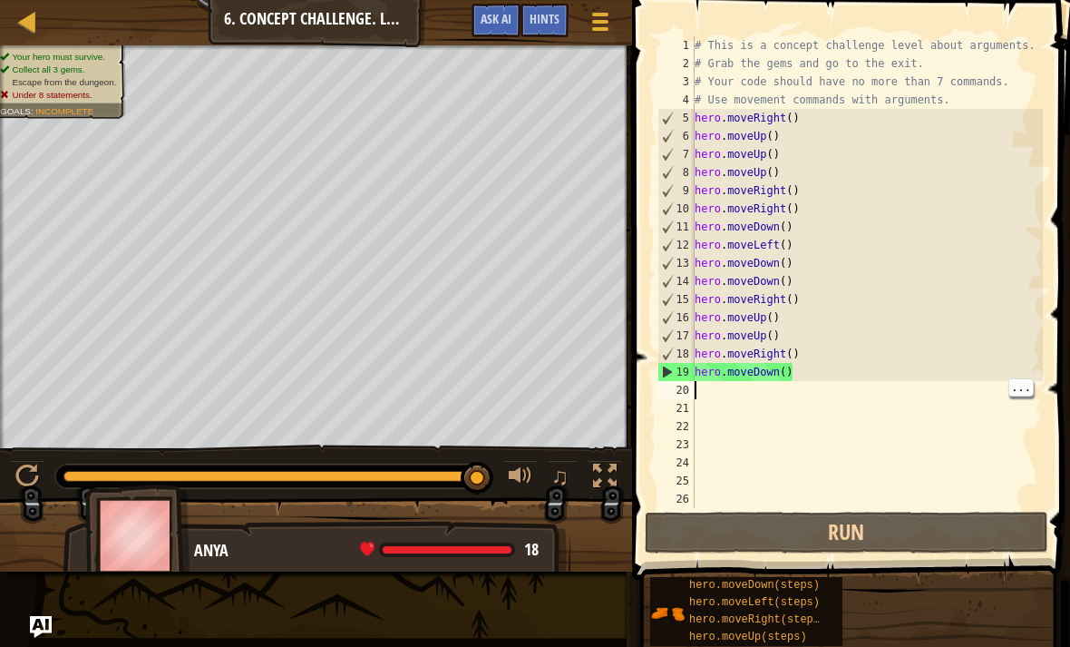
click at [701, 391] on div "# This is a concept challenge level about arguments. # Grab the gems and go to …" at bounding box center [867, 290] width 352 height 508
type textarea "h"
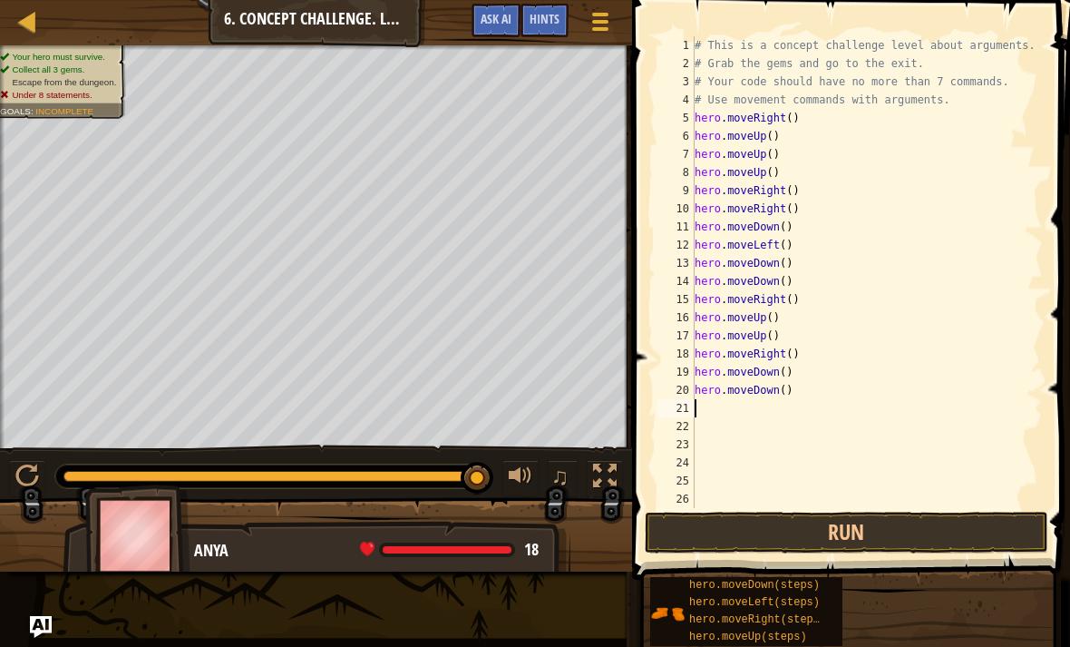
type textarea "hero.moveDown()"
click at [859, 543] on button "Run" at bounding box center [847, 533] width 404 height 42
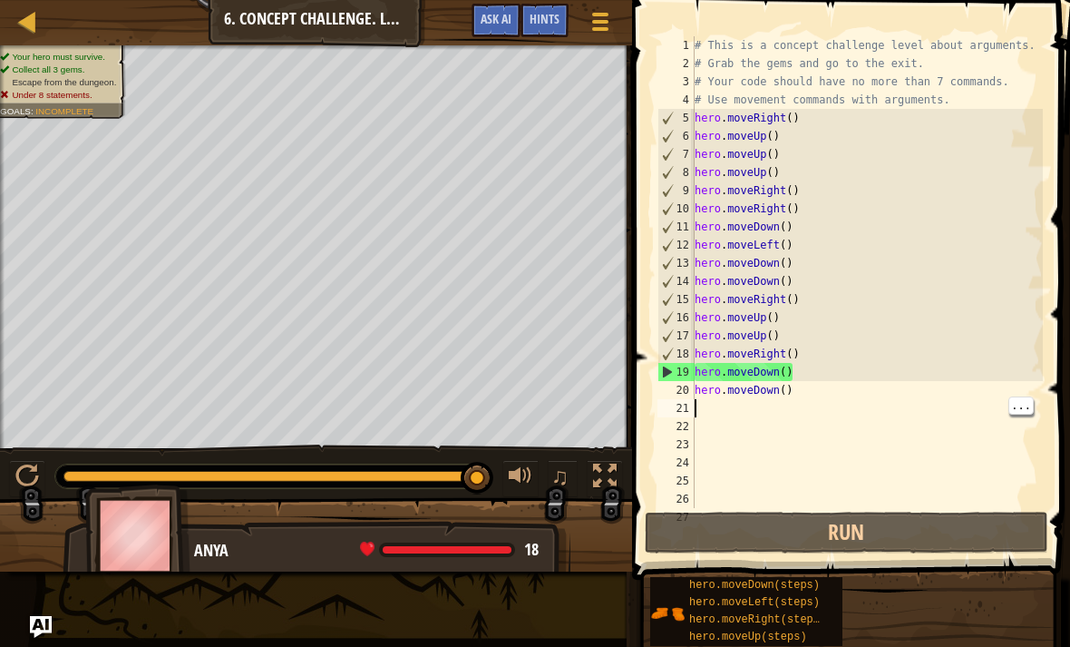
click at [709, 406] on div "# This is a concept challenge level about arguments. # Grab the gems and go to …" at bounding box center [867, 290] width 352 height 508
type textarea "h"
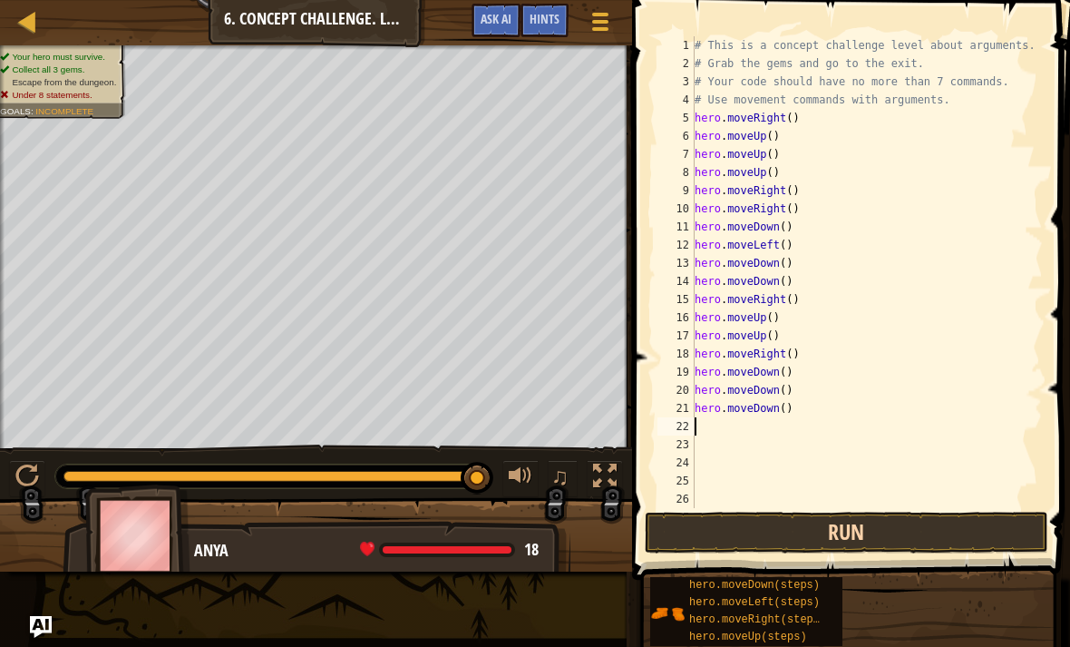
click at [837, 528] on button "Run" at bounding box center [847, 533] width 404 height 42
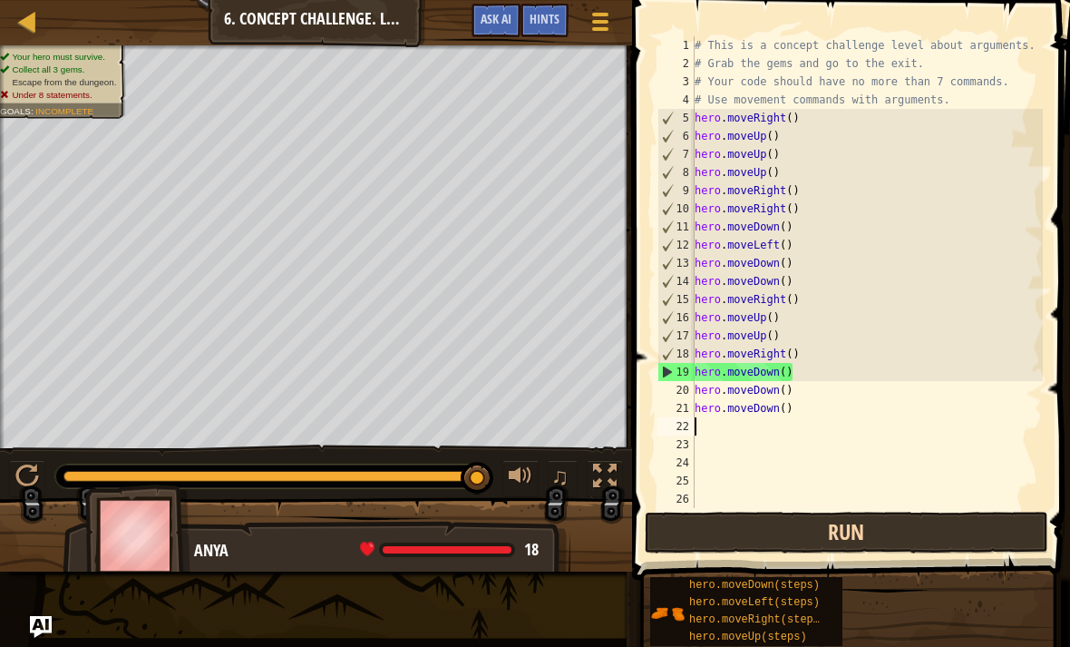
type textarea "h"
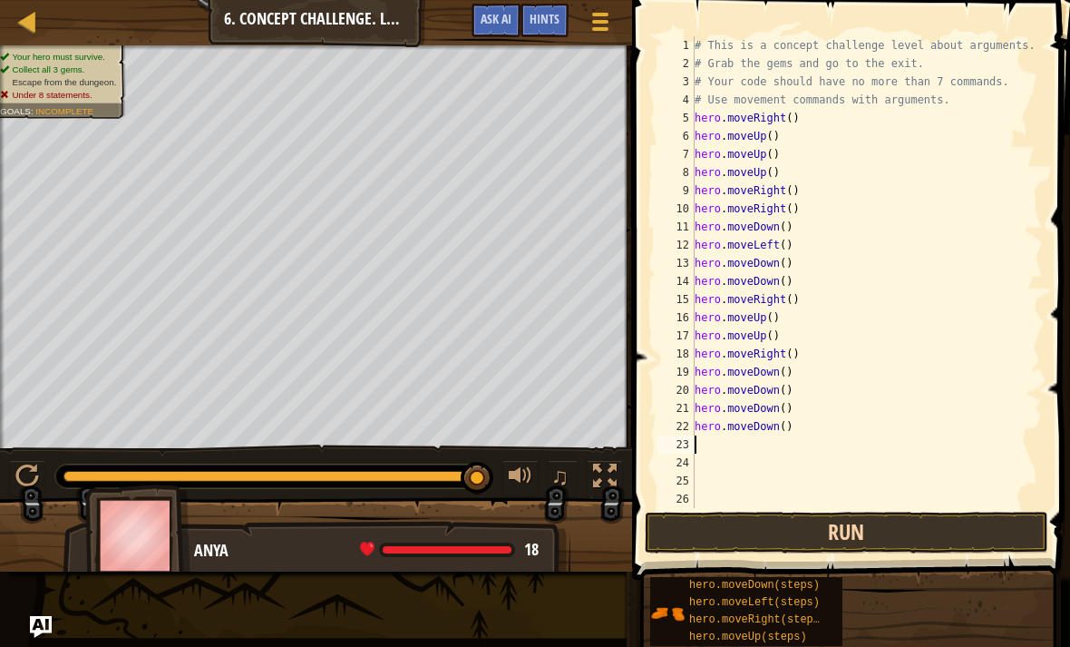
click at [828, 516] on button "Run" at bounding box center [847, 533] width 404 height 42
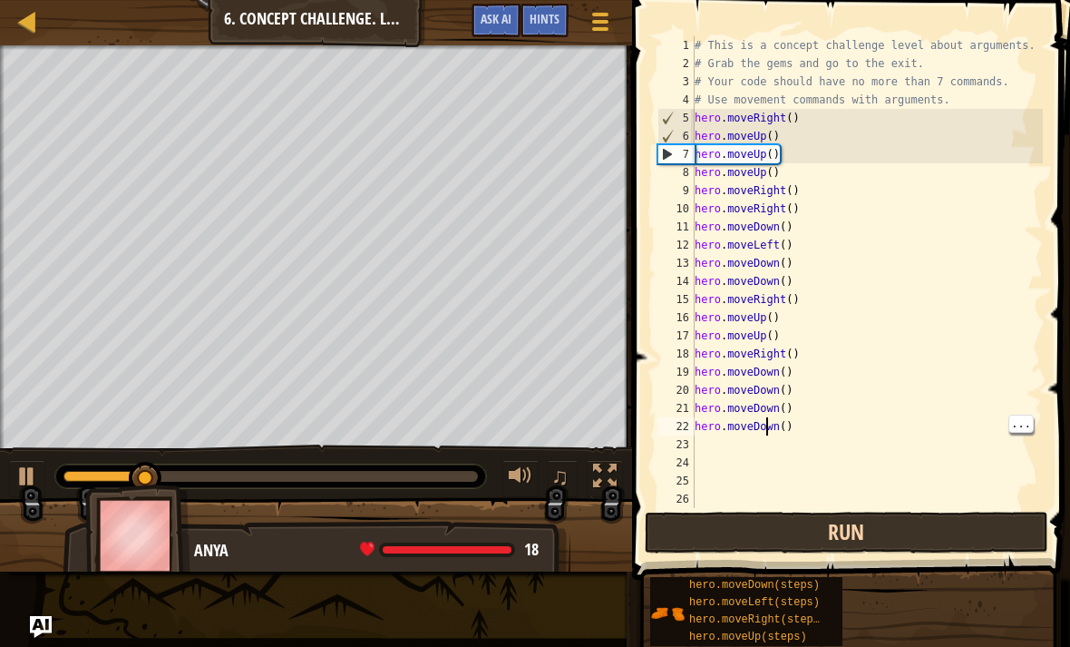
click at [858, 523] on button "Run" at bounding box center [847, 533] width 404 height 42
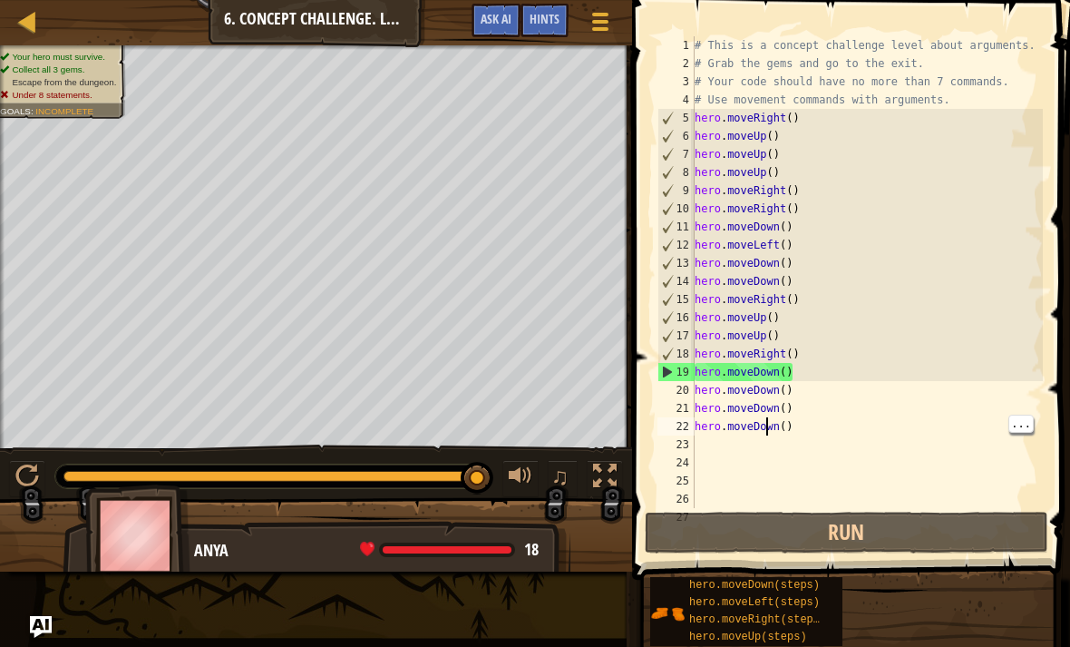
click at [802, 390] on div "# This is a concept challenge level about arguments. # Grab the gems and go to …" at bounding box center [867, 290] width 352 height 508
click at [758, 395] on div "# This is a concept challenge level about arguments. # Grab the gems and go to …" at bounding box center [867, 290] width 352 height 508
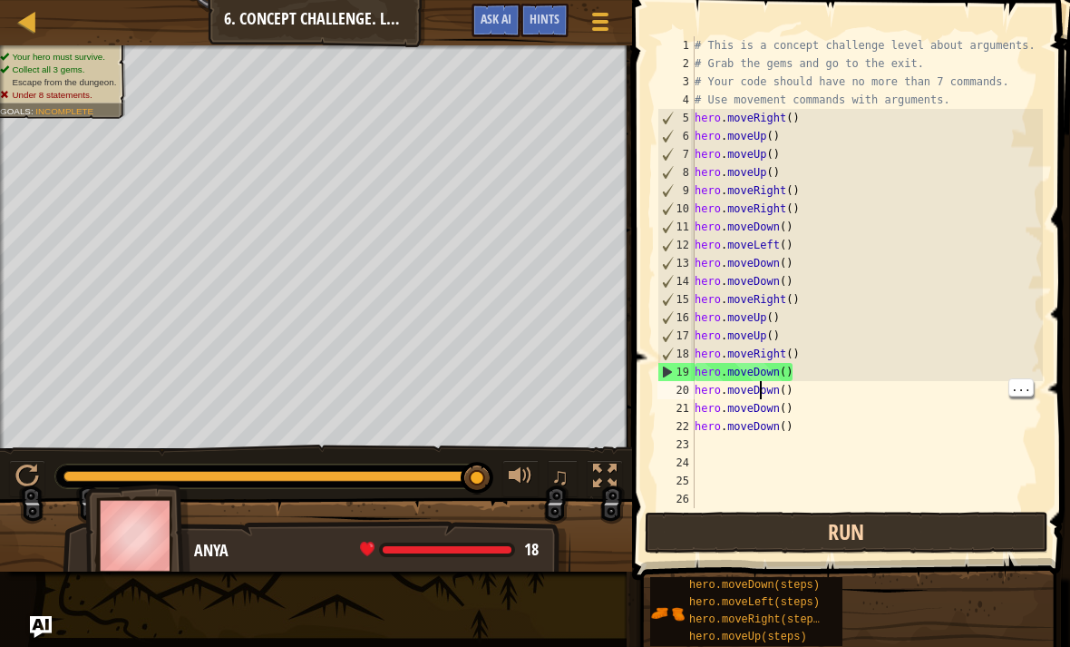
click at [865, 549] on button "Run" at bounding box center [847, 533] width 404 height 42
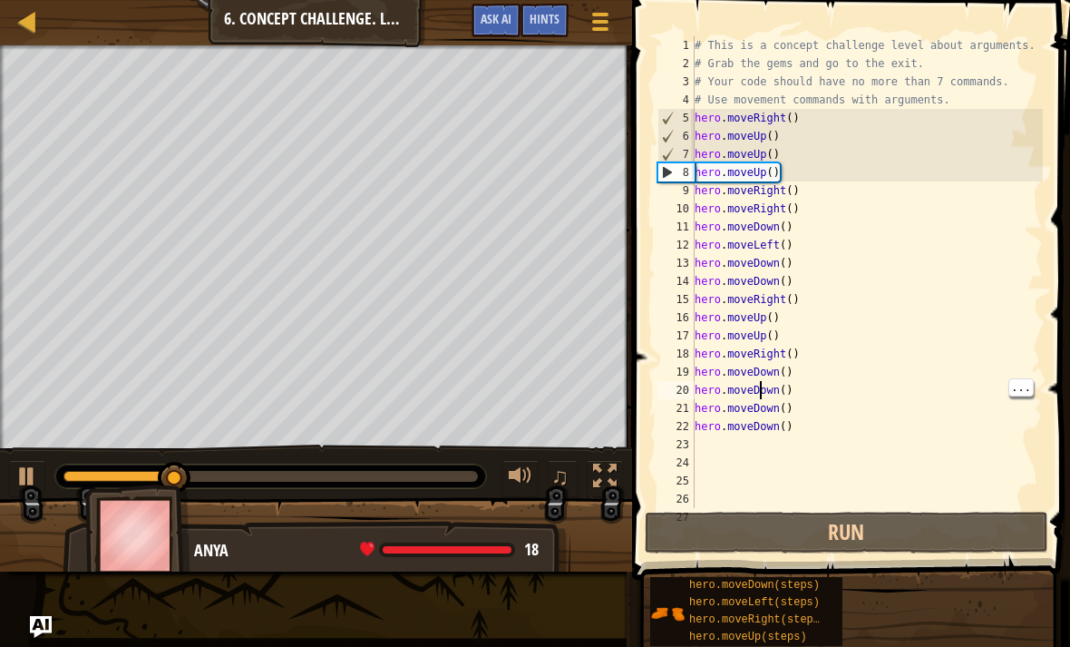
click at [797, 428] on div "# This is a concept challenge level about arguments. # Grab the gems and go to …" at bounding box center [867, 290] width 352 height 508
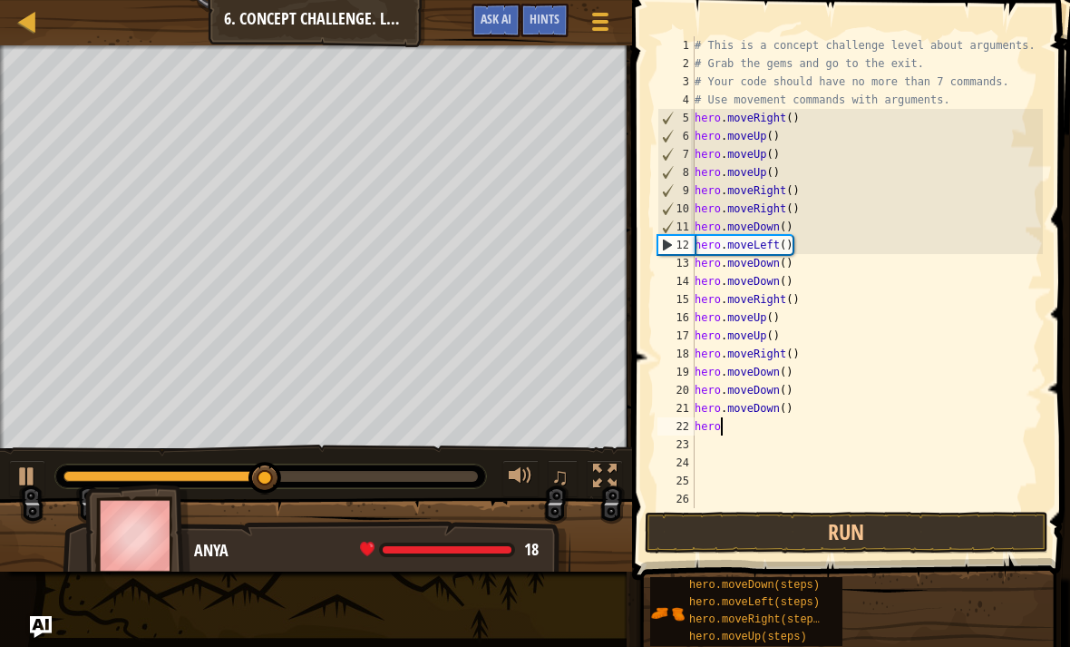
type textarea "h"
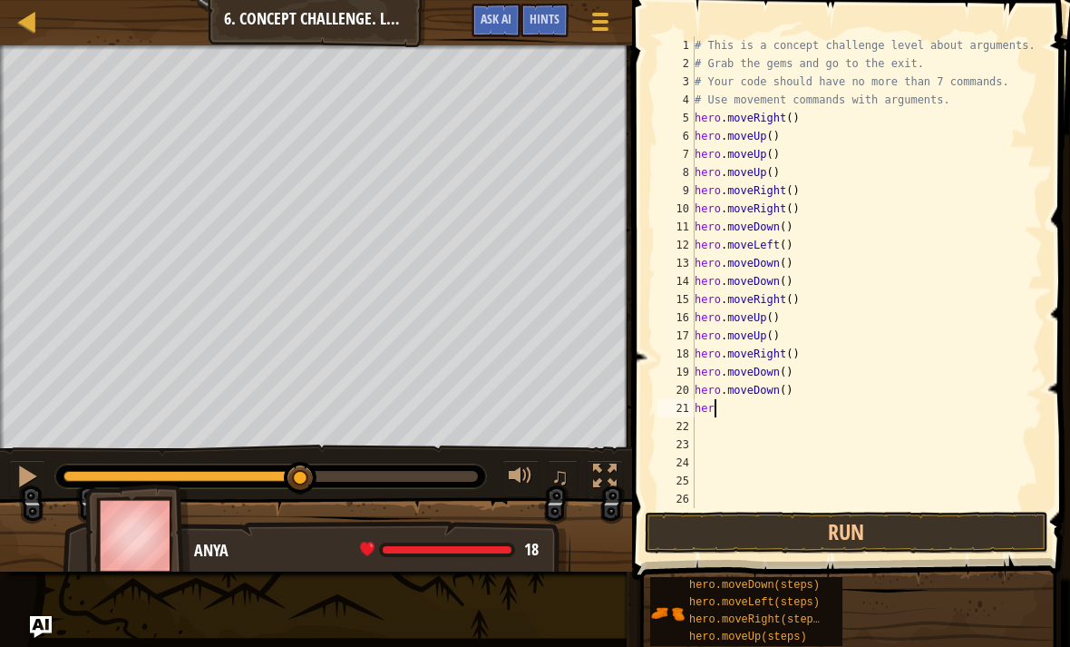
type textarea "h"
click at [860, 552] on button "Run" at bounding box center [847, 533] width 404 height 42
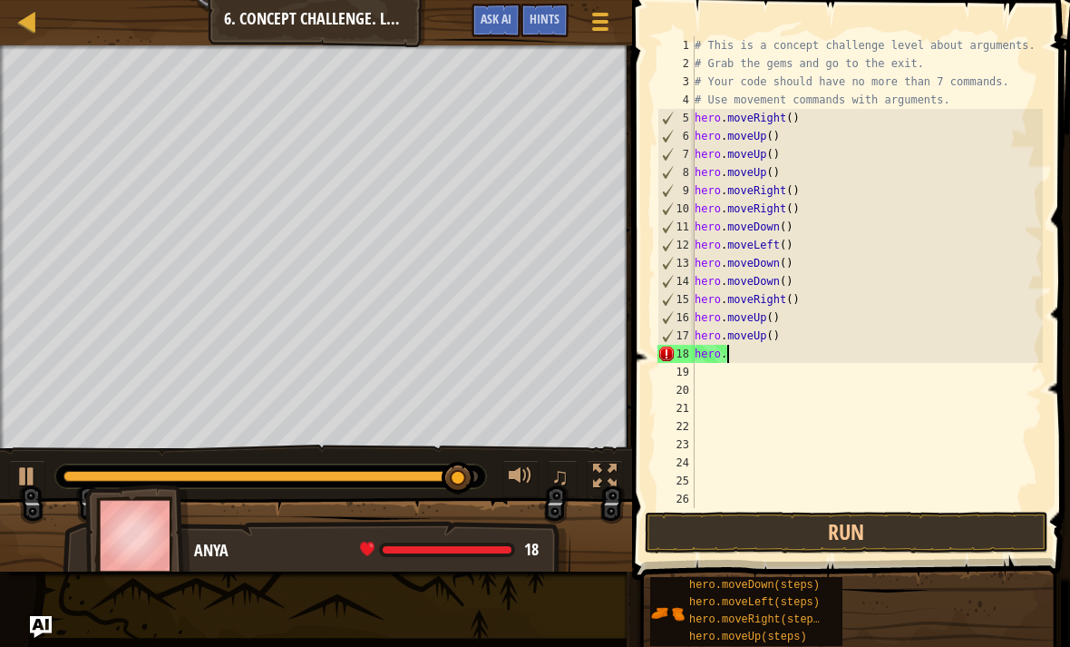
scroll to position [9, 1]
type textarea "h"
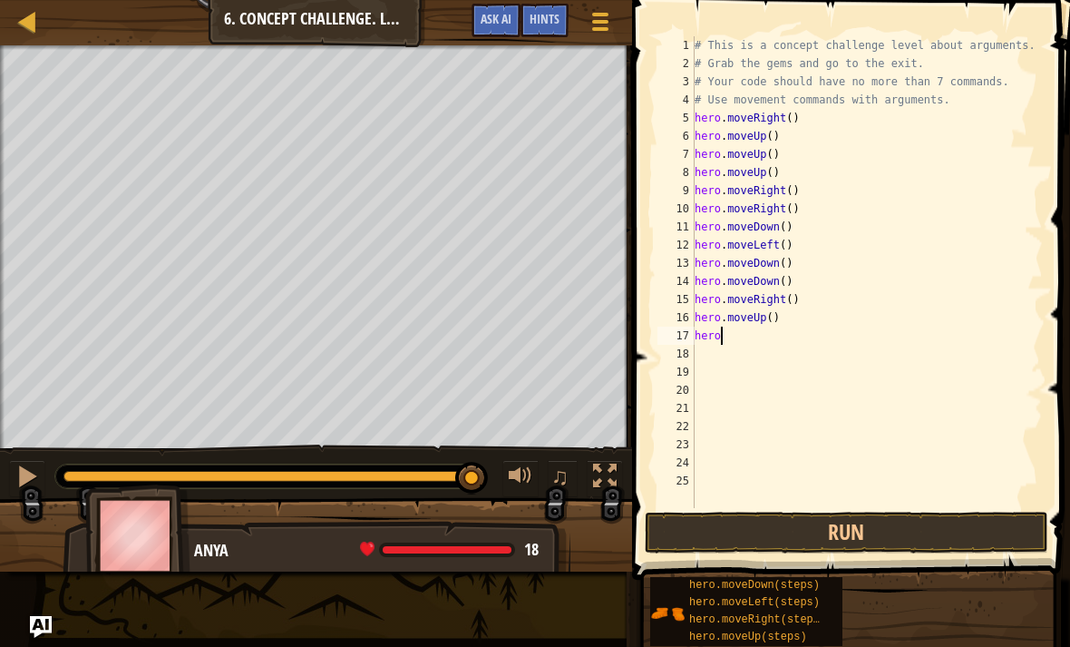
type textarea "h"
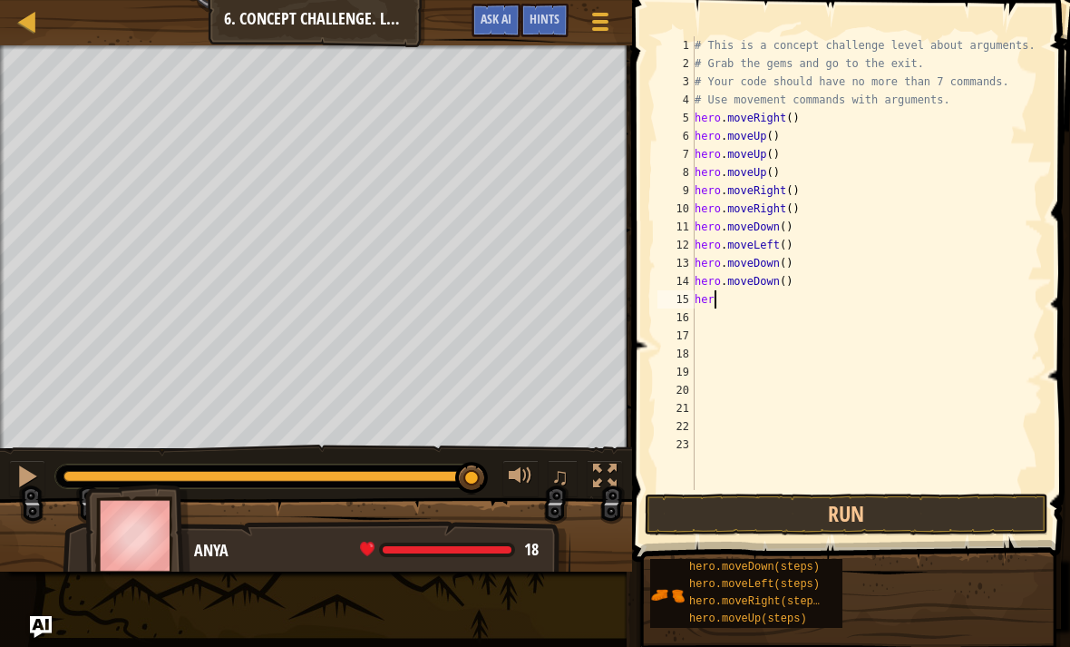
type textarea "h"
click at [914, 513] on button "Run" at bounding box center [847, 514] width 404 height 42
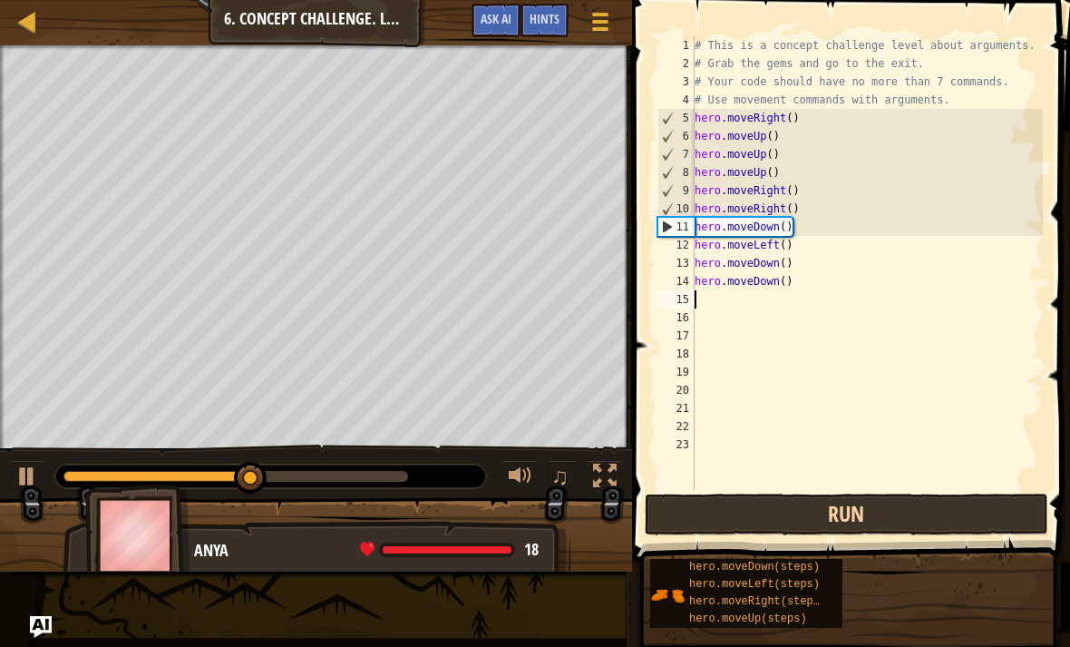
type textarea "h"
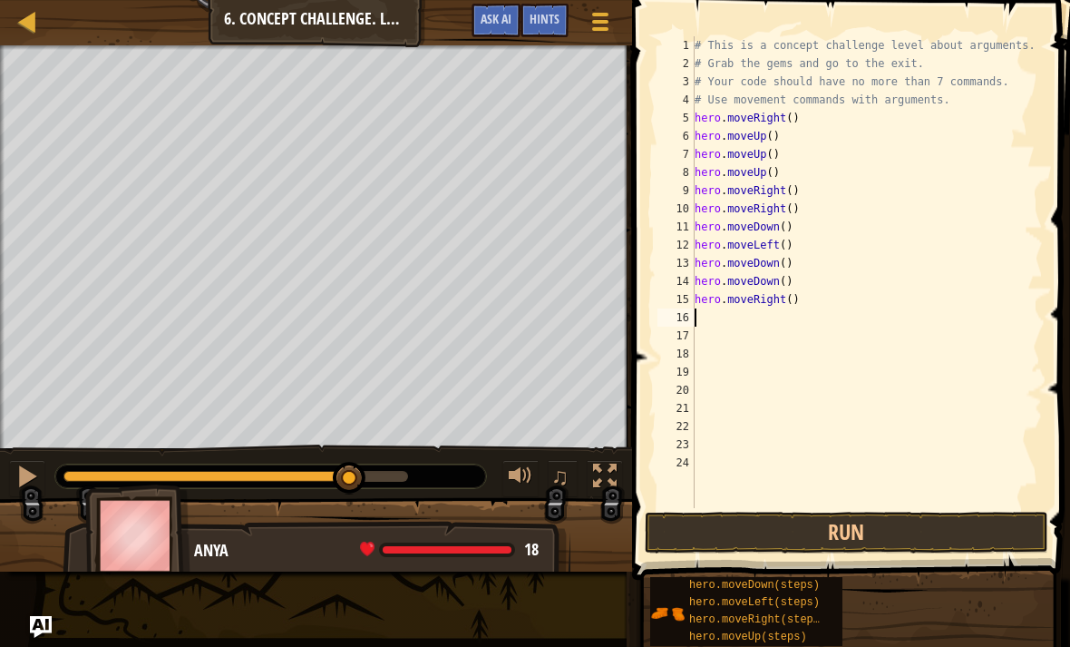
type textarea "hero.moveRight()"
click at [860, 526] on button "Run" at bounding box center [847, 533] width 404 height 42
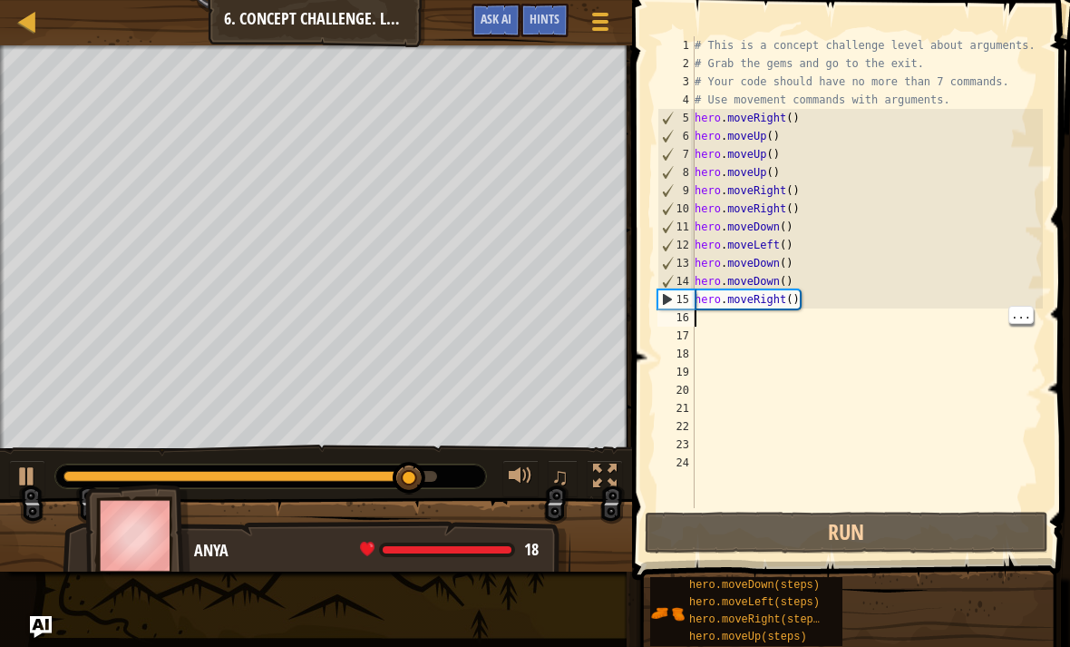
click at [704, 319] on div "# This is a concept challenge level about arguments. # Grab the gems and go to …" at bounding box center [867, 290] width 352 height 508
type textarea "h"
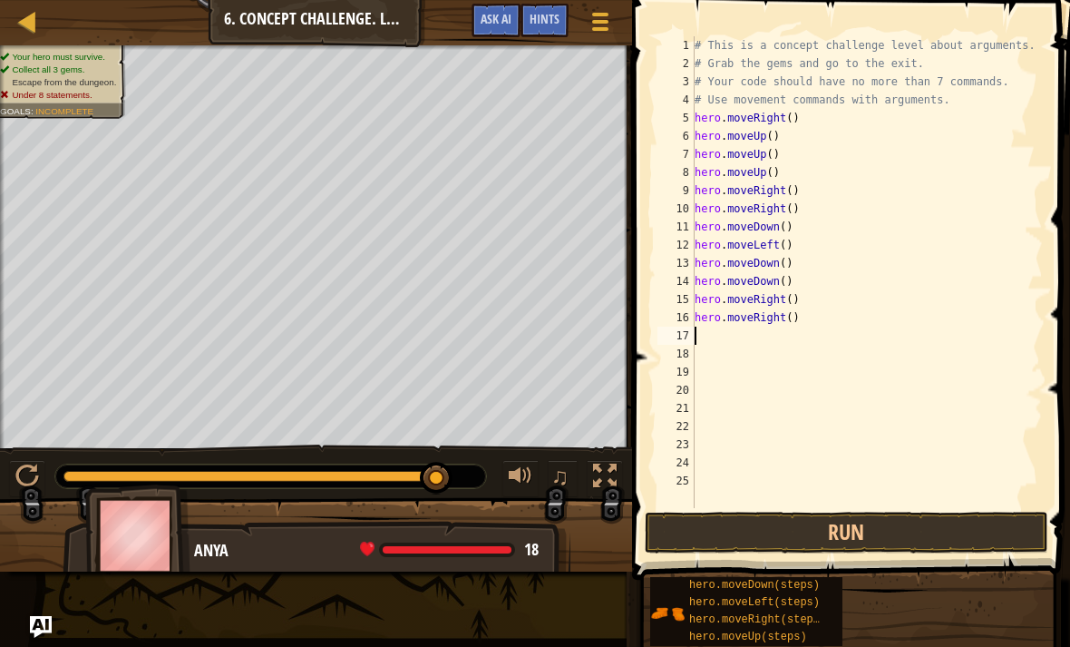
type textarea "hero.moveRight()"
click at [869, 524] on button "Run" at bounding box center [847, 533] width 404 height 42
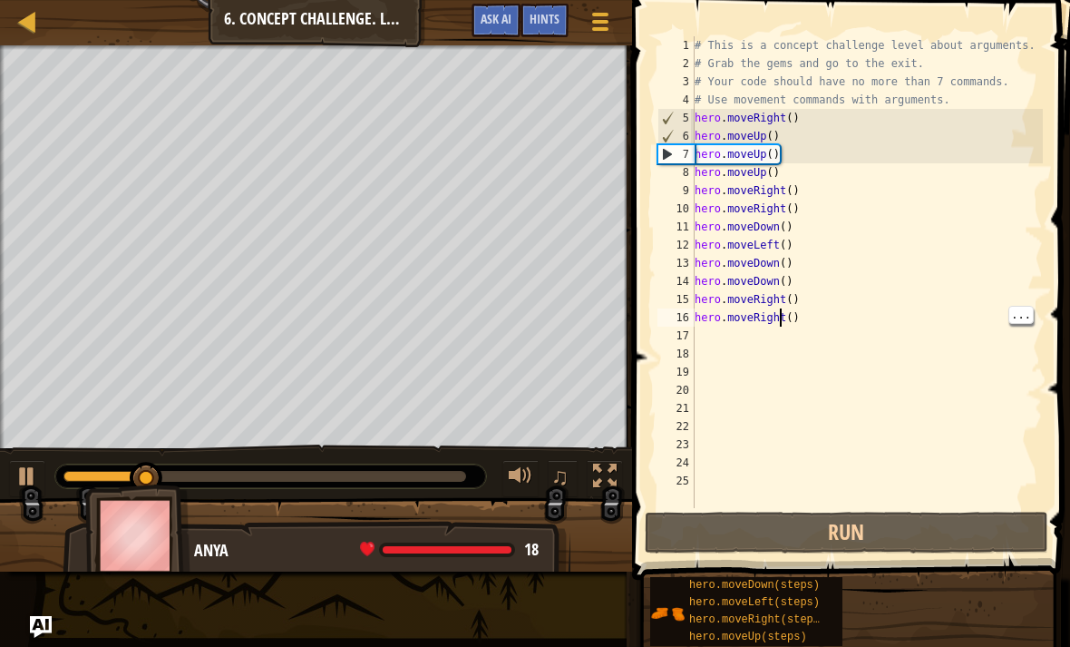
click at [688, 352] on div "18" at bounding box center [676, 354] width 37 height 18
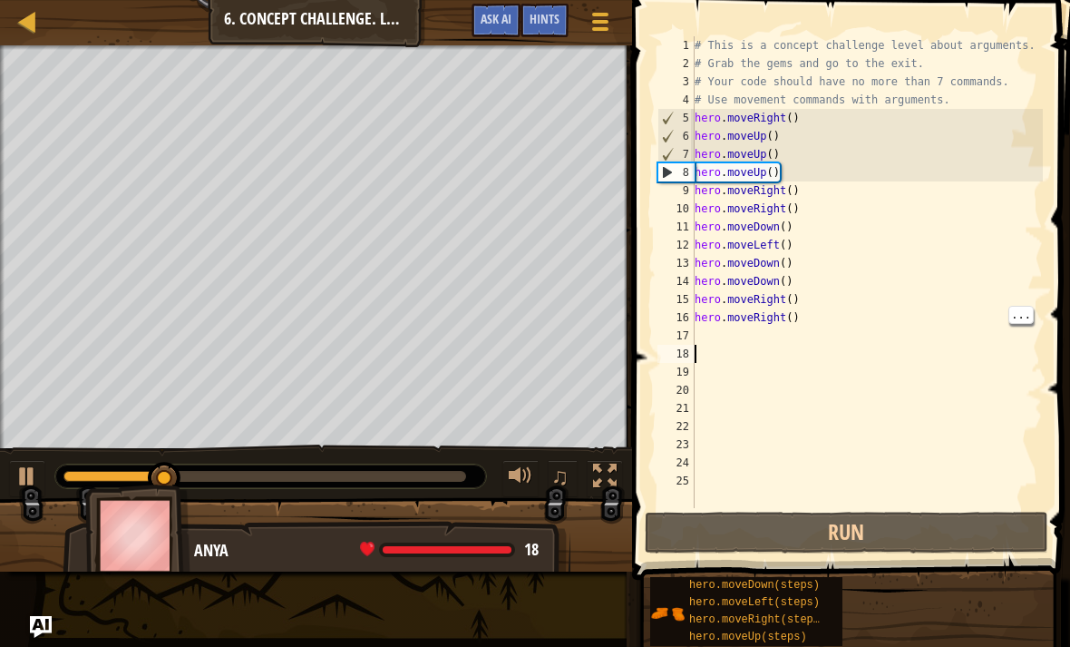
click at [692, 339] on div "17" at bounding box center [676, 336] width 37 height 18
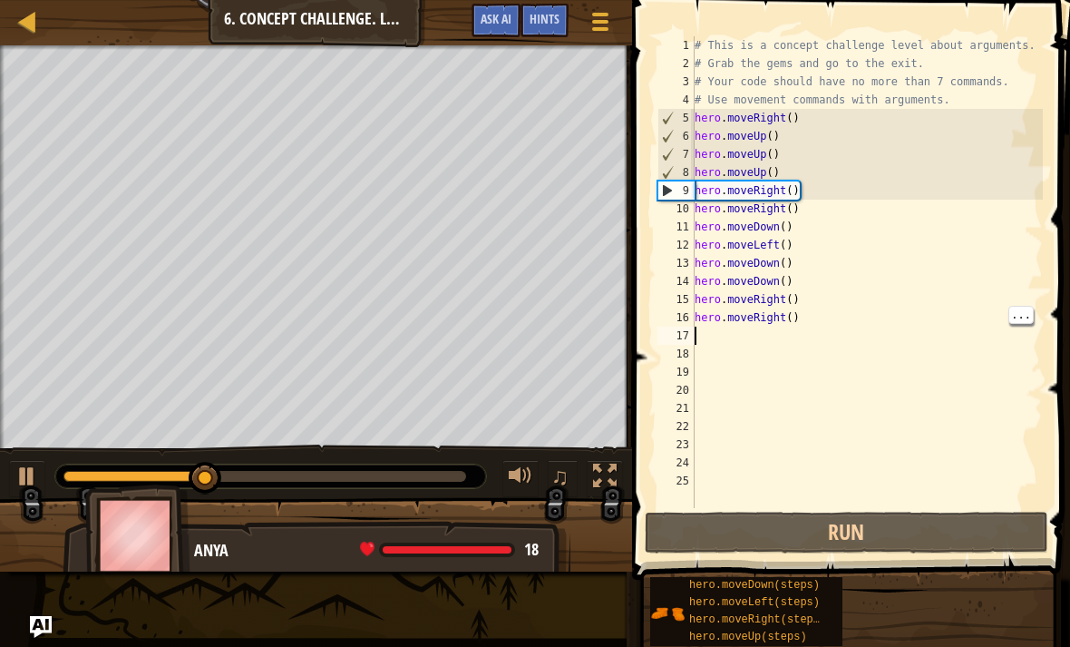
type textarea "h"
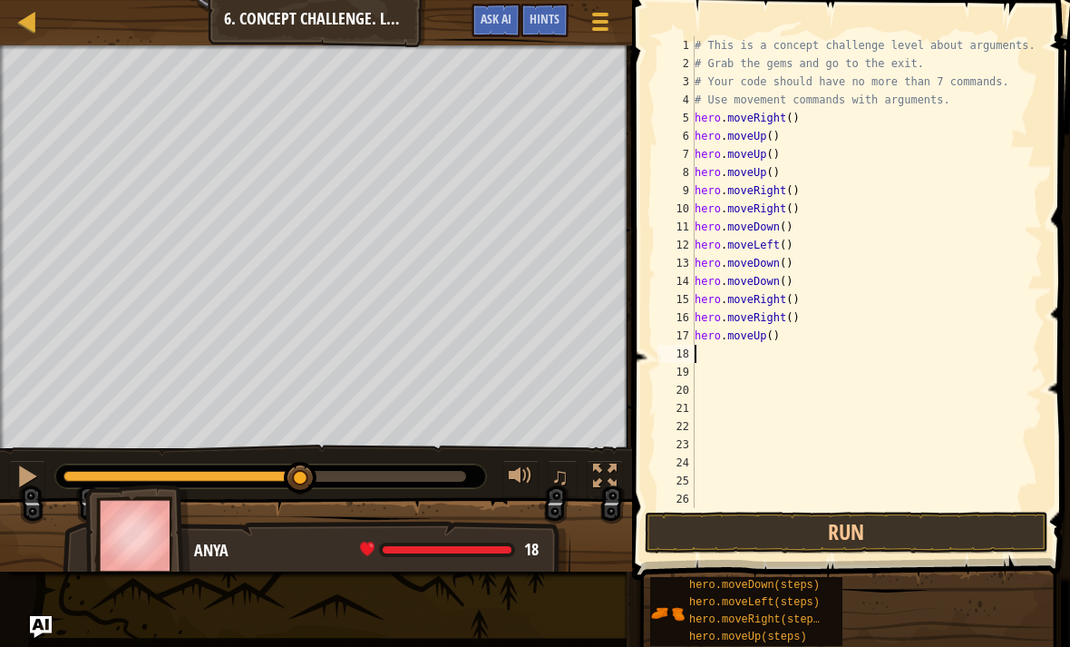
type textarea "hero.moveUp()"
click at [847, 542] on button "Run" at bounding box center [847, 533] width 404 height 42
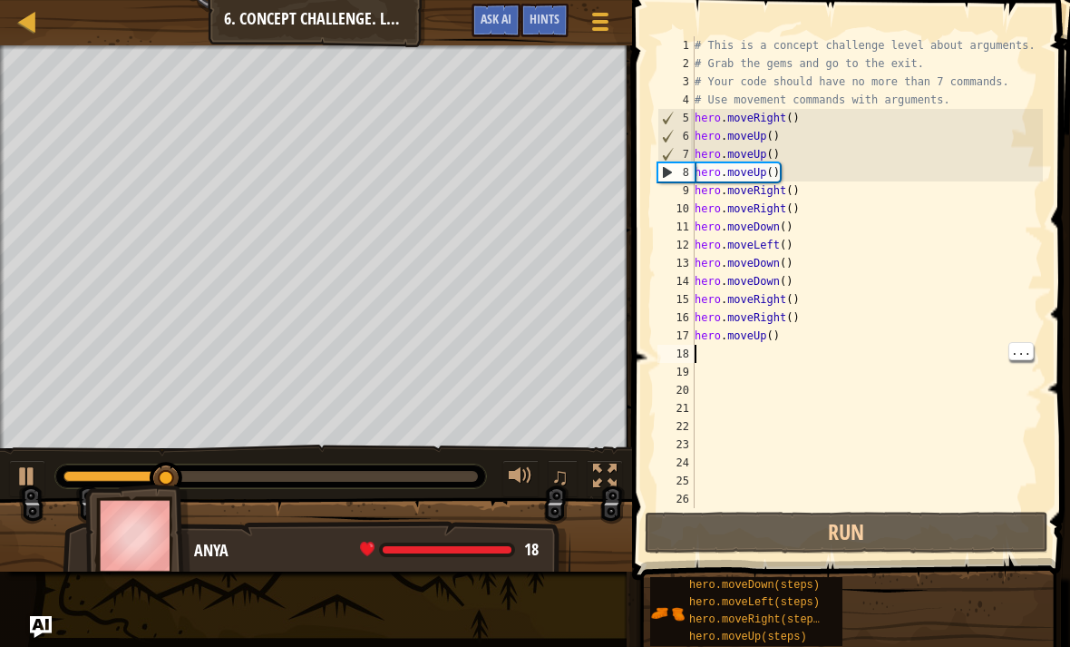
click at [708, 360] on div "# This is a concept challenge level about arguments. # Grab the gems and go to …" at bounding box center [867, 290] width 352 height 508
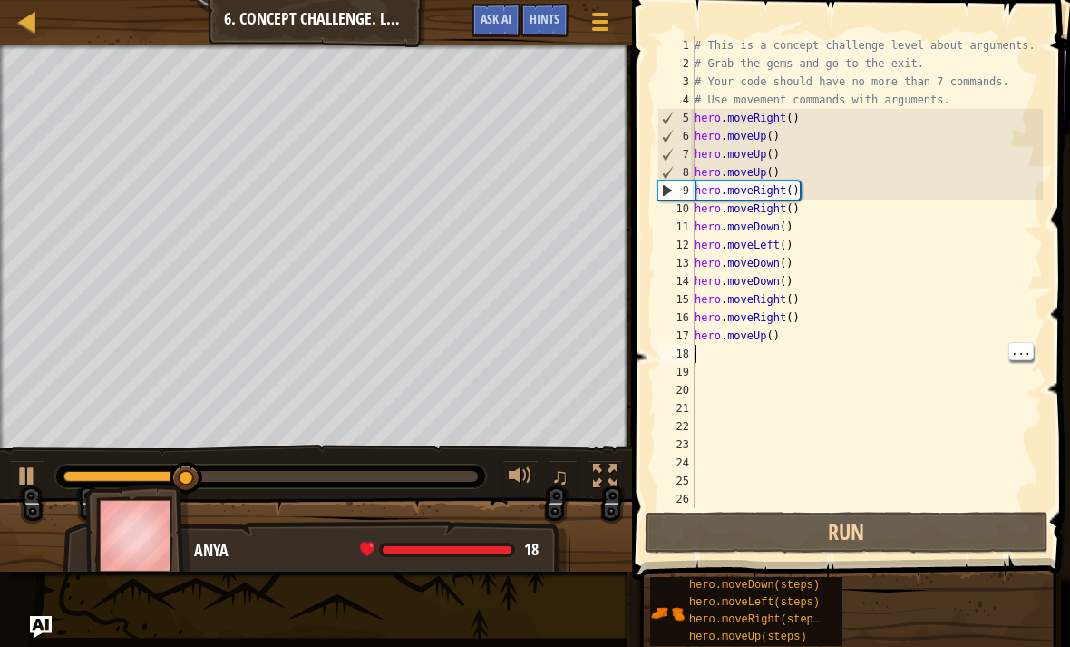
type textarea "h"
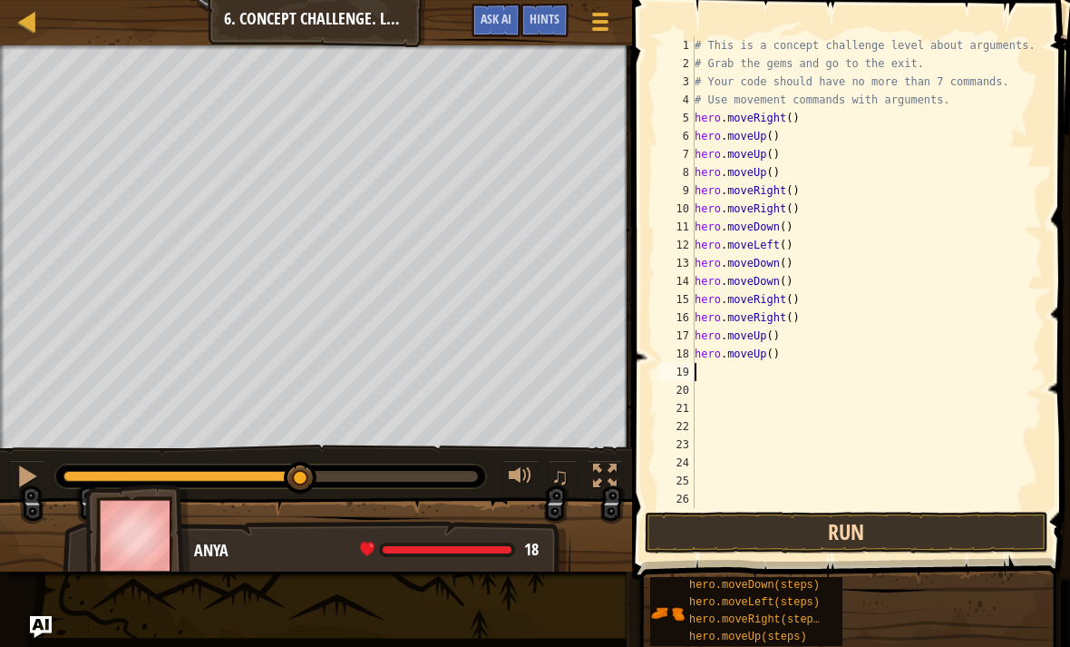
click at [834, 542] on button "Run" at bounding box center [847, 533] width 404 height 42
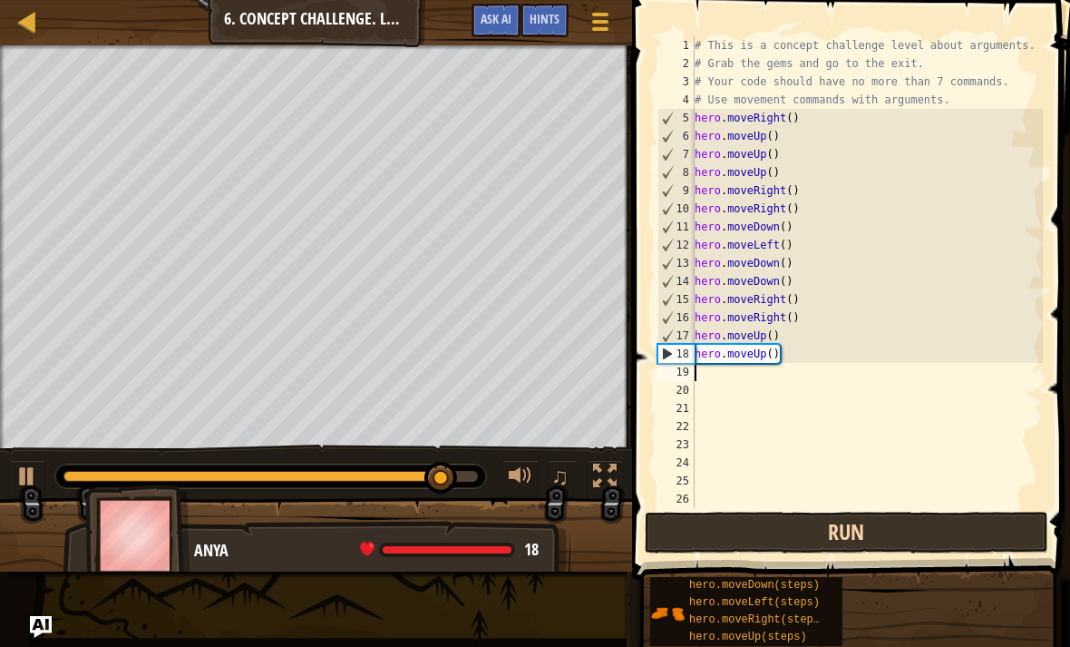
type textarea "h"
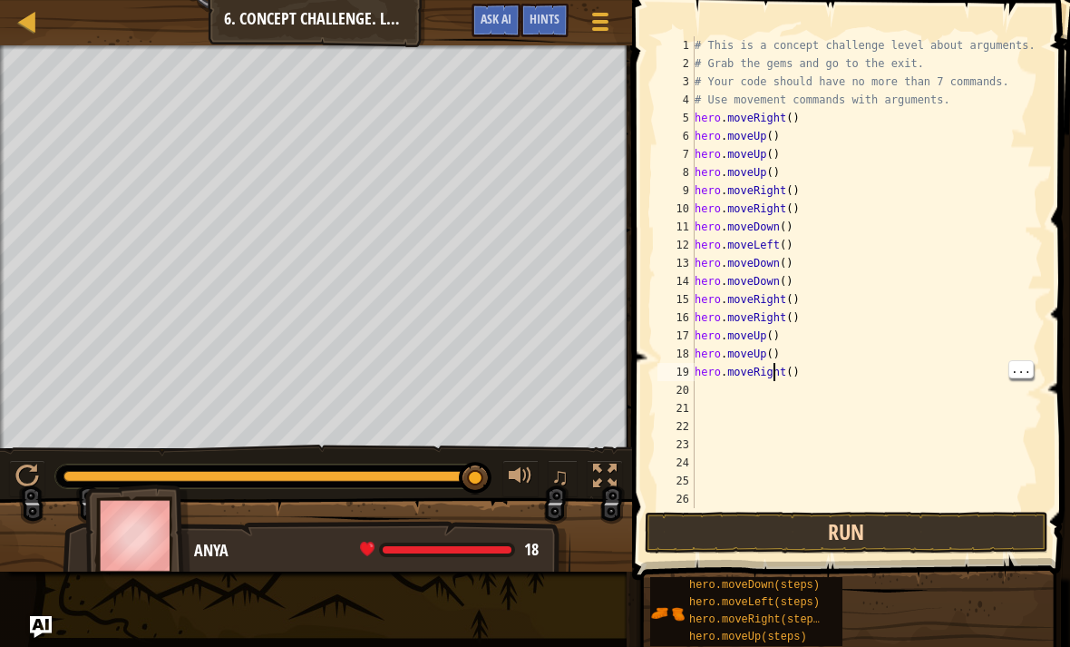
click at [854, 519] on button "Run" at bounding box center [847, 533] width 404 height 42
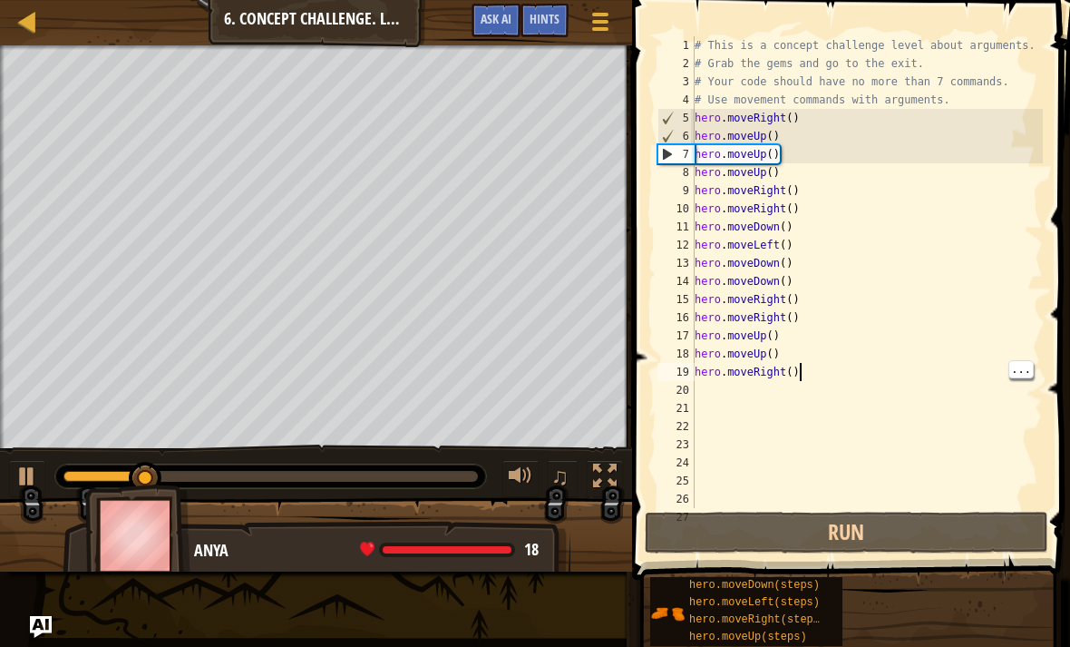
click at [807, 374] on div "# This is a concept challenge level about arguments. # Grab the gems and go to …" at bounding box center [867, 290] width 352 height 508
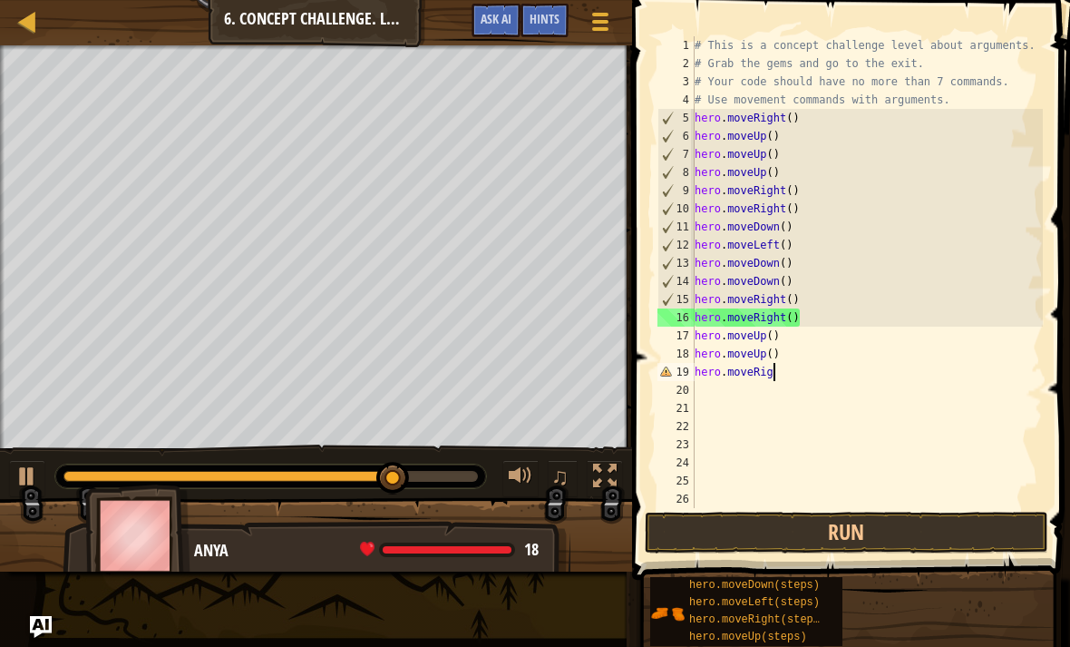
type textarea "hero.moveRigt"
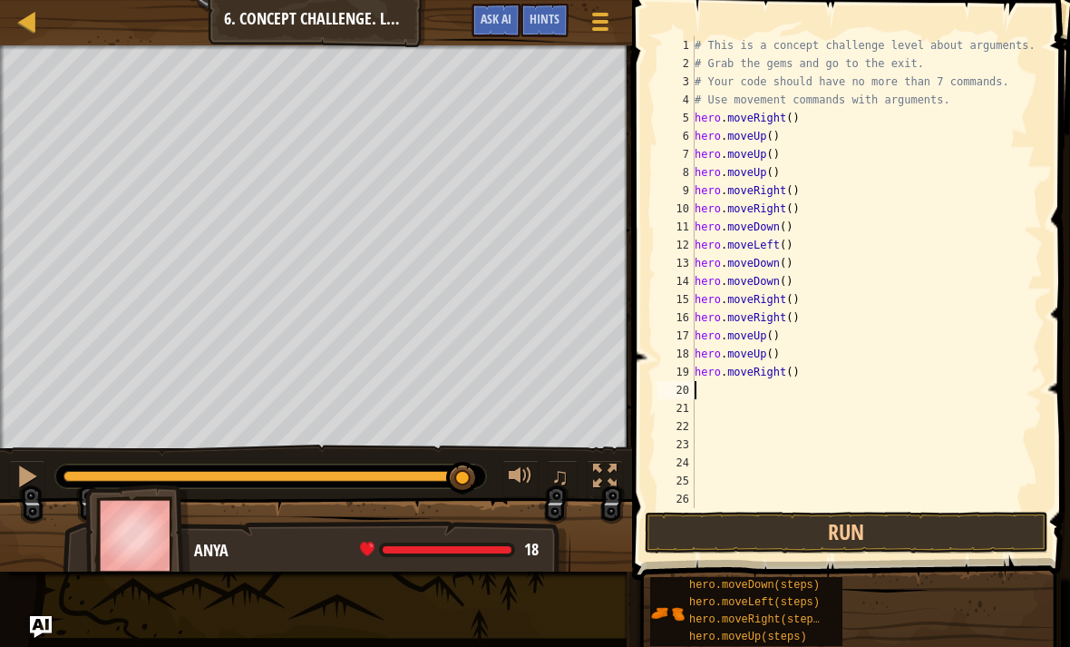
type textarea "h"
click at [802, 517] on button "Run" at bounding box center [847, 533] width 404 height 42
